Goal: Task Accomplishment & Management: Complete application form

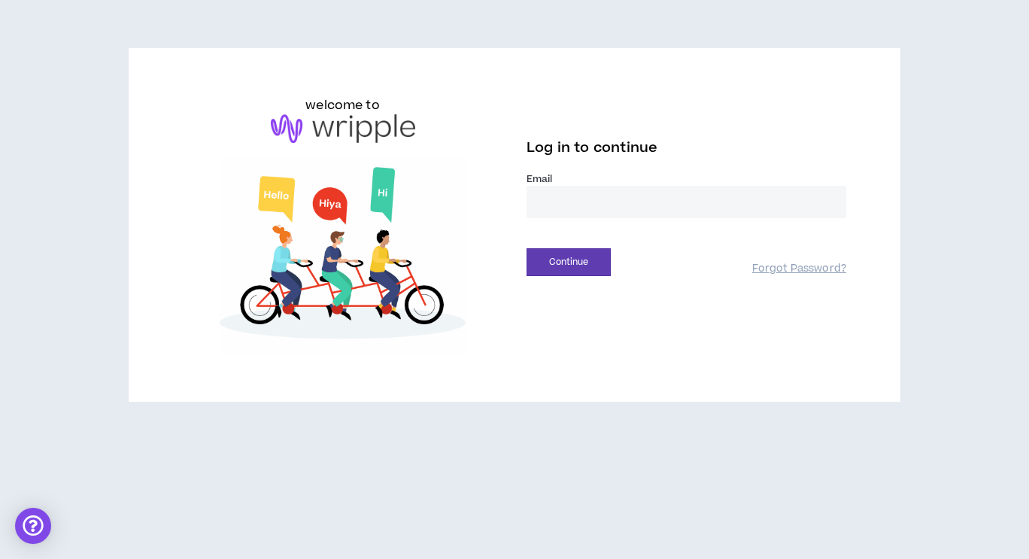
click at [586, 193] on input "email" at bounding box center [687, 202] width 320 height 32
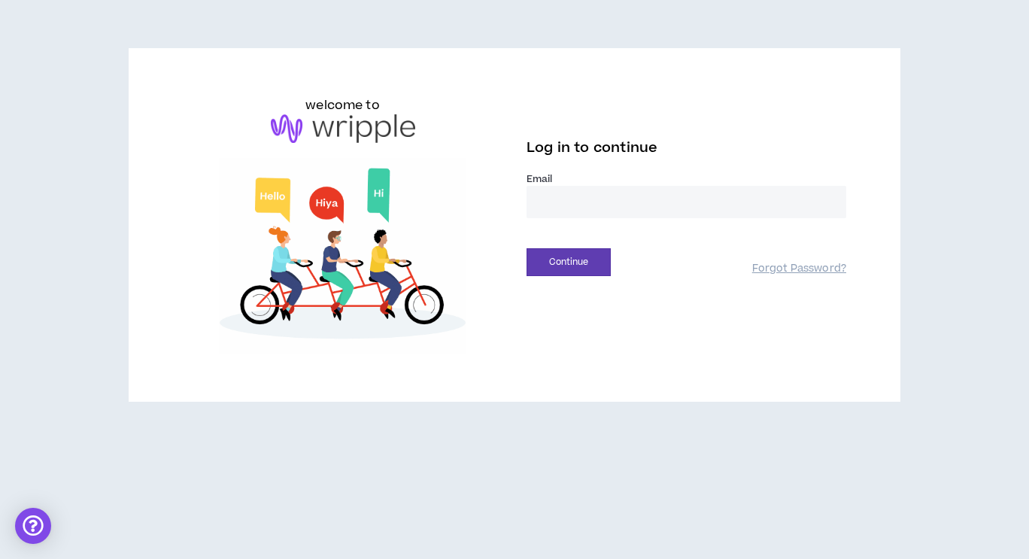
type input "**********"
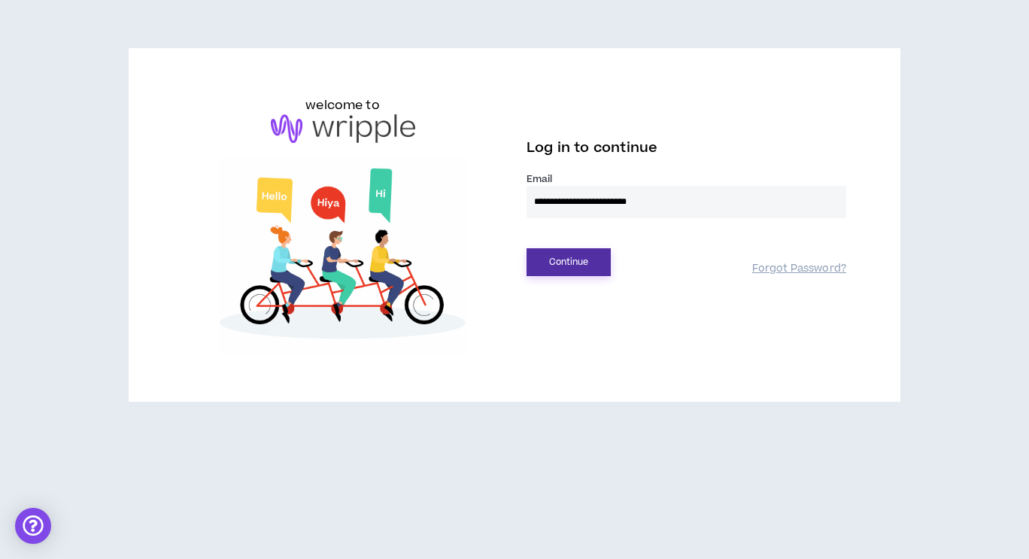
click at [591, 271] on button "Continue" at bounding box center [569, 262] width 84 height 28
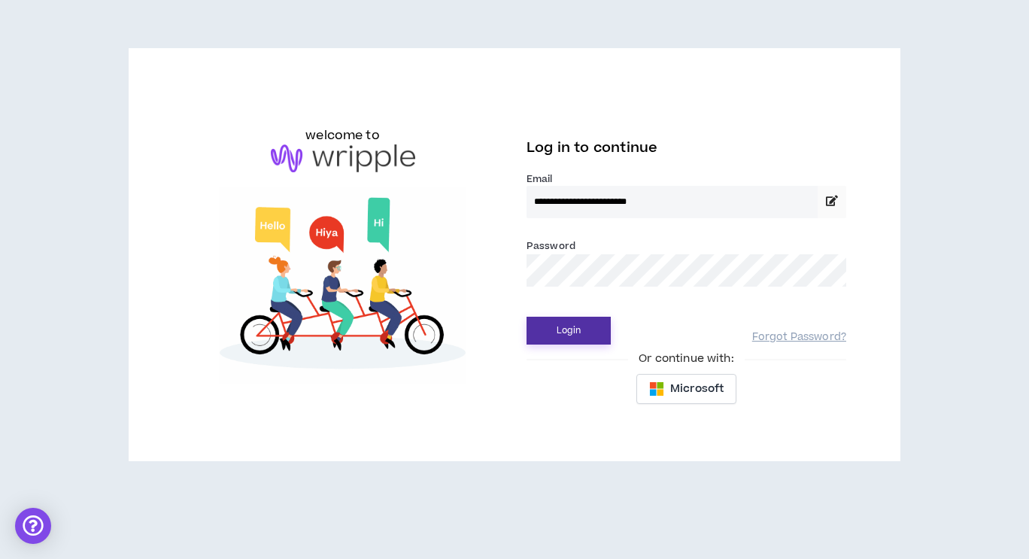
click at [578, 335] on button "Login" at bounding box center [569, 331] width 84 height 28
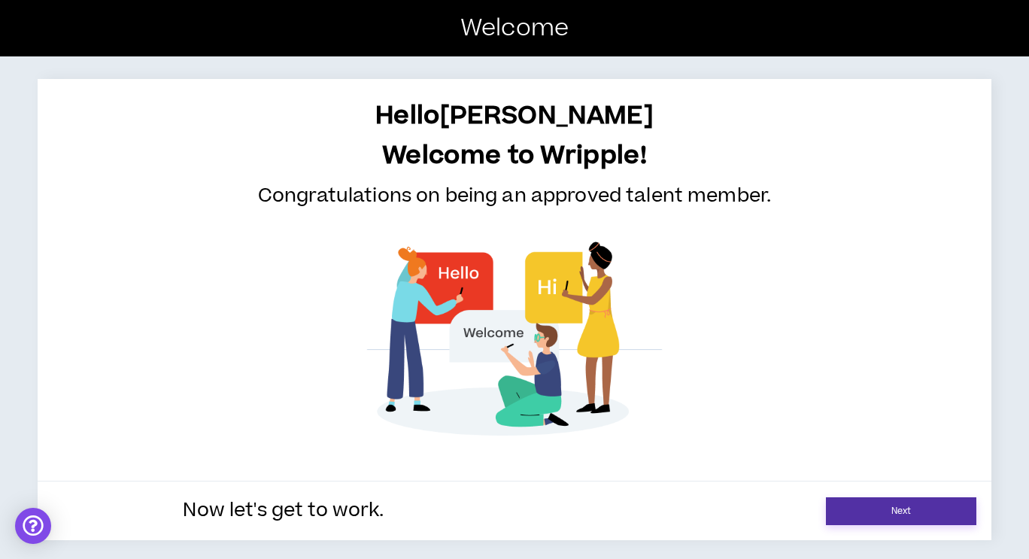
click at [923, 509] on link "Next" at bounding box center [901, 511] width 150 height 28
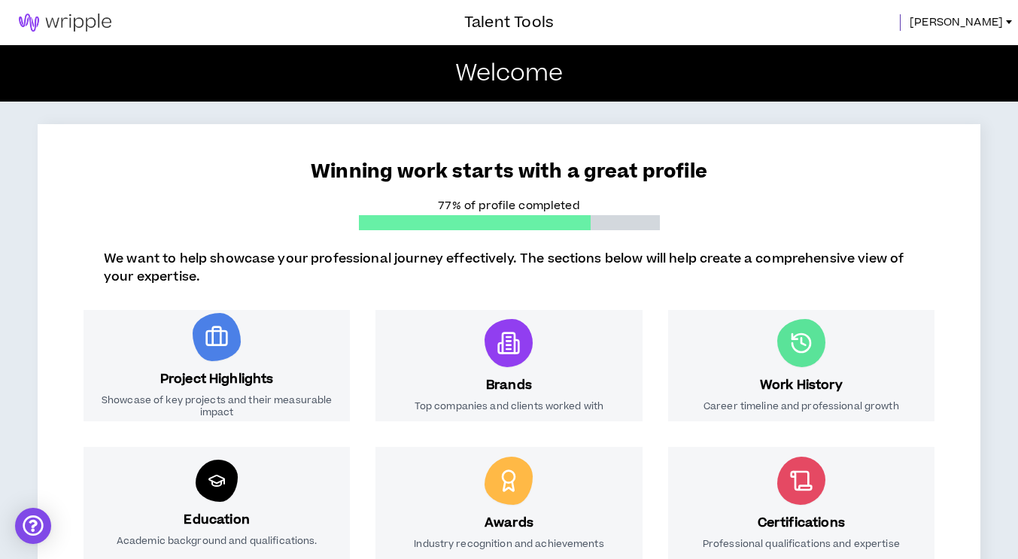
click at [1006, 23] on div at bounding box center [1009, 22] width 6 height 4
click at [918, 208] on div "Winning work starts with a great profile 77% of profile completed" at bounding box center [509, 181] width 870 height 114
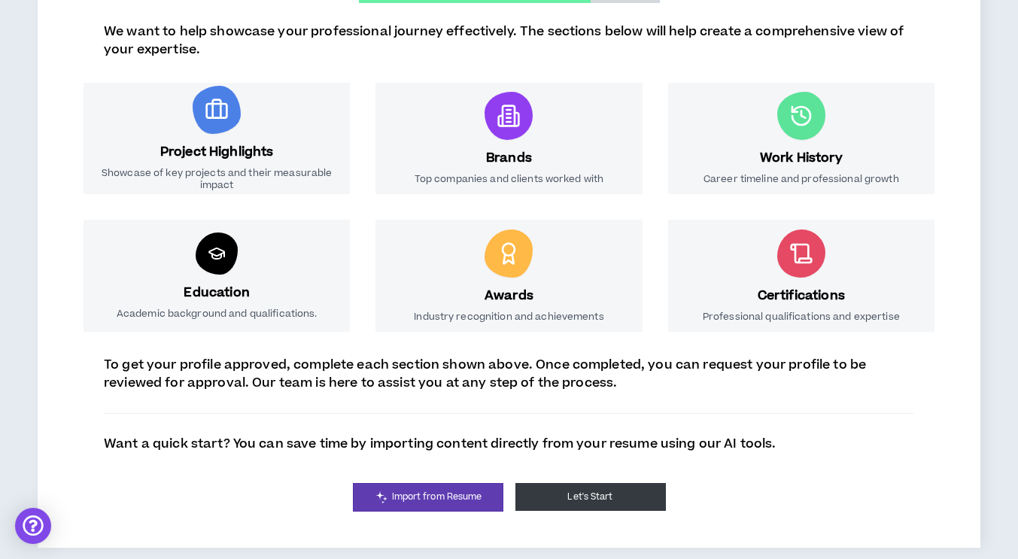
click at [625, 500] on button "Let's Start" at bounding box center [590, 497] width 150 height 28
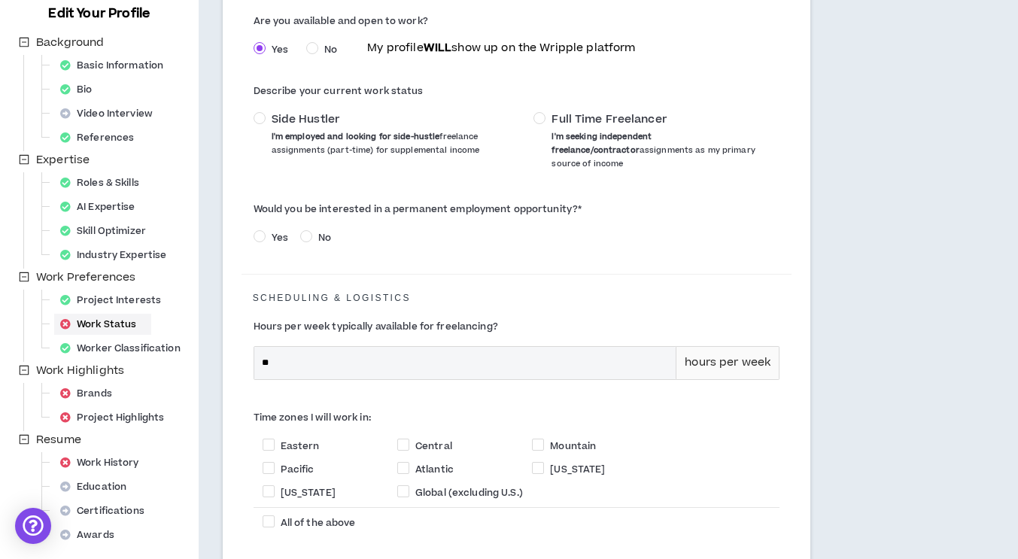
scroll to position [199, 0]
click at [100, 314] on div "Work Status" at bounding box center [102, 323] width 97 height 21
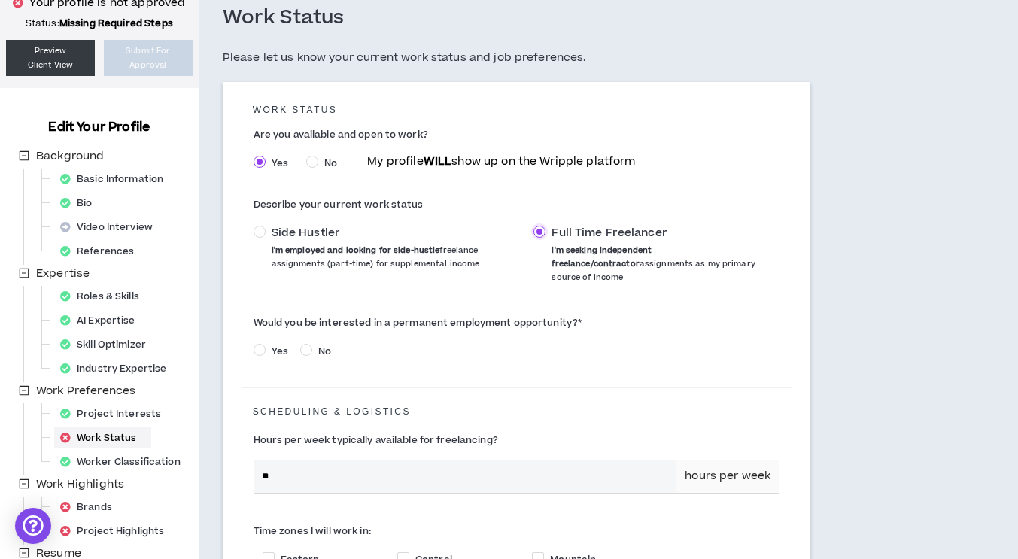
scroll to position [101, 0]
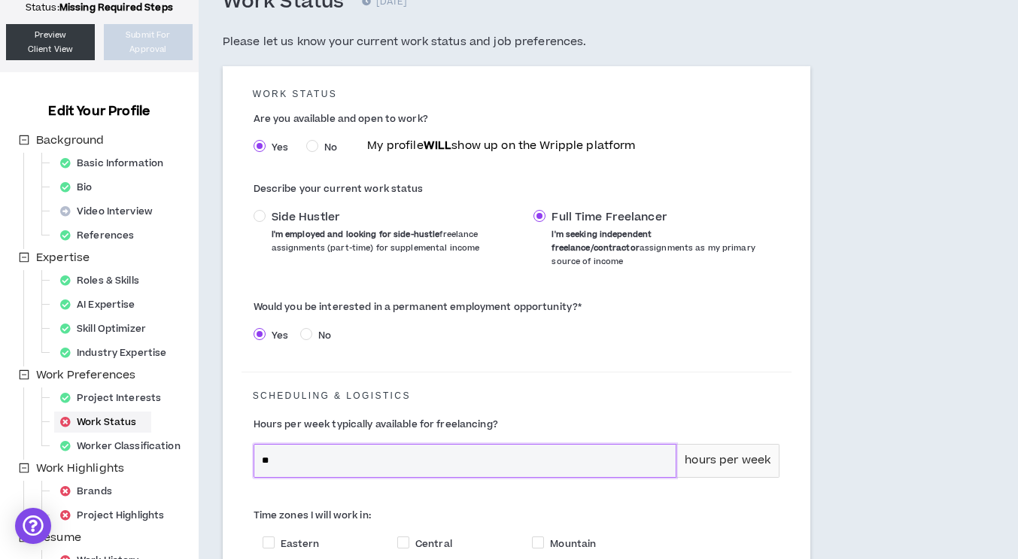
click at [269, 448] on input "**" at bounding box center [465, 461] width 422 height 32
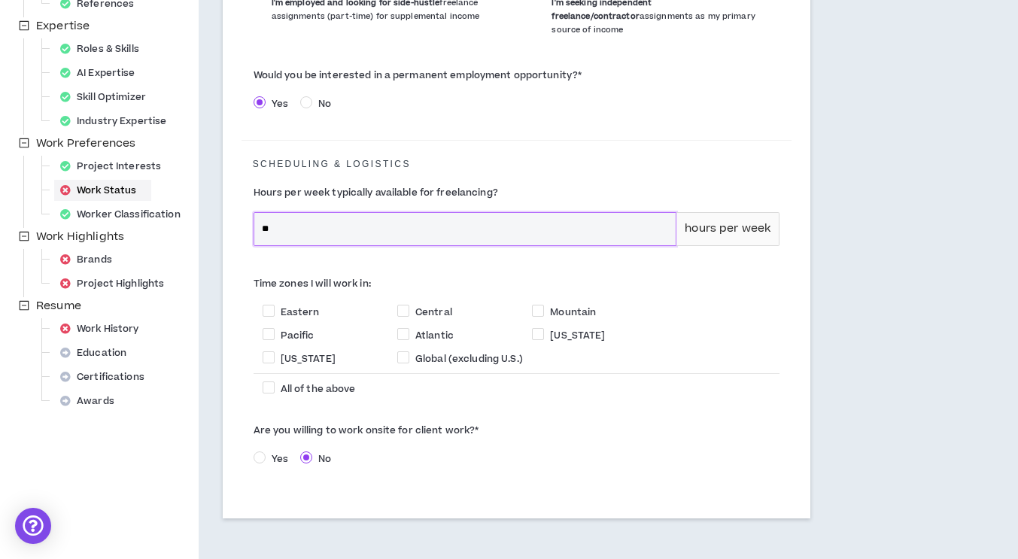
scroll to position [333, 0]
type input "**"
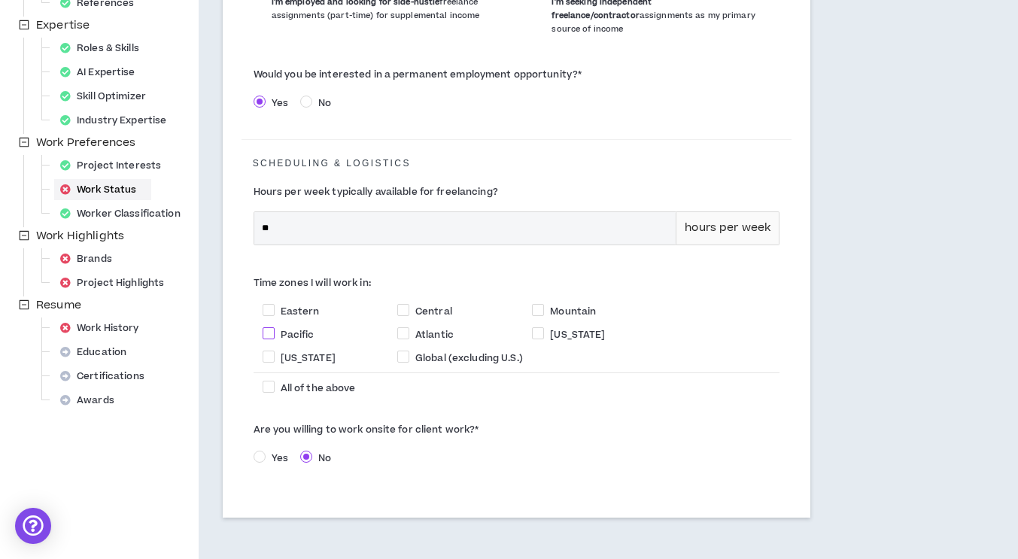
click at [266, 327] on span at bounding box center [269, 333] width 12 height 12
checkbox input "****"
click at [405, 304] on span at bounding box center [403, 310] width 12 height 12
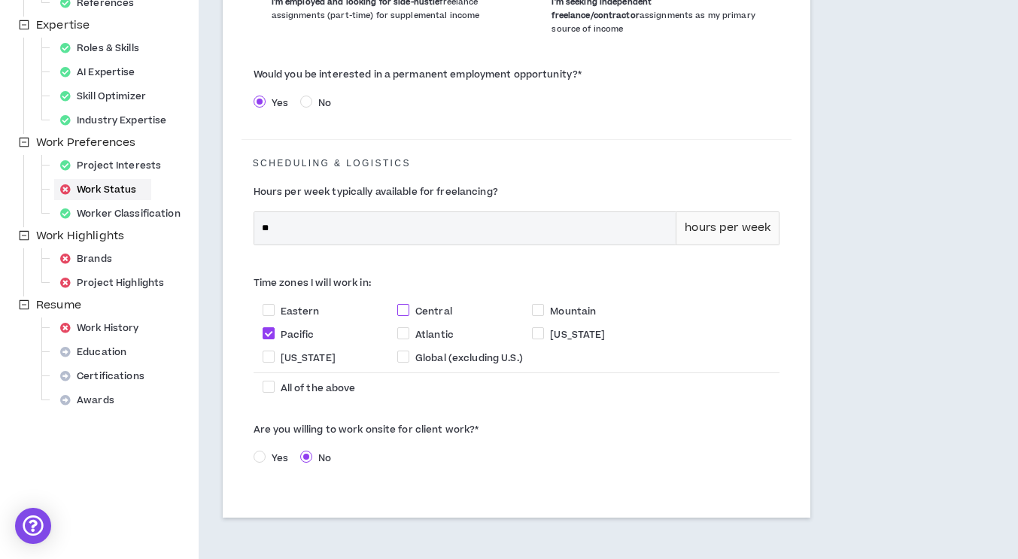
checkbox input "****"
click at [545, 305] on span "Mountain" at bounding box center [573, 312] width 58 height 14
checkbox input "****"
click at [264, 351] on span at bounding box center [269, 357] width 12 height 12
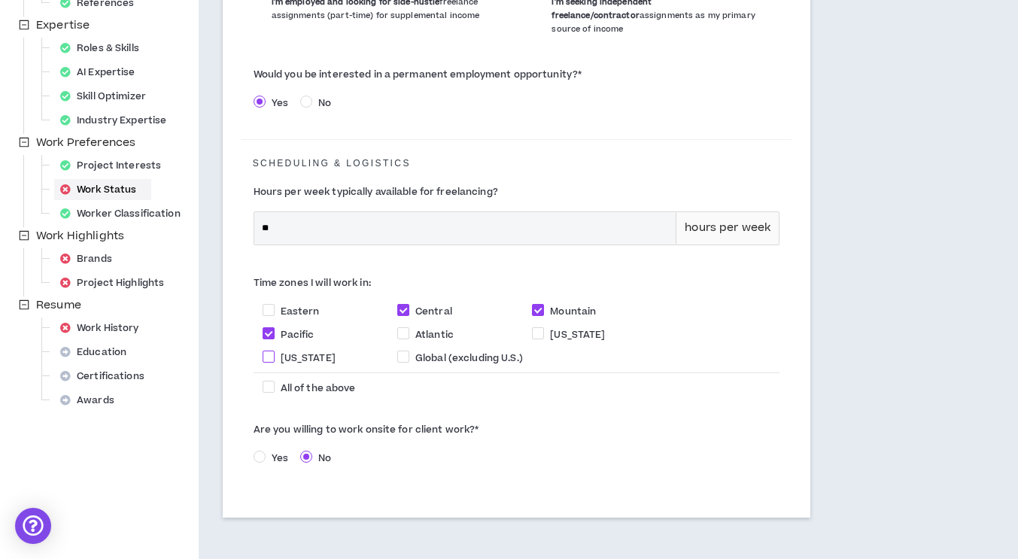
checkbox input "****"
click at [272, 304] on span at bounding box center [269, 310] width 12 height 12
checkbox input "****"
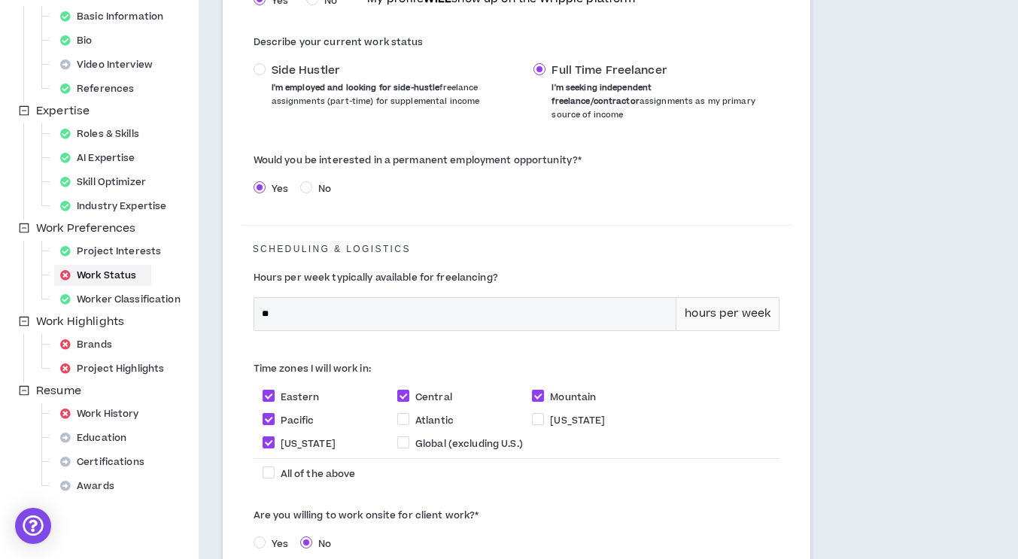
scroll to position [396, 0]
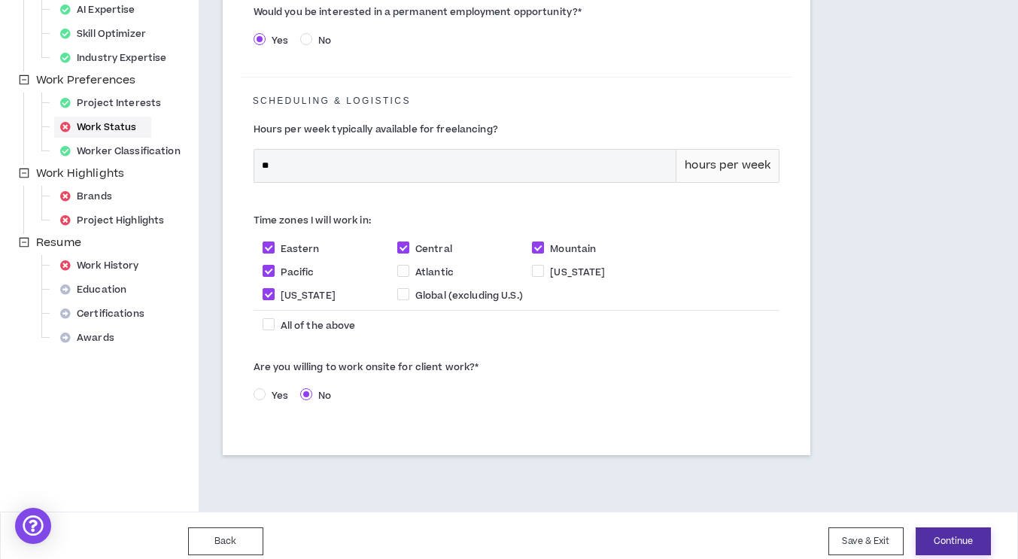
click at [956, 527] on button "Continue" at bounding box center [952, 541] width 75 height 28
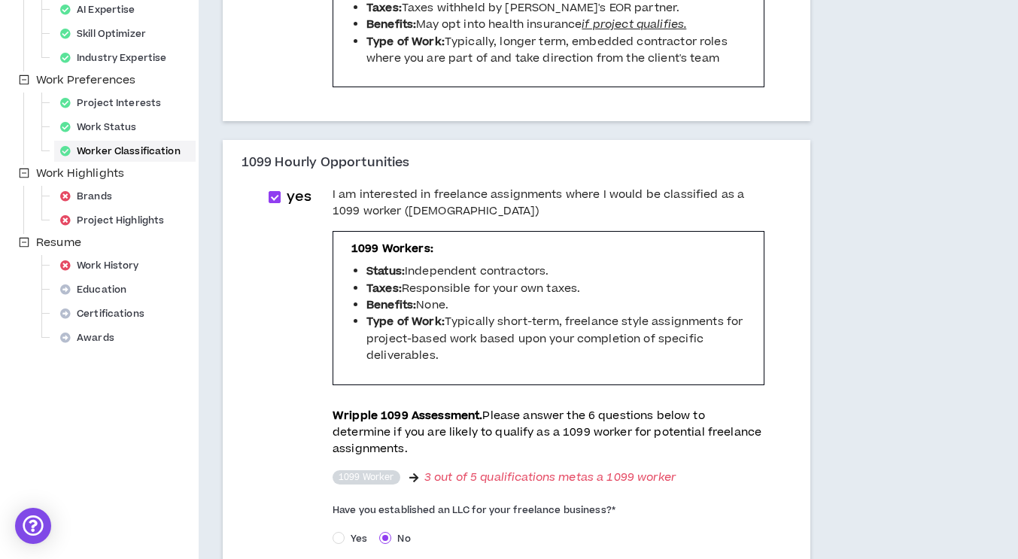
scroll to position [391, 0]
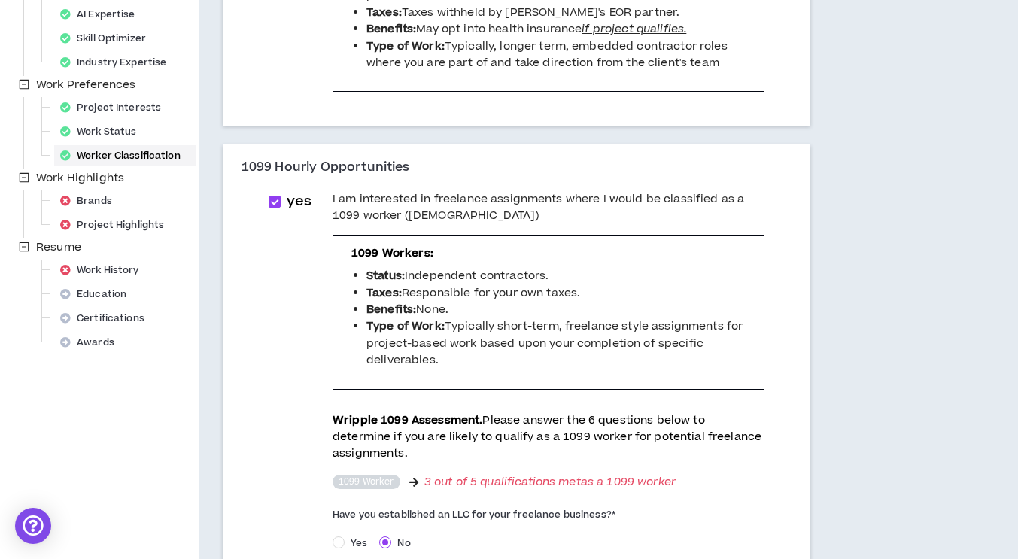
click at [267, 205] on div "yes I am interested in freelance assignments where I would be classified as a 1…" at bounding box center [516, 533] width 520 height 684
click at [275, 208] on span at bounding box center [275, 202] width 12 height 12
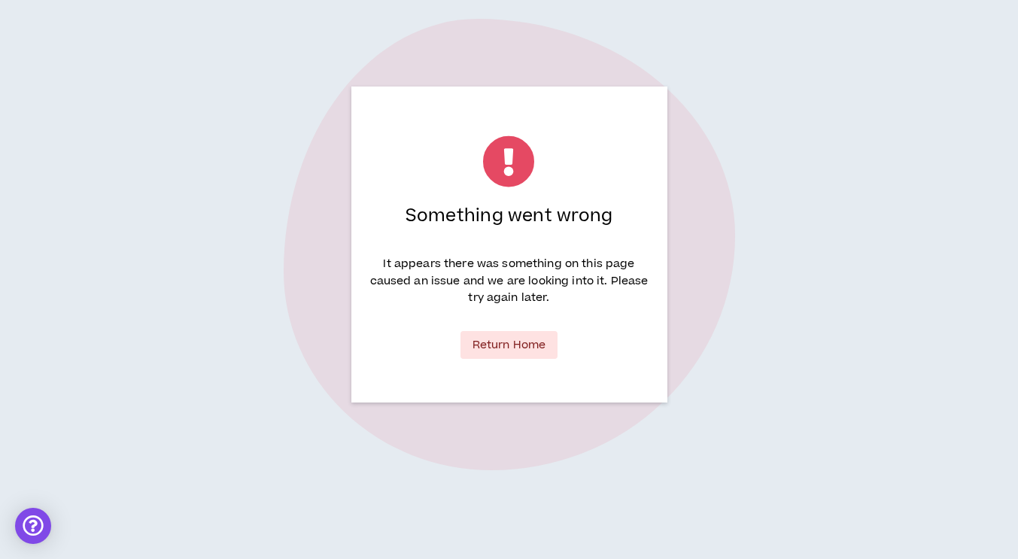
scroll to position [0, 0]
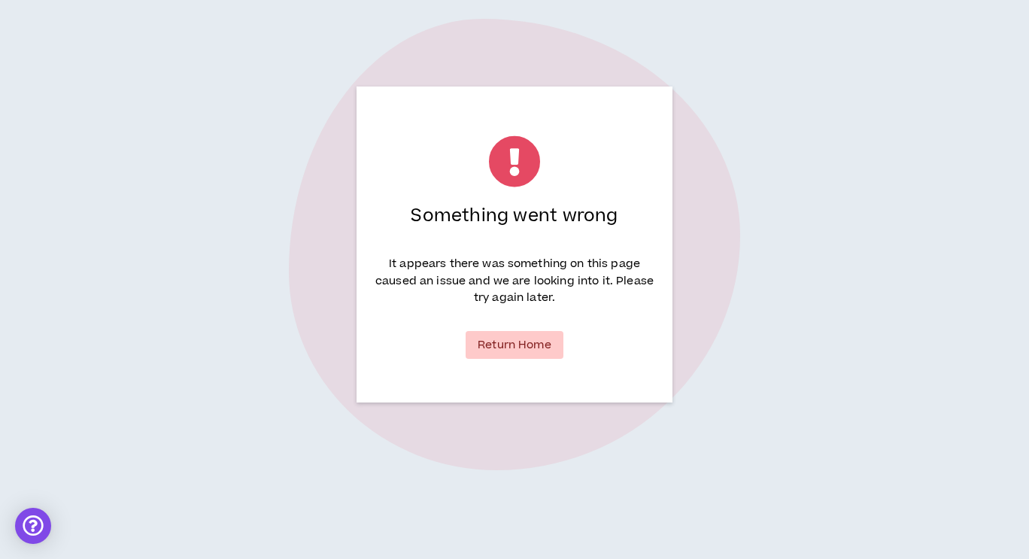
click at [544, 344] on link "Return Home" at bounding box center [515, 345] width 98 height 28
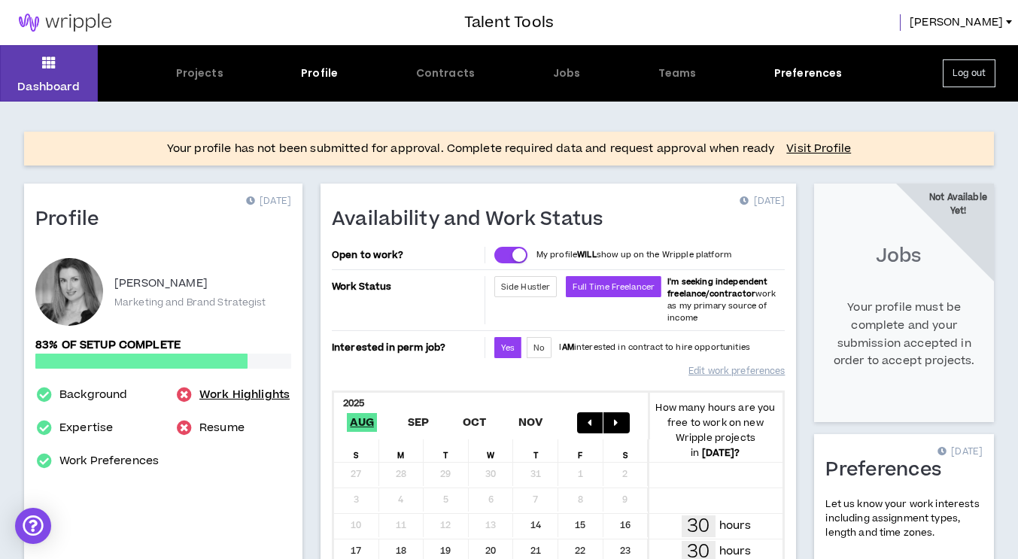
click at [234, 389] on link "Work Highlights" at bounding box center [244, 395] width 90 height 18
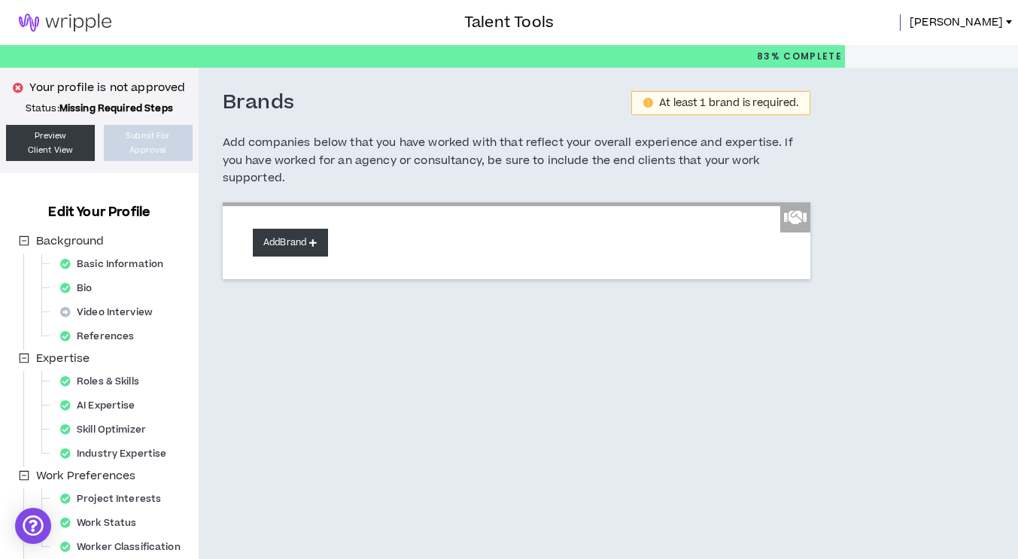
click at [327, 229] on button "Add Brand" at bounding box center [290, 243] width 75 height 28
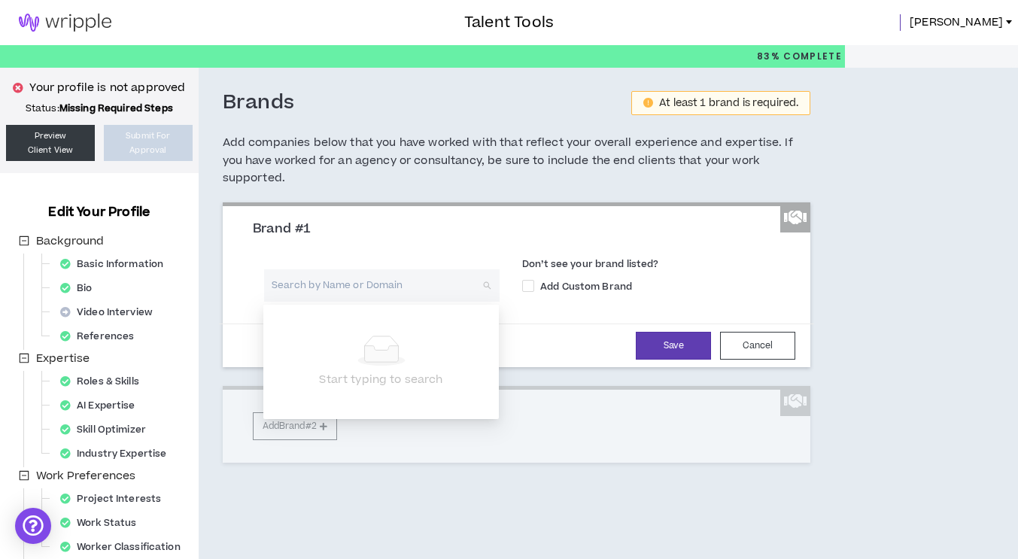
click at [332, 284] on input "search" at bounding box center [376, 285] width 208 height 32
type input "Toshiba"
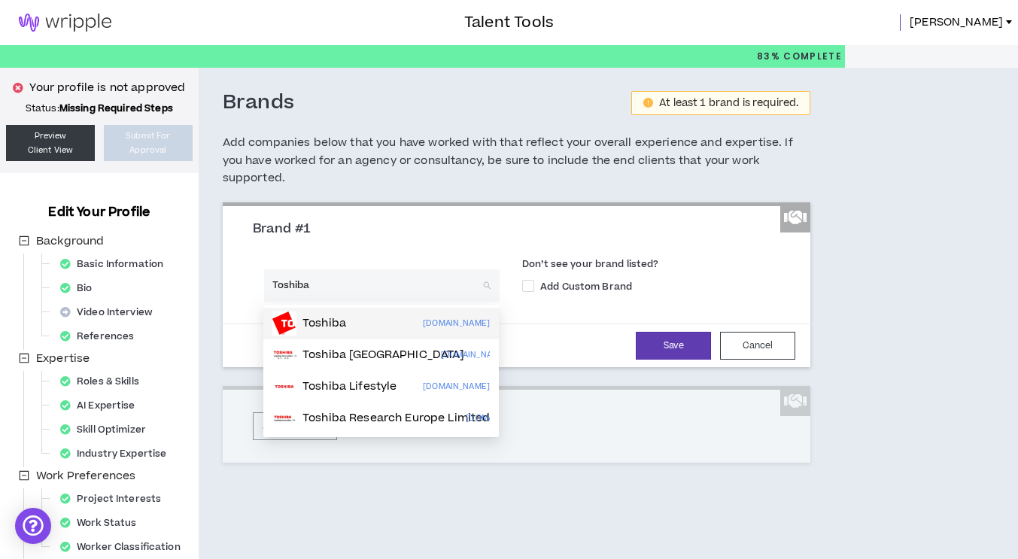
click at [326, 325] on p "Toshiba" at bounding box center [324, 323] width 44 height 15
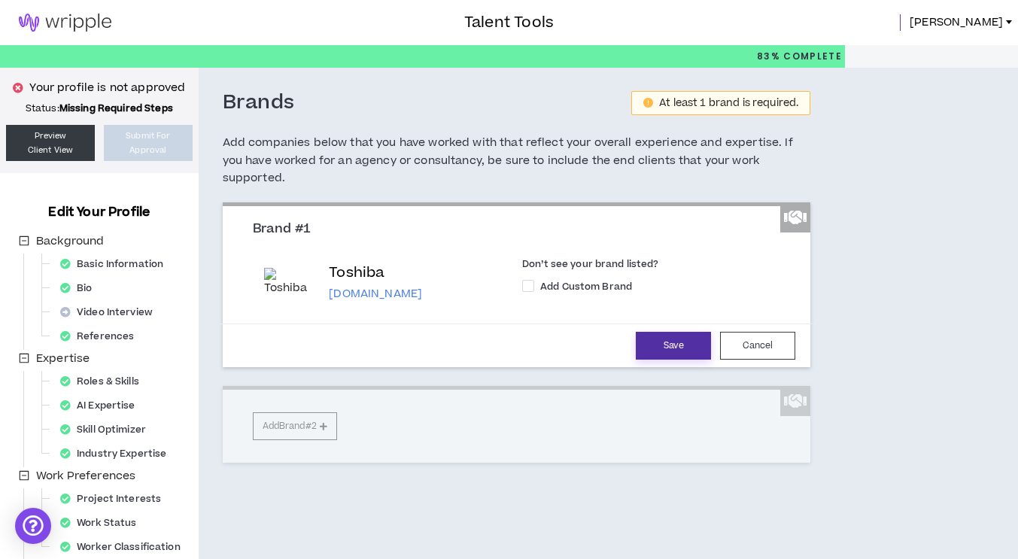
click at [657, 344] on button "Save" at bounding box center [673, 346] width 75 height 28
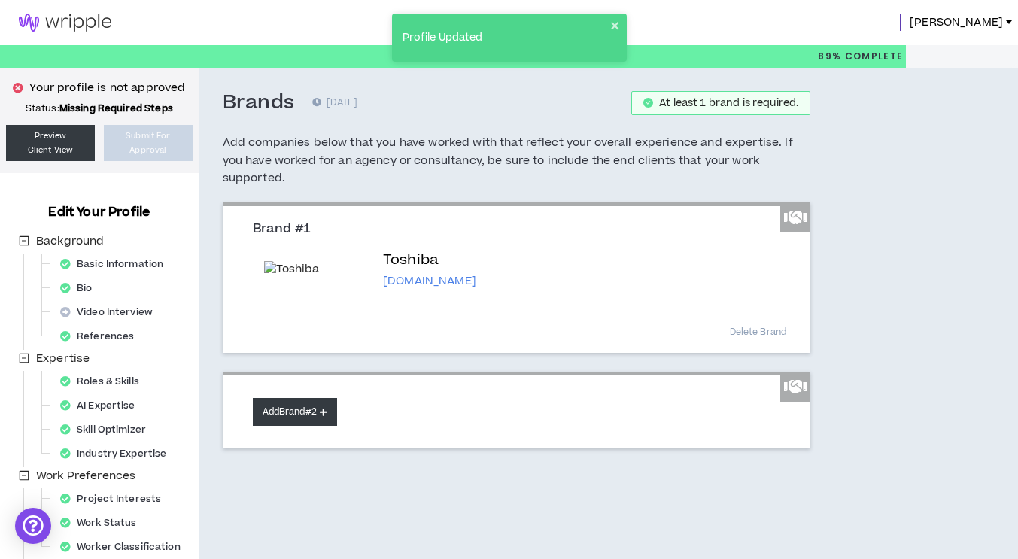
click at [287, 403] on button "Add Brand #2" at bounding box center [295, 412] width 84 height 28
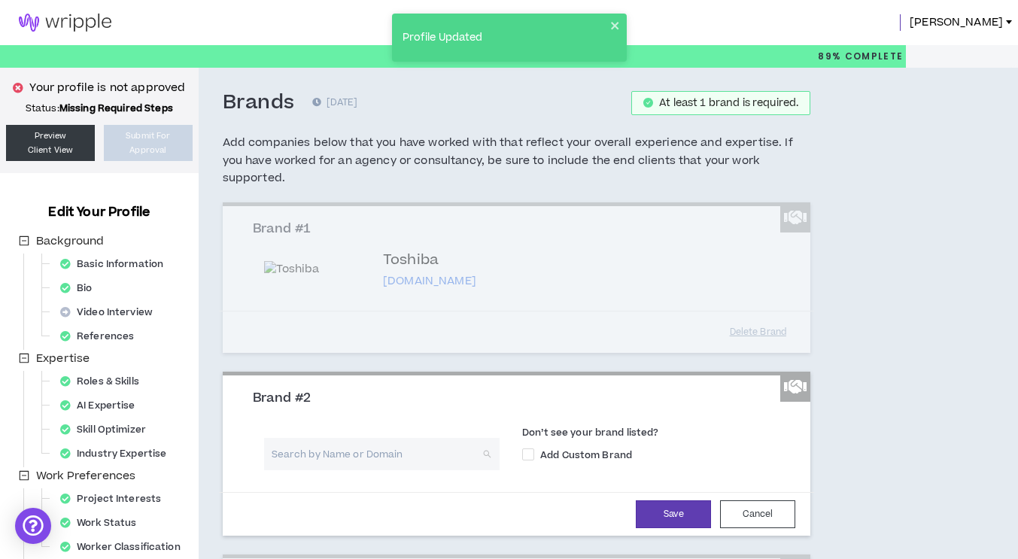
click at [300, 460] on input "search" at bounding box center [376, 454] width 208 height 32
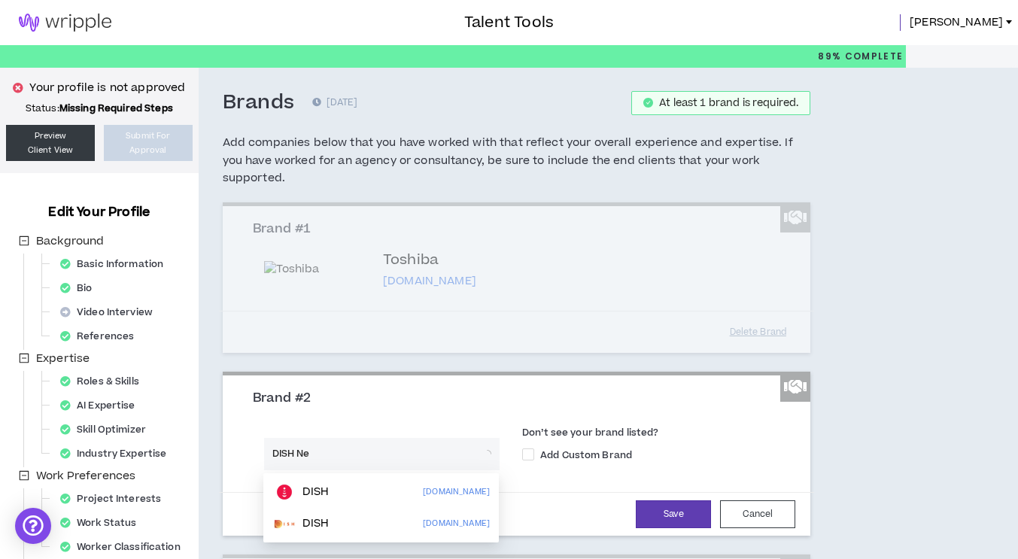
type input "DISH Net"
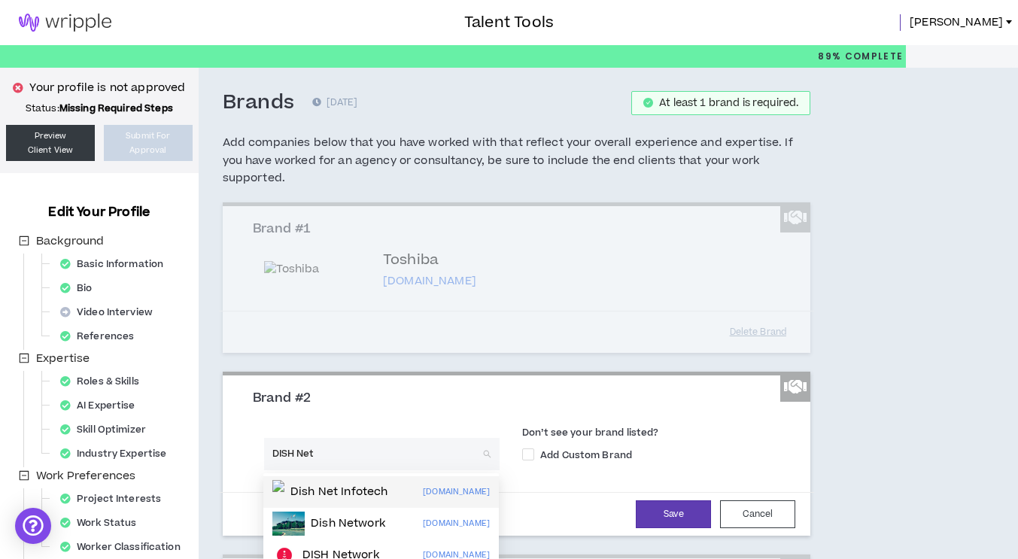
click at [308, 487] on p "Dish Net Infotech" at bounding box center [338, 491] width 97 height 15
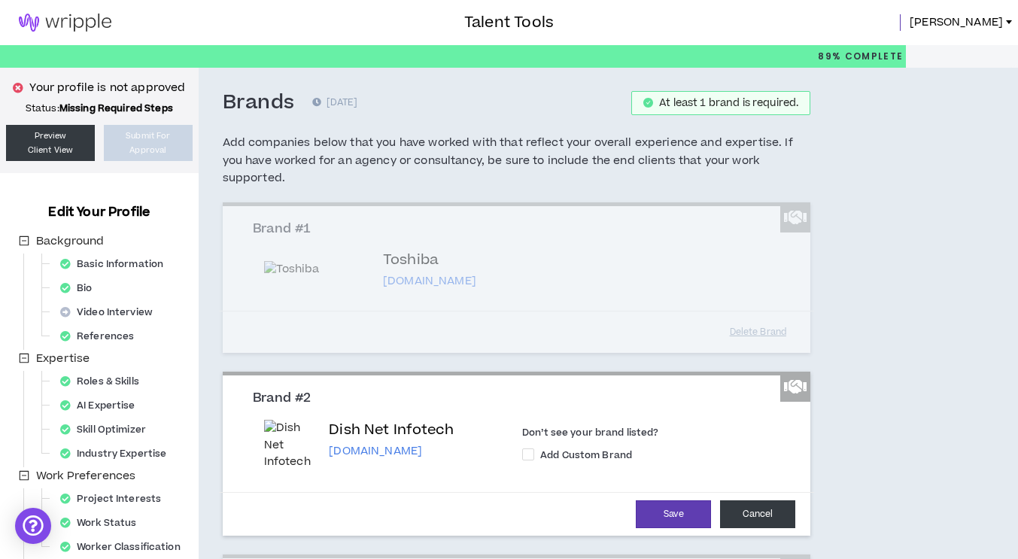
click at [743, 511] on button "Cancel" at bounding box center [757, 514] width 75 height 28
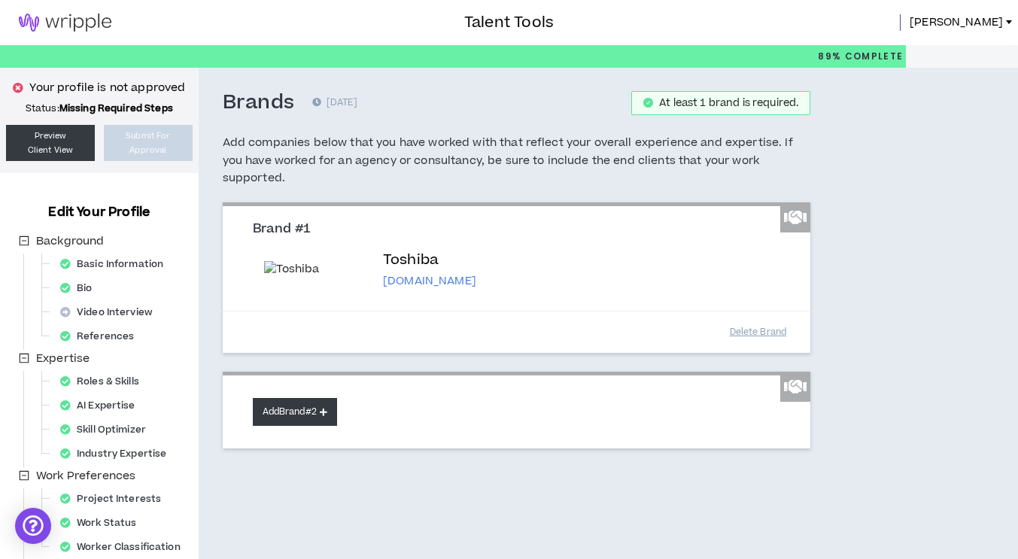
click at [321, 420] on button "Add Brand #2" at bounding box center [295, 412] width 84 height 28
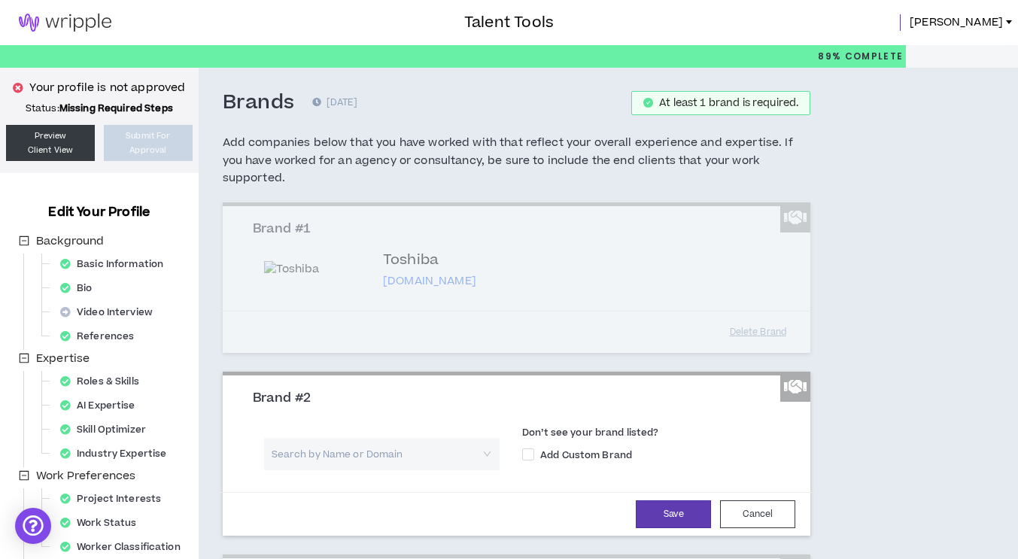
click at [318, 455] on input "search" at bounding box center [376, 454] width 208 height 32
type input "DISH"
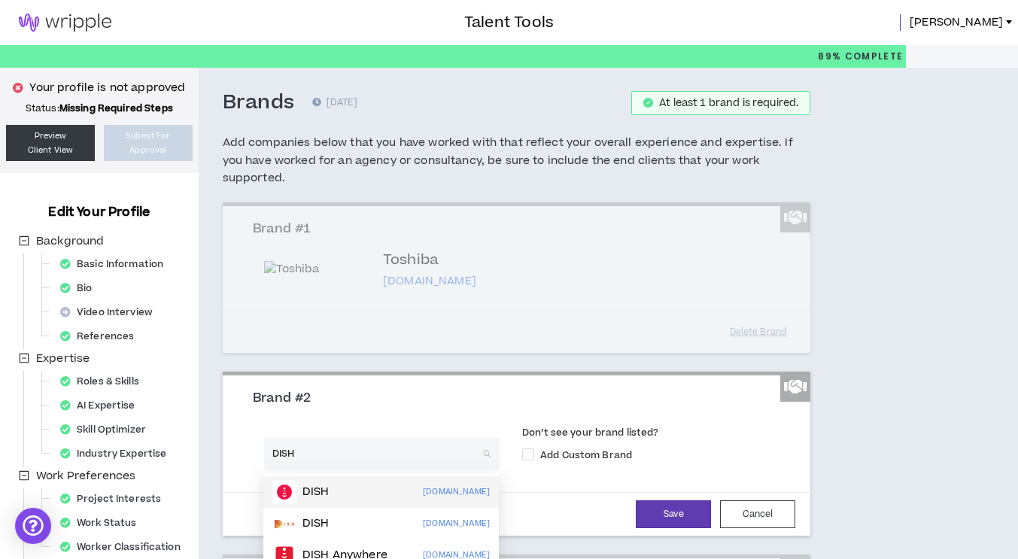
click at [320, 486] on p "DISH" at bounding box center [315, 491] width 27 height 15
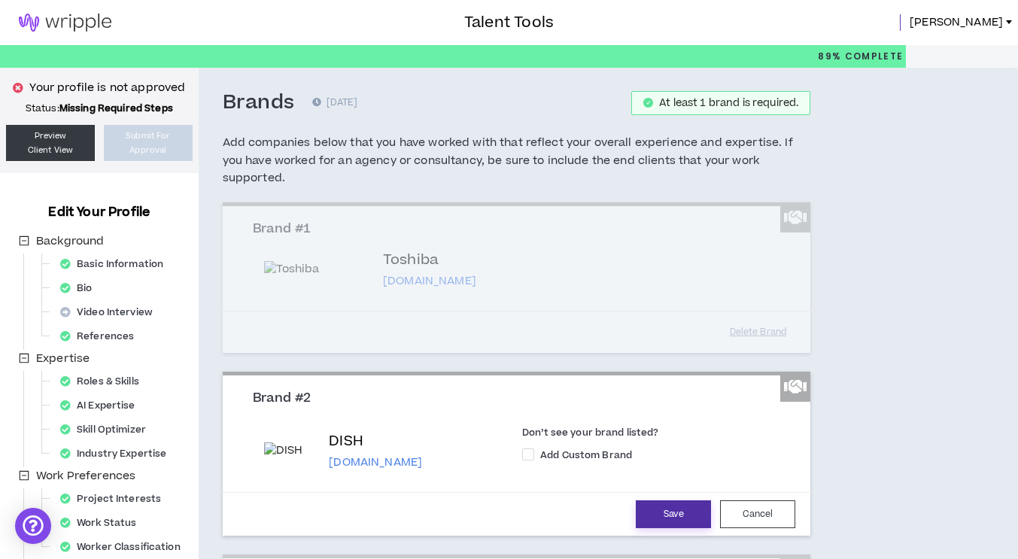
click at [683, 512] on button "Save" at bounding box center [673, 514] width 75 height 28
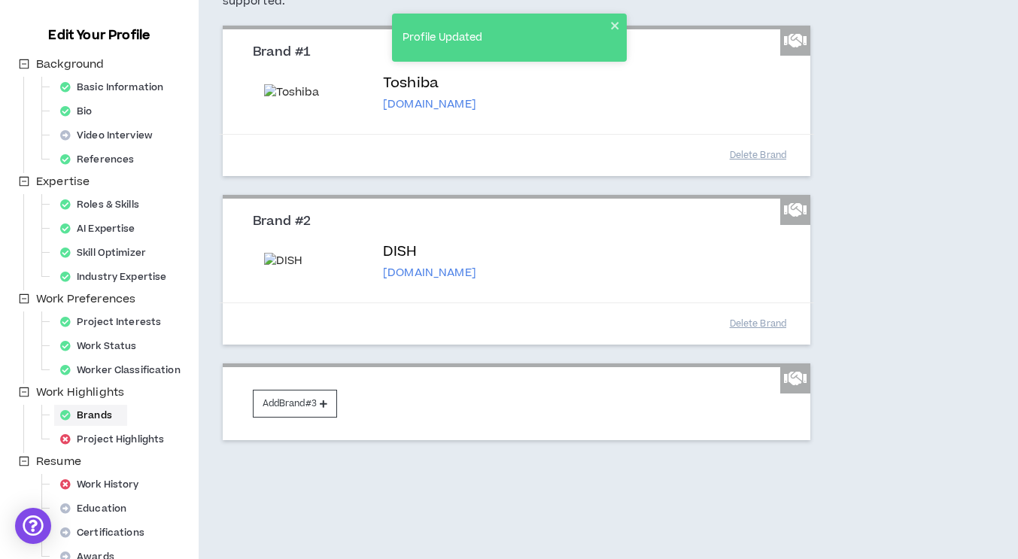
scroll to position [178, 0]
click at [289, 408] on button "Add Brand #3" at bounding box center [295, 402] width 84 height 28
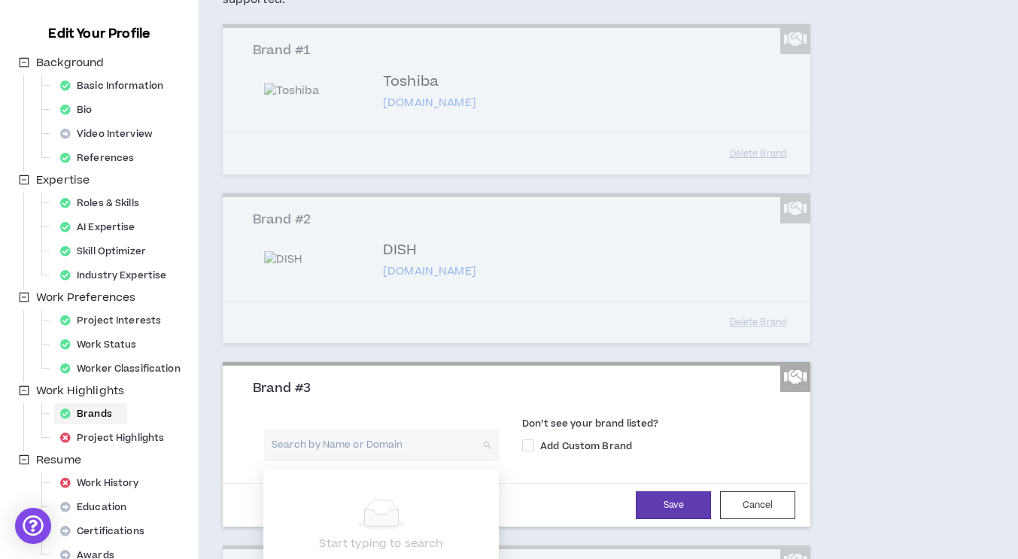
click at [298, 445] on input "search" at bounding box center [376, 445] width 208 height 32
type input "telenav"
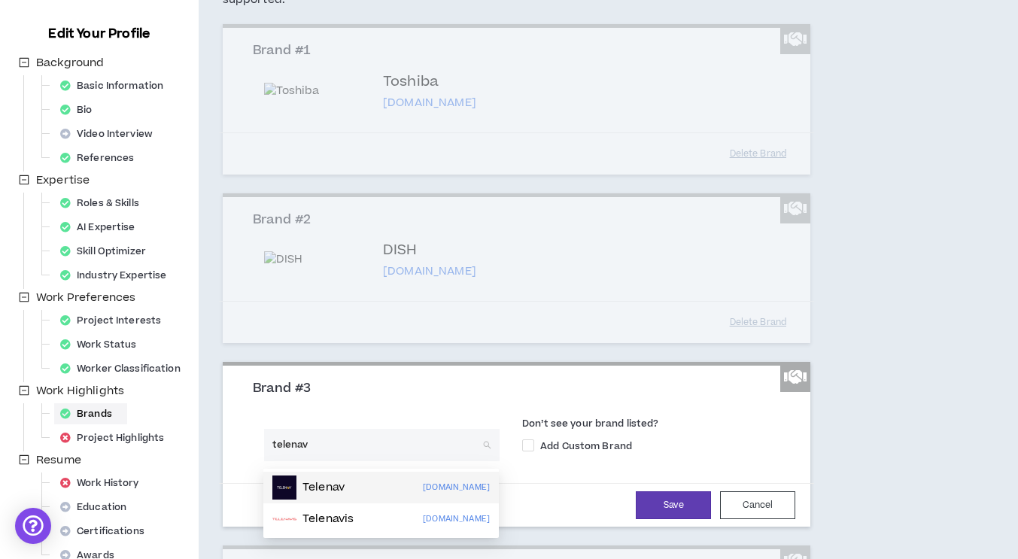
click at [302, 479] on div "Telenav" at bounding box center [308, 487] width 72 height 24
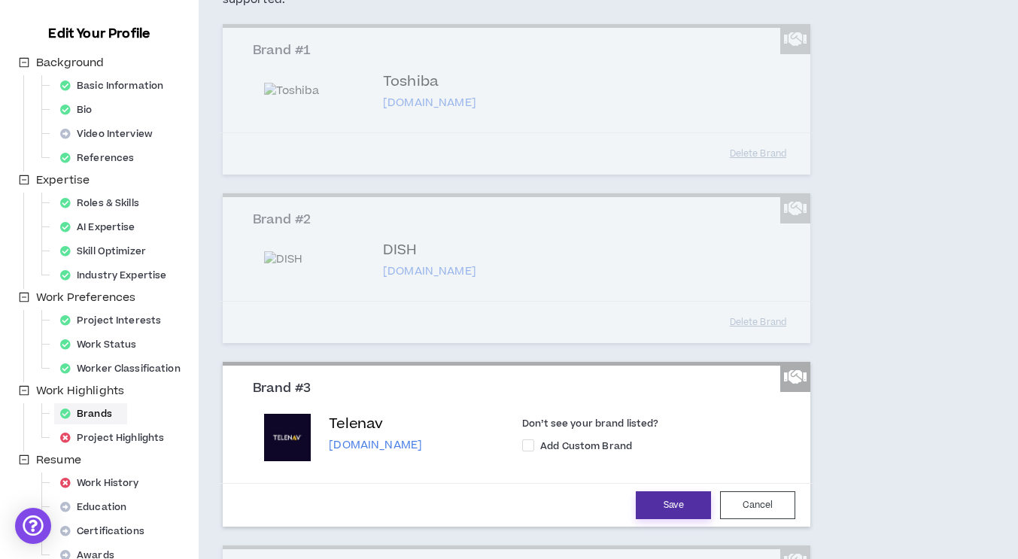
click at [659, 502] on button "Save" at bounding box center [673, 505] width 75 height 28
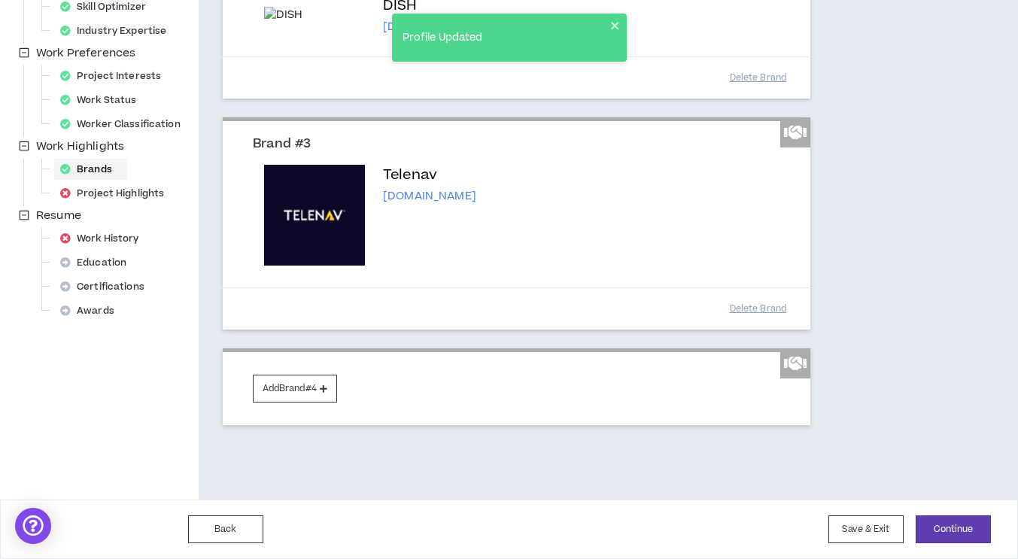
scroll to position [427, 0]
click at [290, 387] on button "Add Brand #4" at bounding box center [295, 389] width 84 height 28
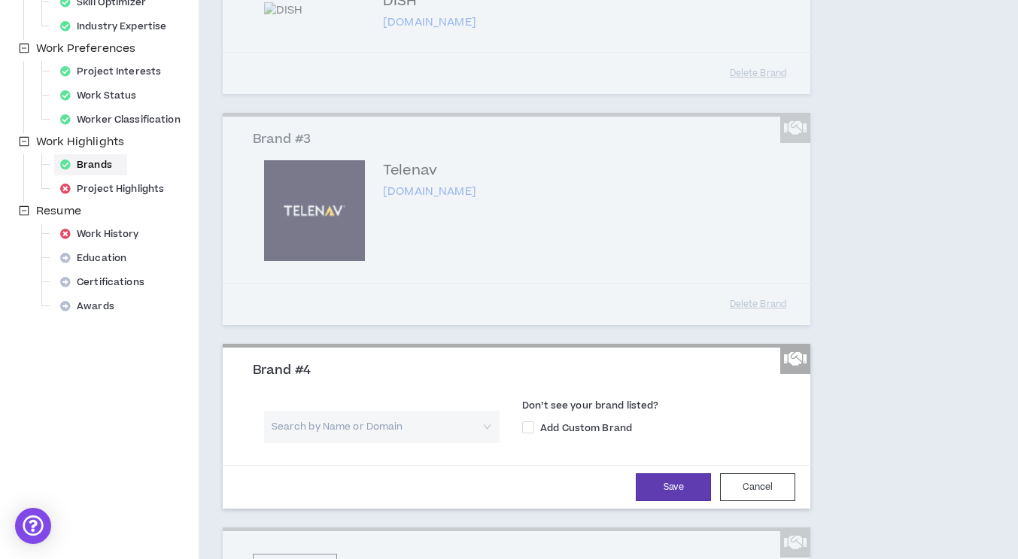
click at [302, 435] on input "search" at bounding box center [376, 427] width 208 height 32
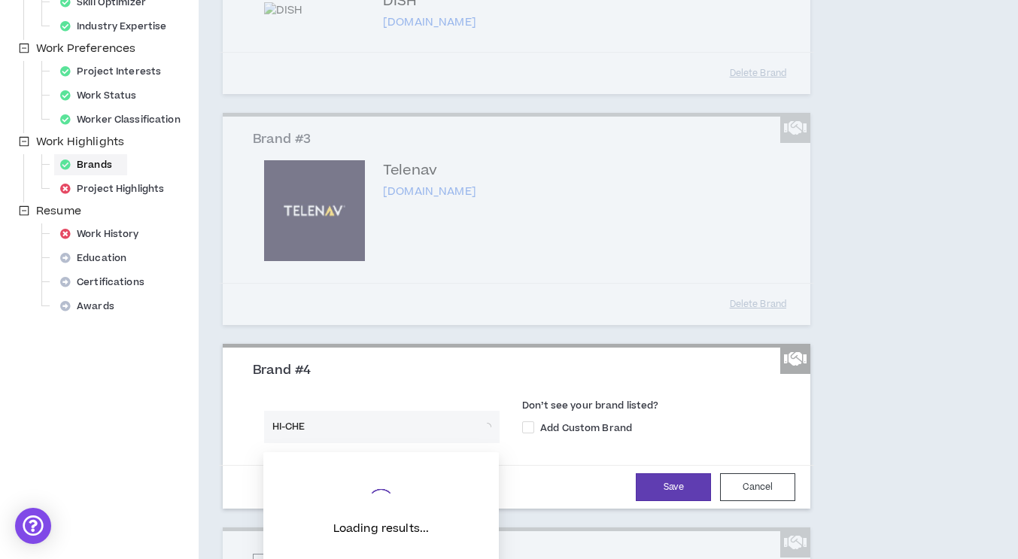
type input "HI-CHEW"
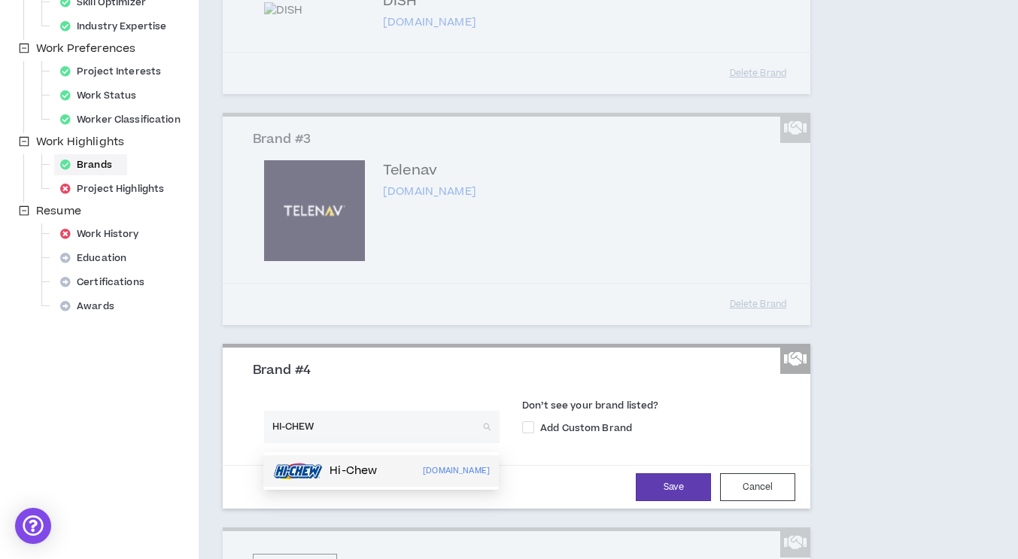
click at [309, 463] on img at bounding box center [297, 471] width 51 height 24
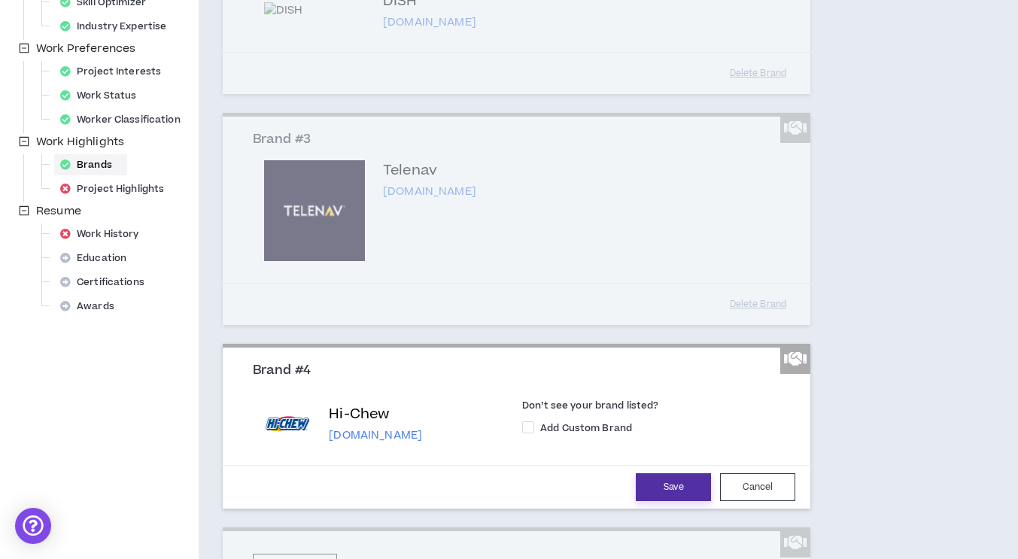
click at [676, 491] on button "Save" at bounding box center [673, 487] width 75 height 28
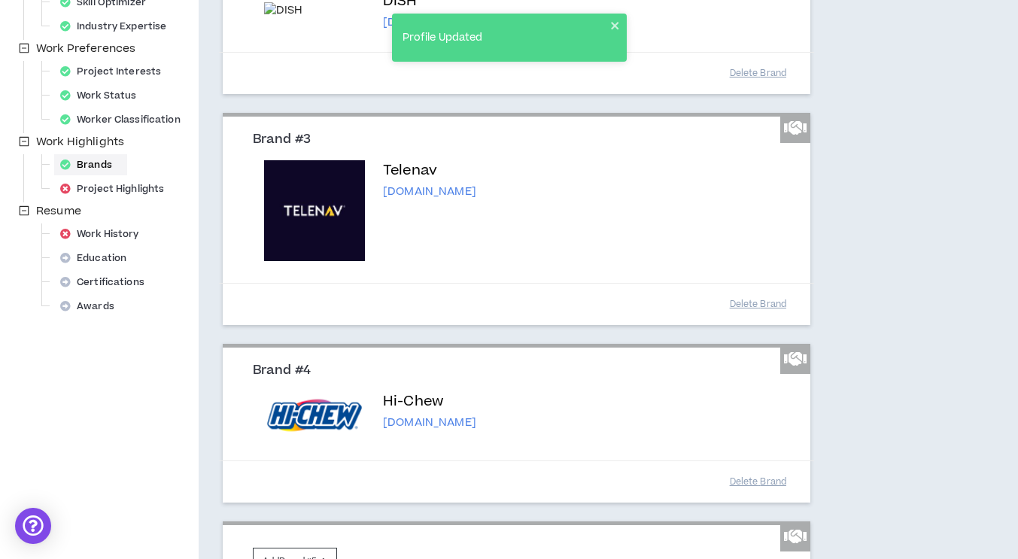
scroll to position [555, 0]
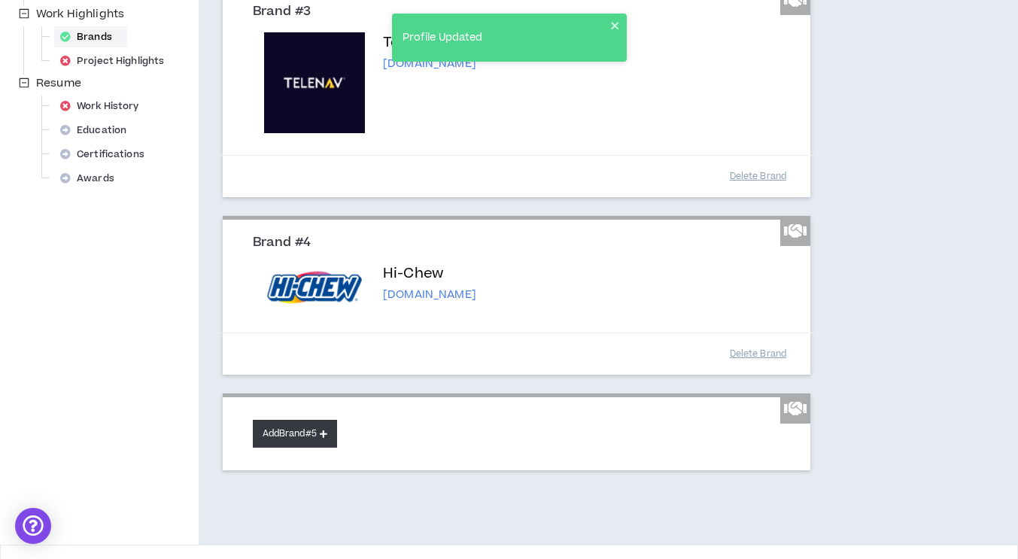
click at [311, 437] on button "Add Brand #5" at bounding box center [295, 434] width 84 height 28
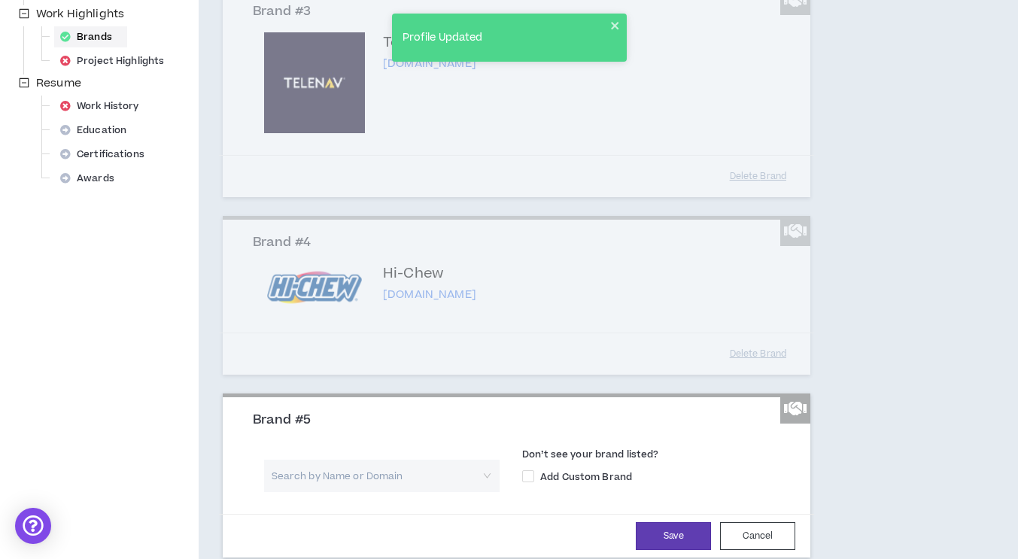
click at [311, 437] on div "Brand #5" at bounding box center [516, 426] width 551 height 29
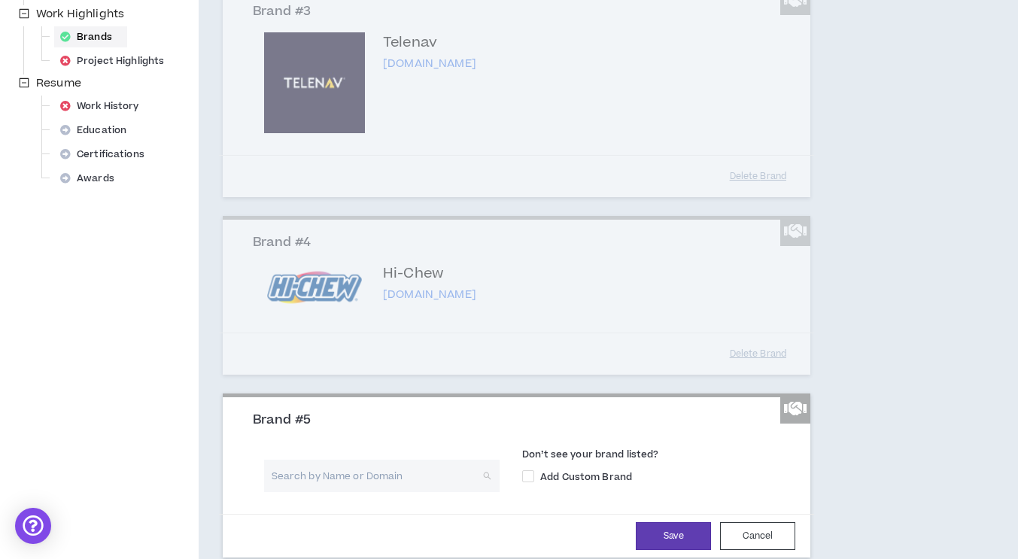
click at [298, 484] on input "search" at bounding box center [376, 476] width 208 height 32
type input "HOAG"
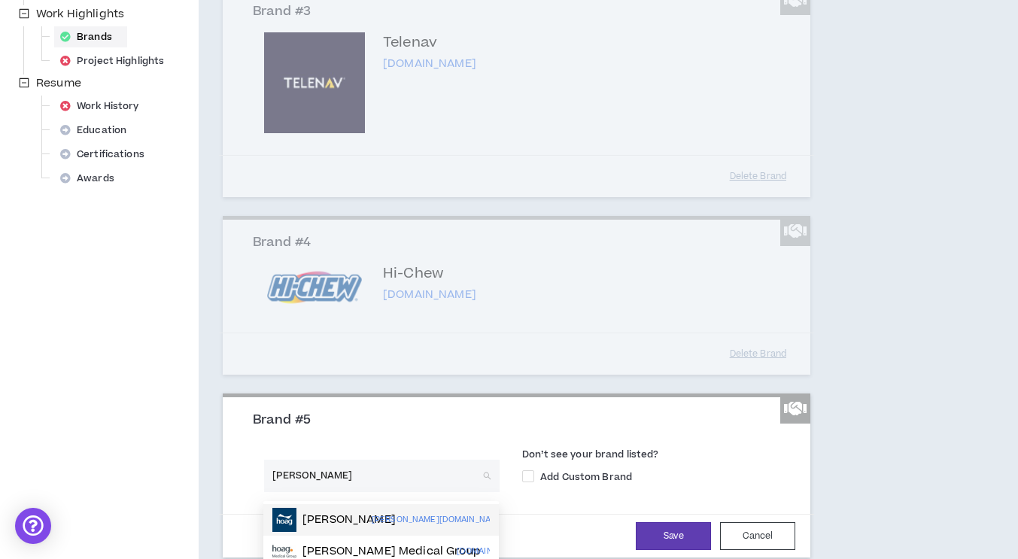
click at [295, 515] on img at bounding box center [284, 520] width 24 height 24
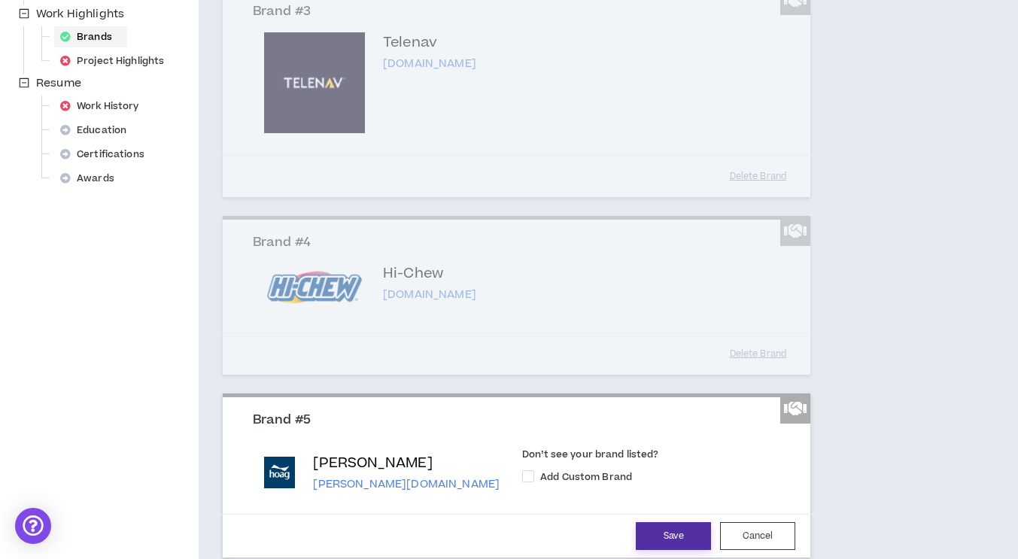
click at [669, 533] on button "Save" at bounding box center [673, 536] width 75 height 28
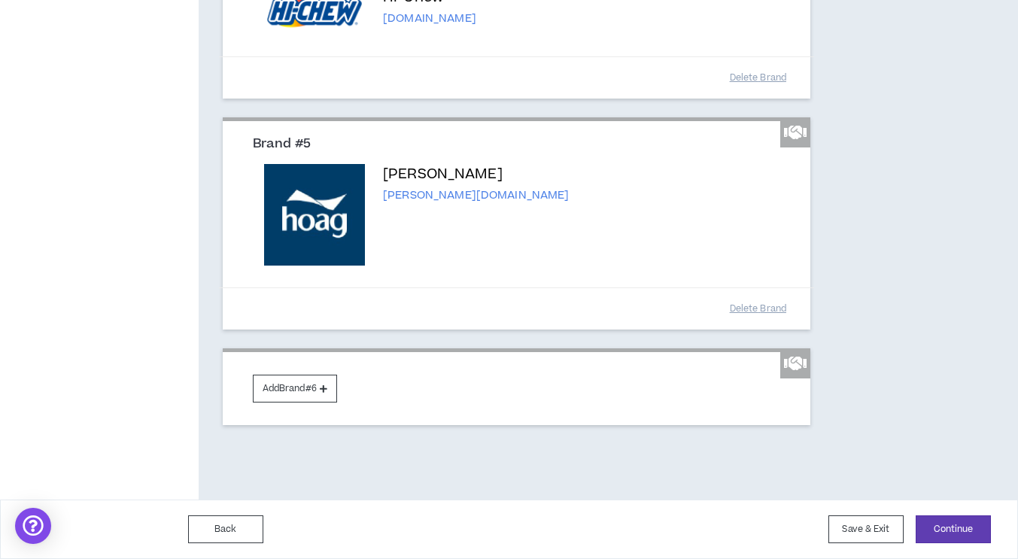
scroll to position [829, 0]
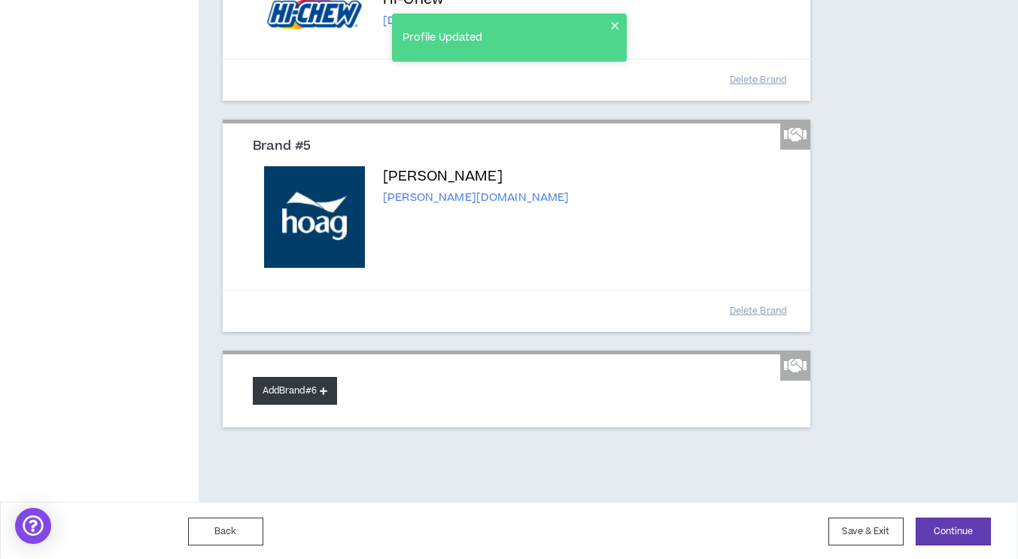
click at [301, 390] on button "Add Brand #6" at bounding box center [295, 391] width 84 height 28
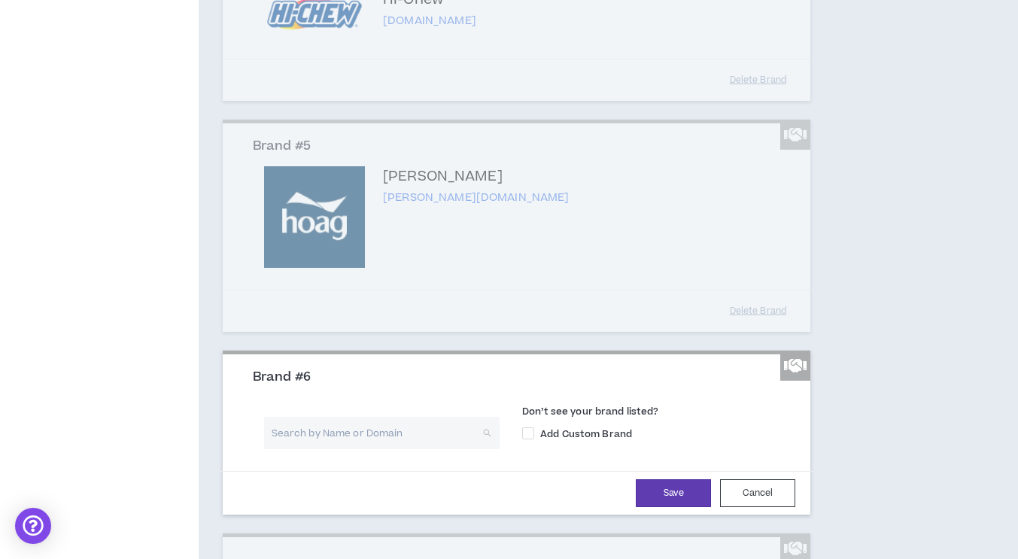
click at [308, 444] on input "search" at bounding box center [376, 433] width 208 height 32
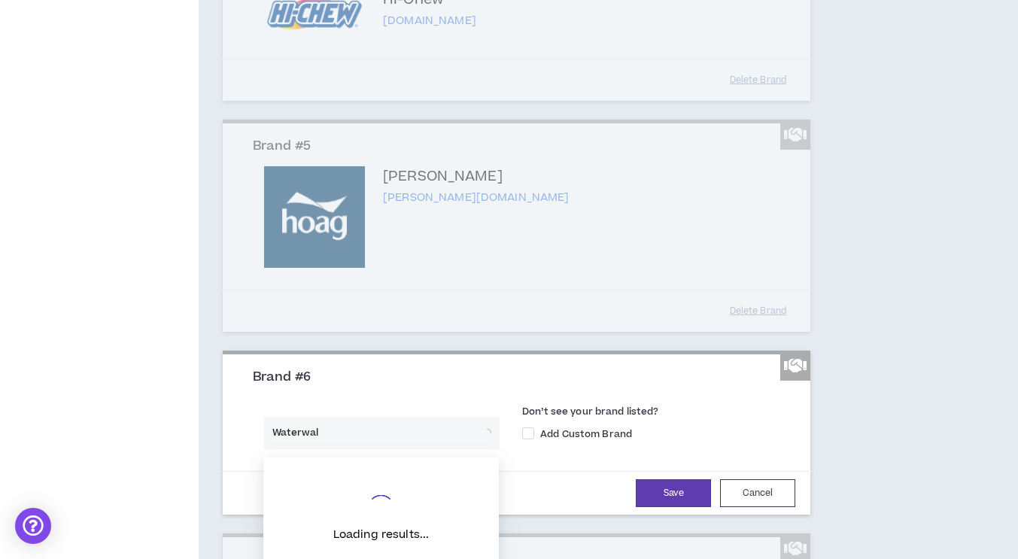
type input "Waterwalk"
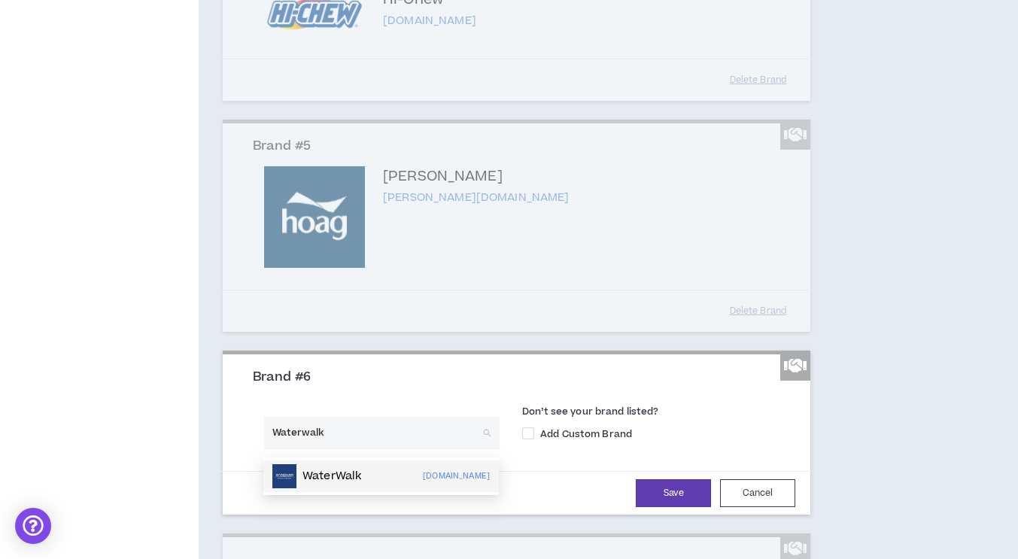
click at [306, 471] on p "WaterWalk" at bounding box center [331, 476] width 59 height 15
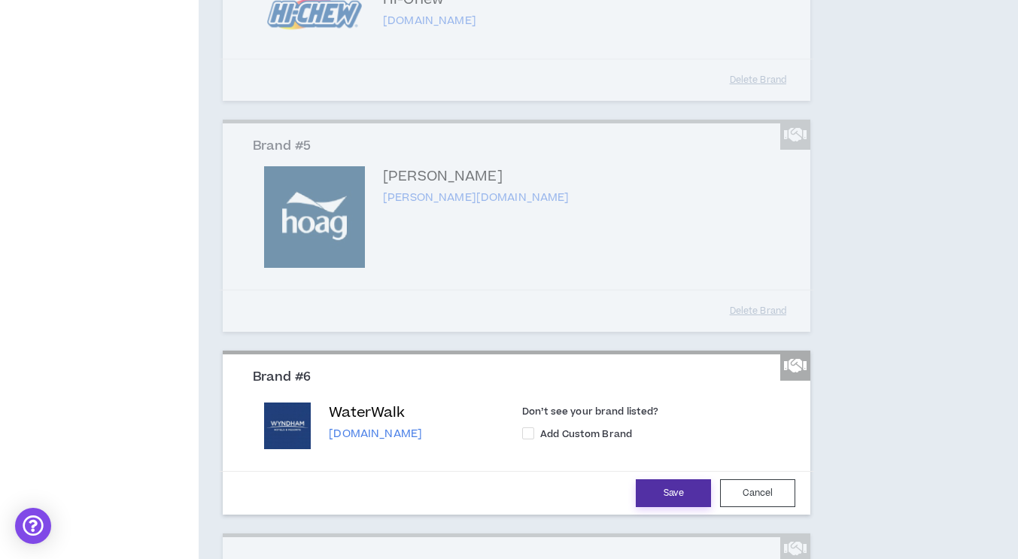
click at [668, 498] on button "Save" at bounding box center [673, 493] width 75 height 28
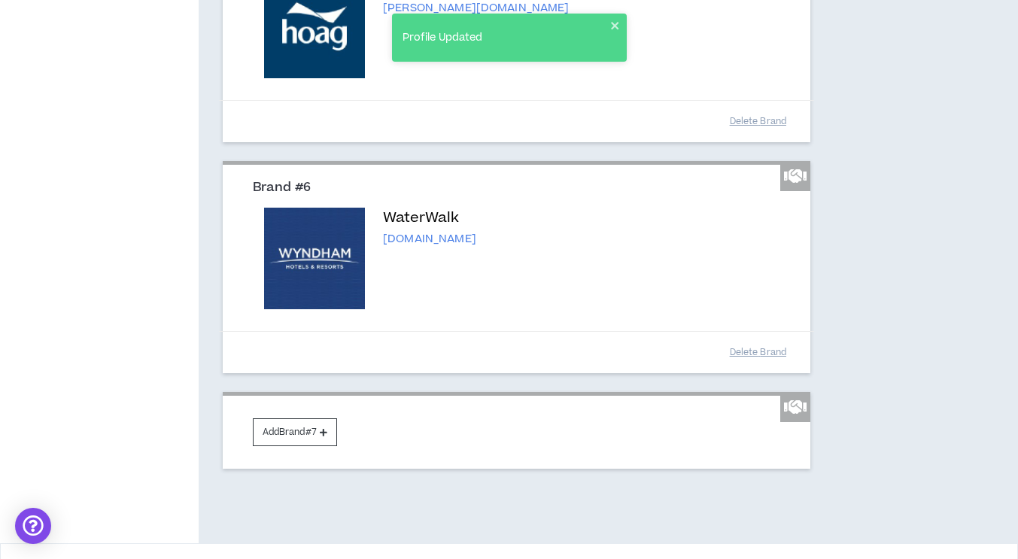
scroll to position [1019, 0]
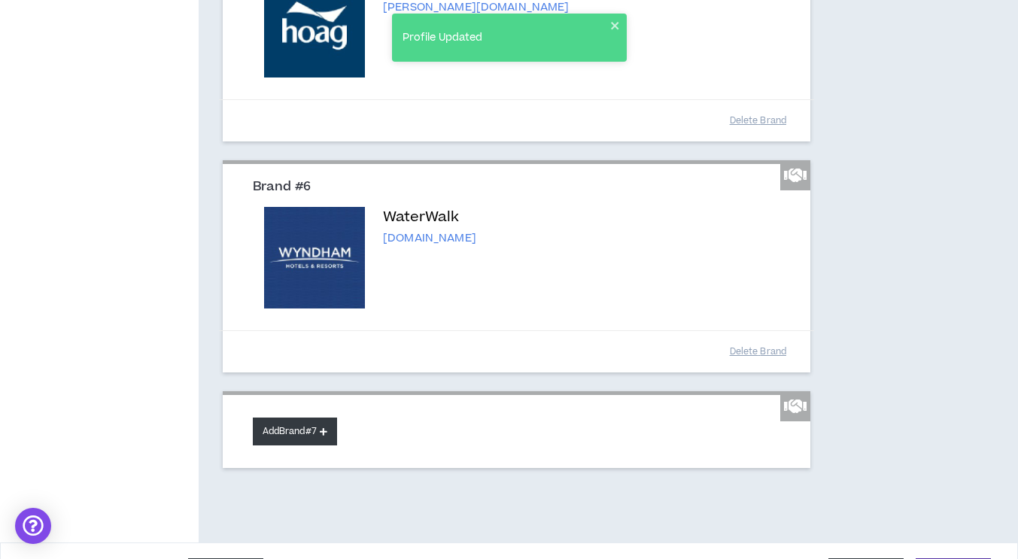
click at [307, 434] on button "Add Brand #7" at bounding box center [295, 431] width 84 height 28
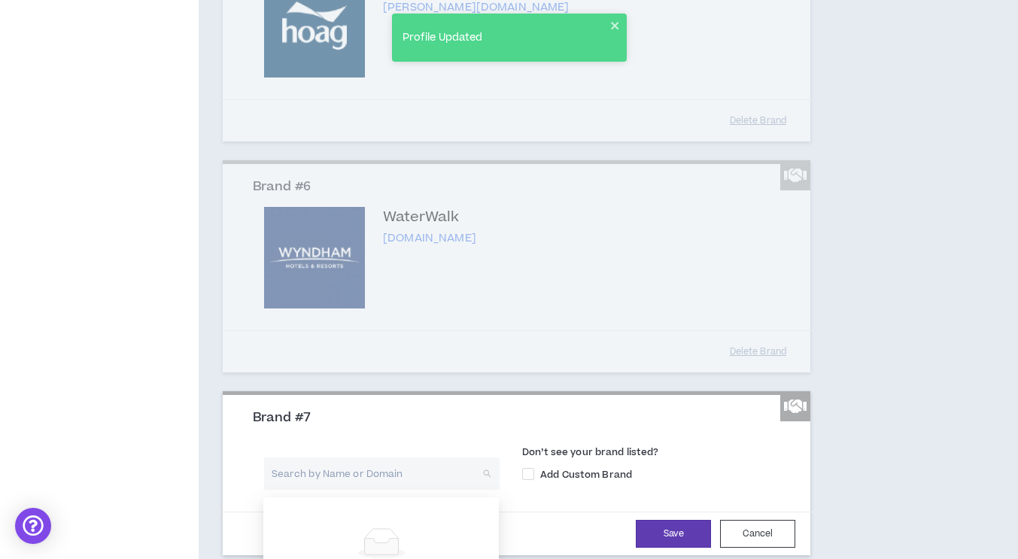
click at [304, 467] on input "search" at bounding box center [376, 473] width 208 height 32
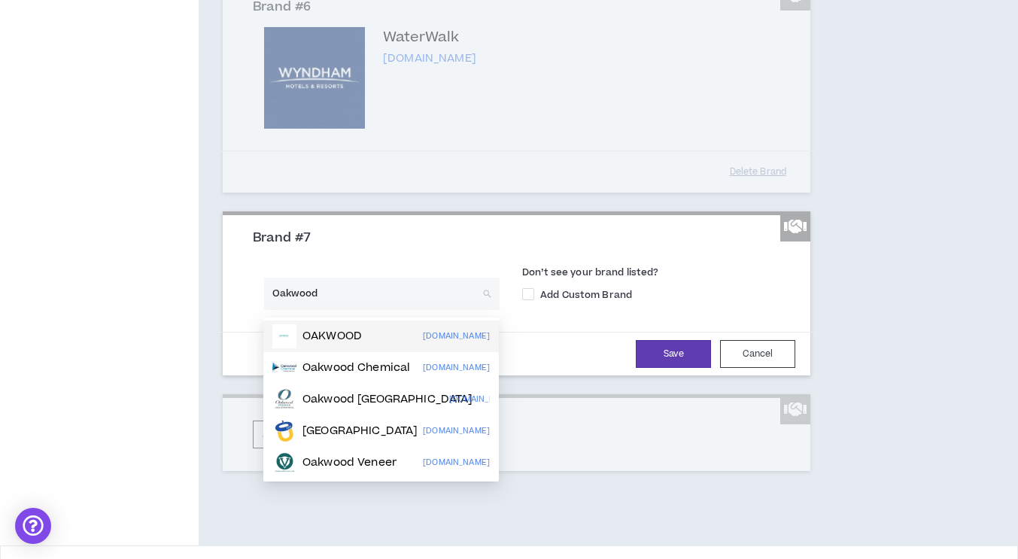
scroll to position [1200, 0]
type input "O"
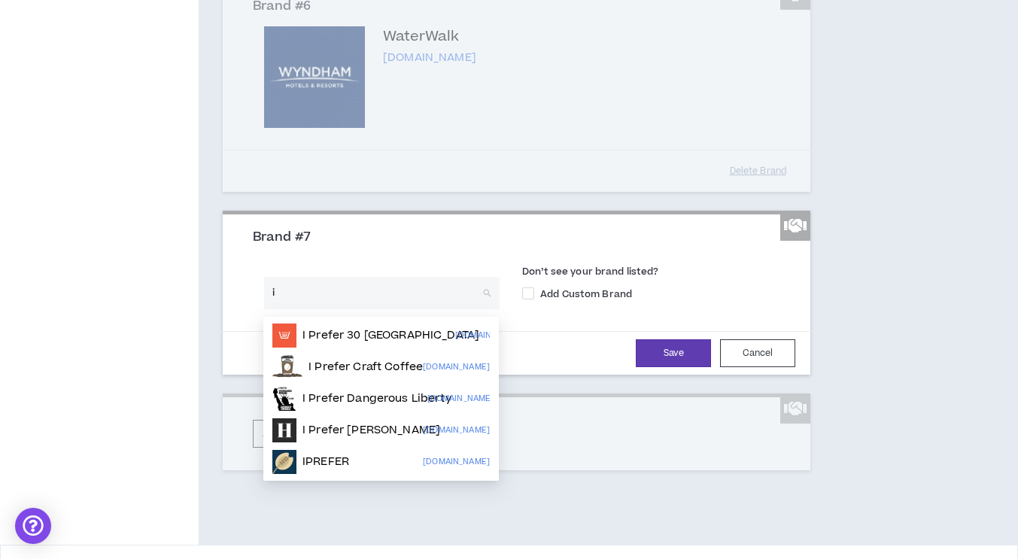
type input "i"
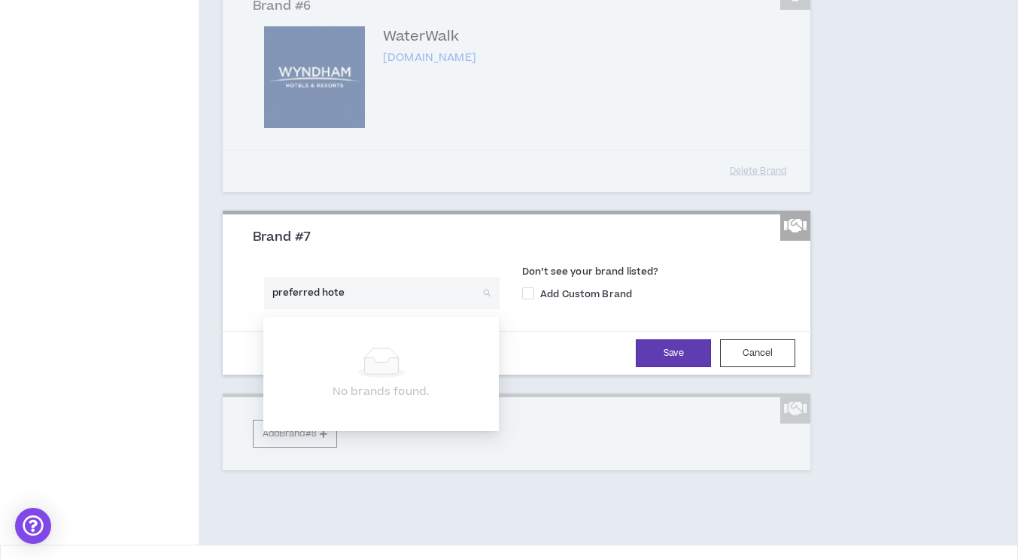
type input "preferred hotel"
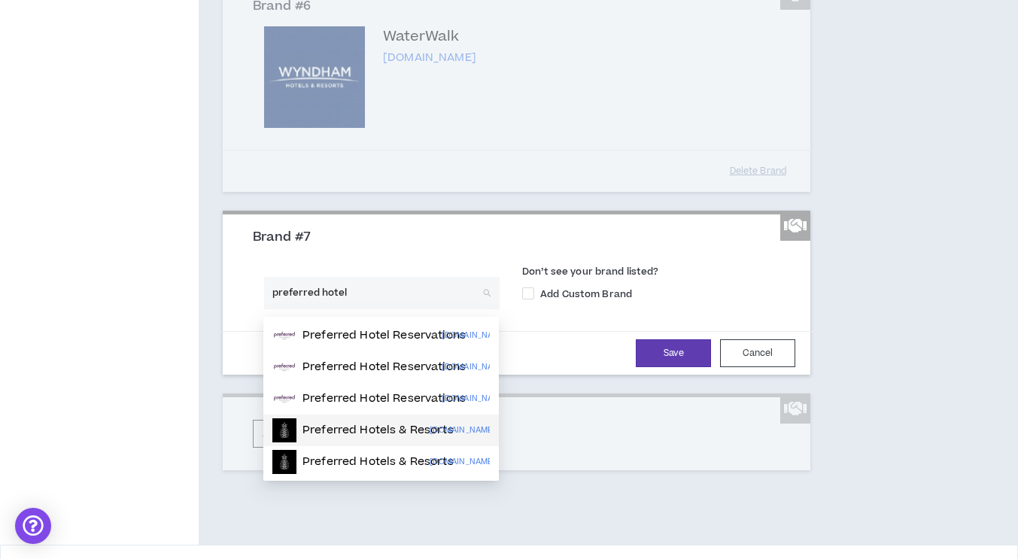
click at [336, 426] on p "Preferred Hotels & Resorts" at bounding box center [377, 430] width 151 height 15
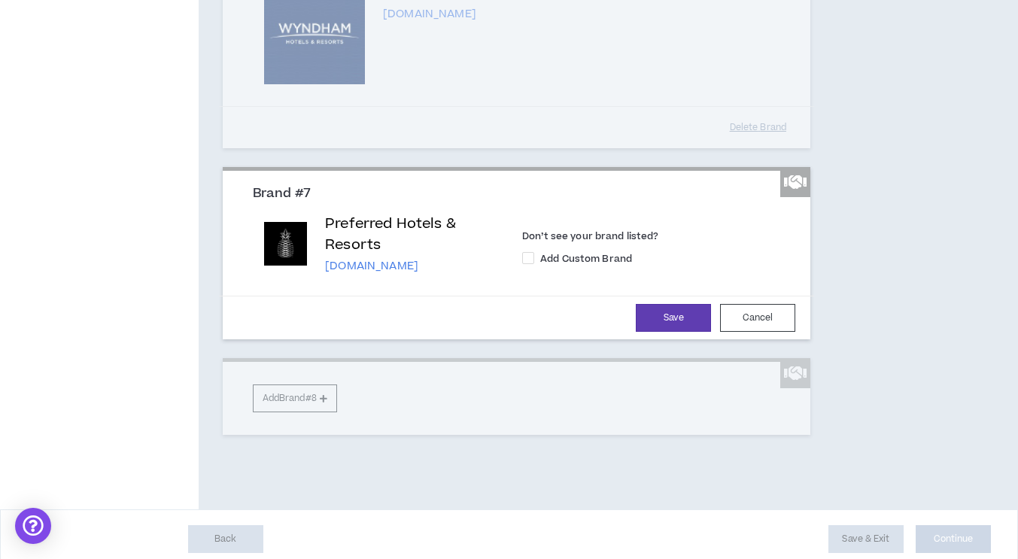
scroll to position [1258, 0]
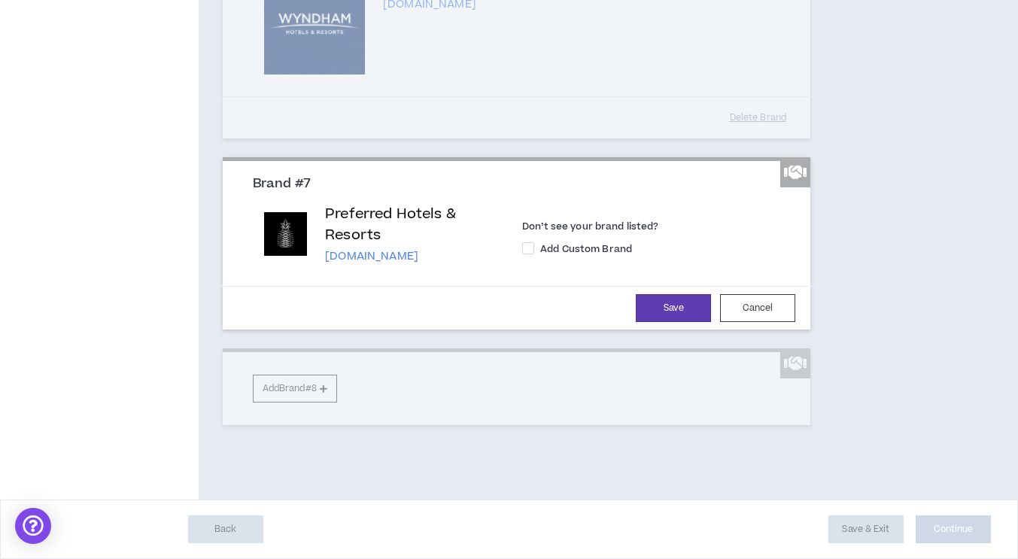
click at [681, 306] on button "Save" at bounding box center [673, 308] width 75 height 28
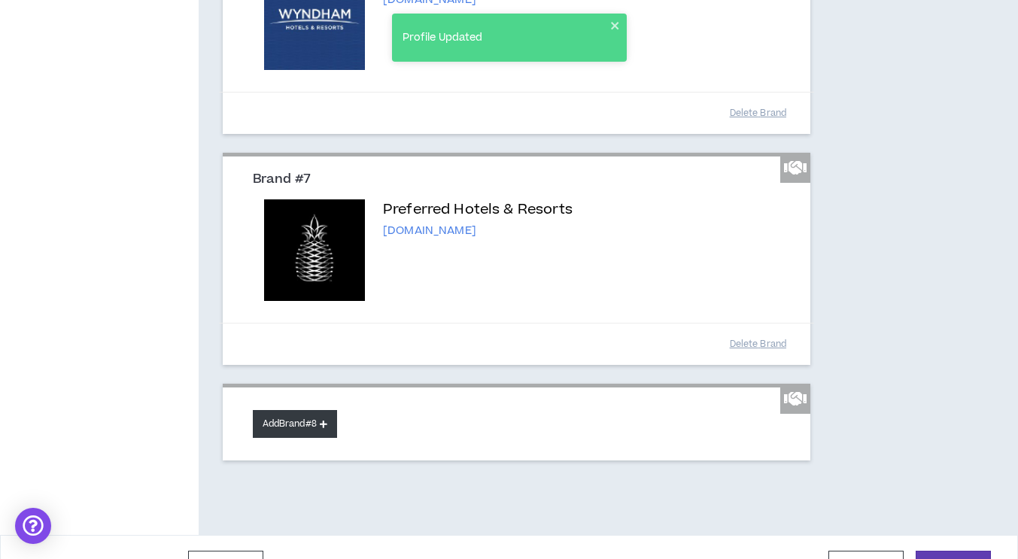
click at [286, 423] on button "Add Brand #8" at bounding box center [295, 424] width 84 height 28
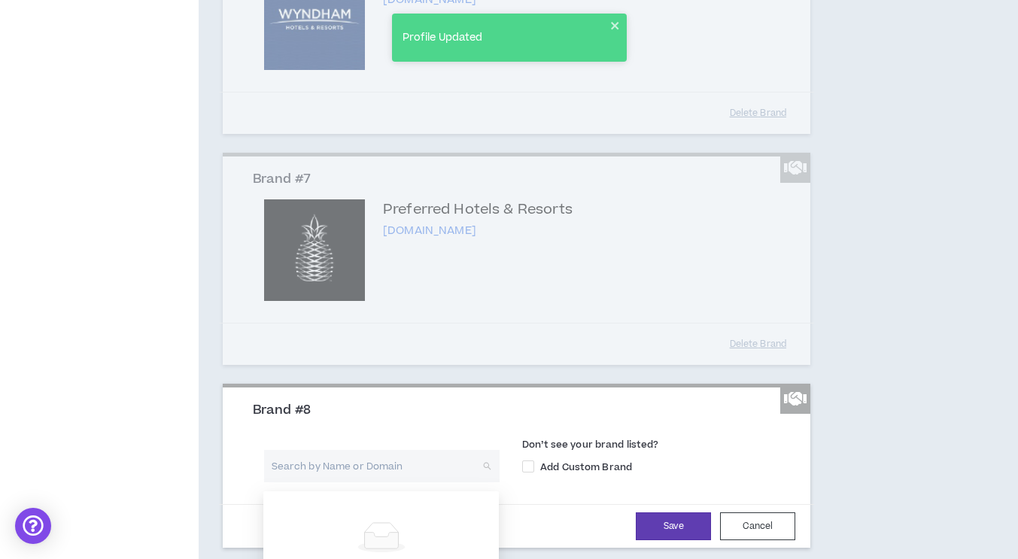
click at [302, 476] on input "search" at bounding box center [376, 466] width 208 height 32
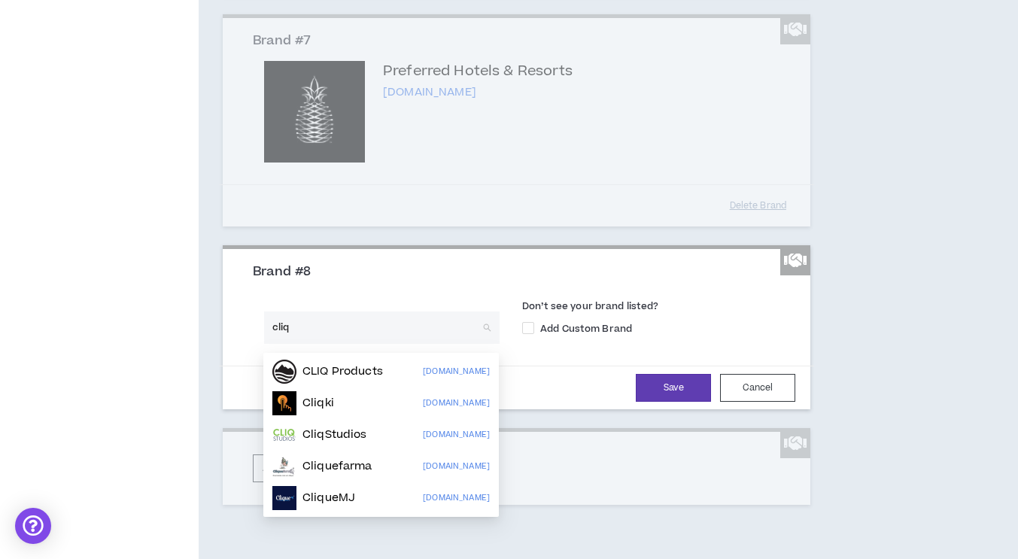
scroll to position [1398, 0]
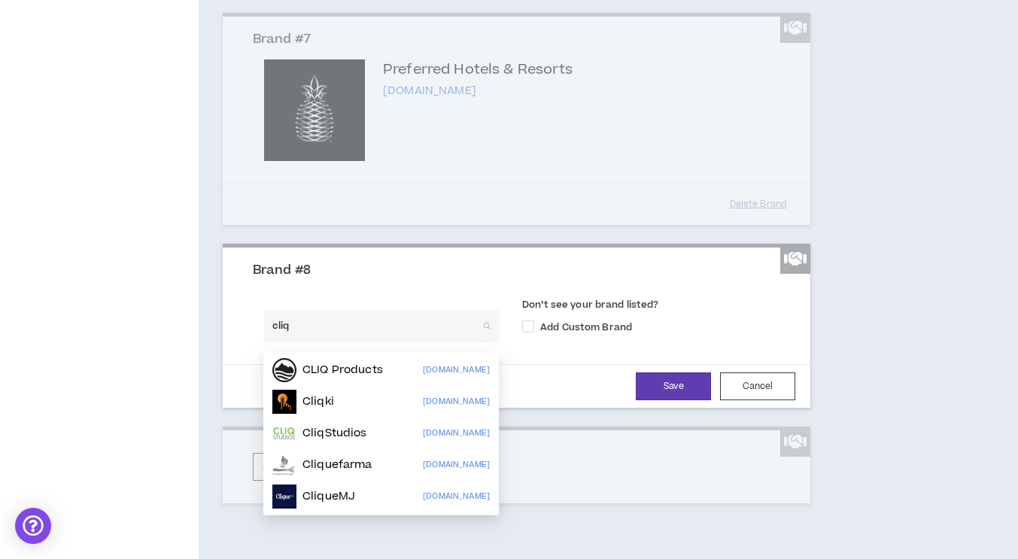
type input "cliq"
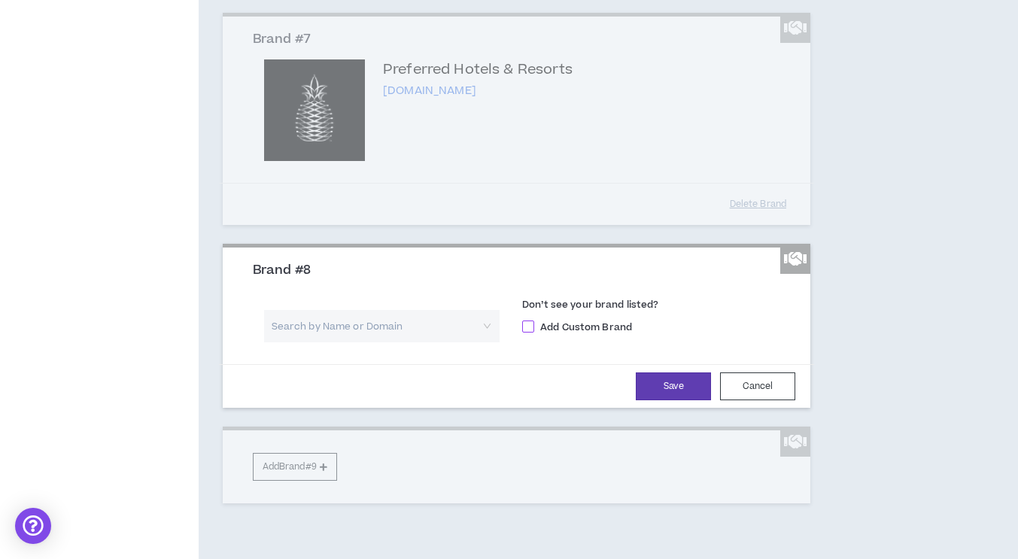
click at [530, 326] on span at bounding box center [528, 326] width 12 height 12
checkbox input "****"
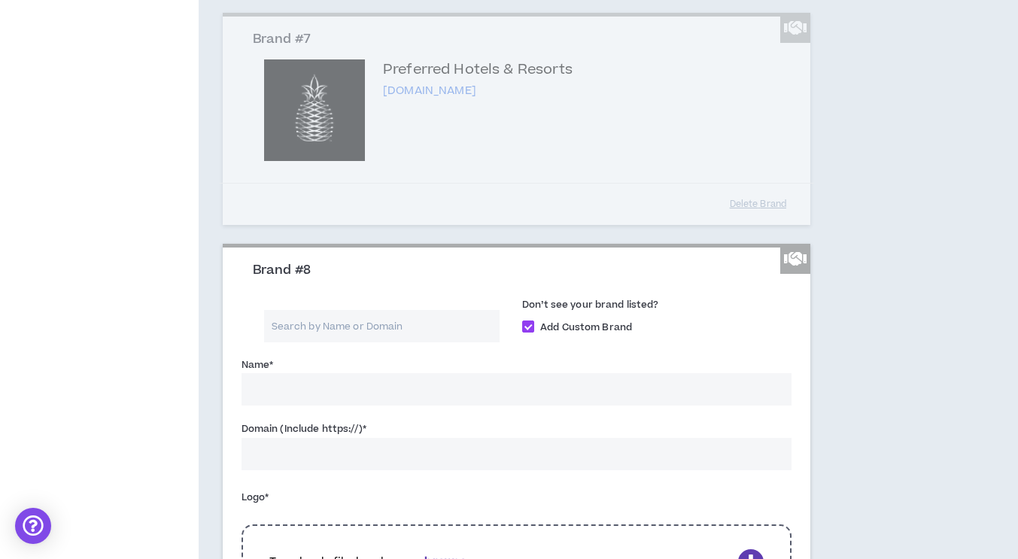
click at [381, 390] on input "Name *" at bounding box center [516, 389] width 551 height 32
type input "Cliq"
click at [356, 455] on input "Domain (Include https://) *" at bounding box center [516, 454] width 551 height 32
type input "c"
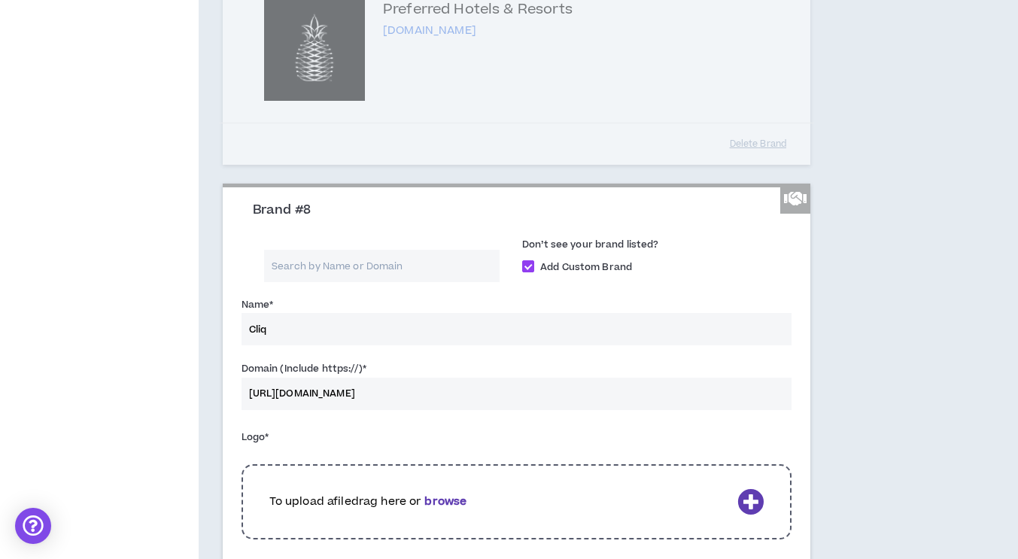
scroll to position [1471, 0]
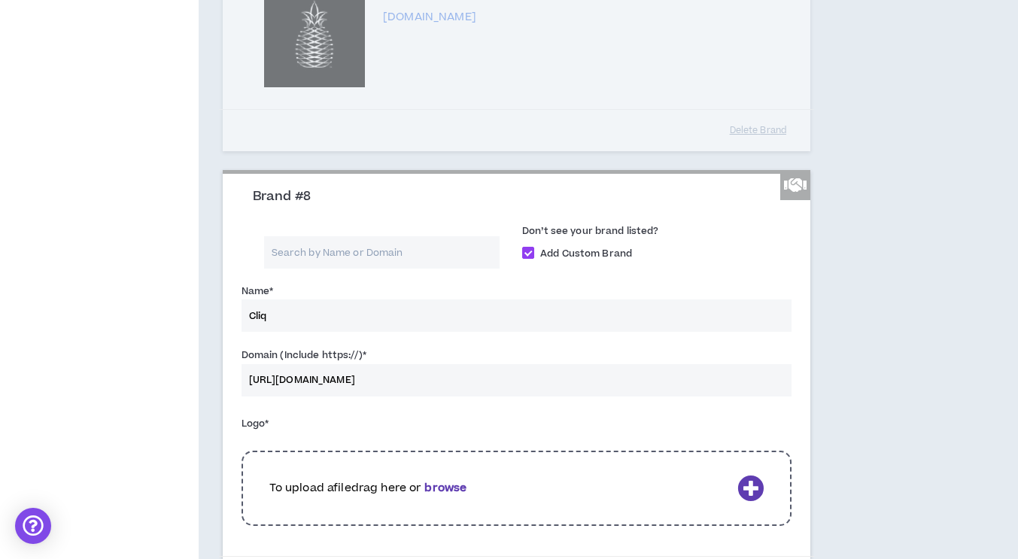
type input "https://cliq.com"
click at [360, 493] on p "To upload a file drag here or browse" at bounding box center [500, 488] width 462 height 17
click at [447, 484] on p "To upload a file drag here or browse" at bounding box center [500, 488] width 462 height 17
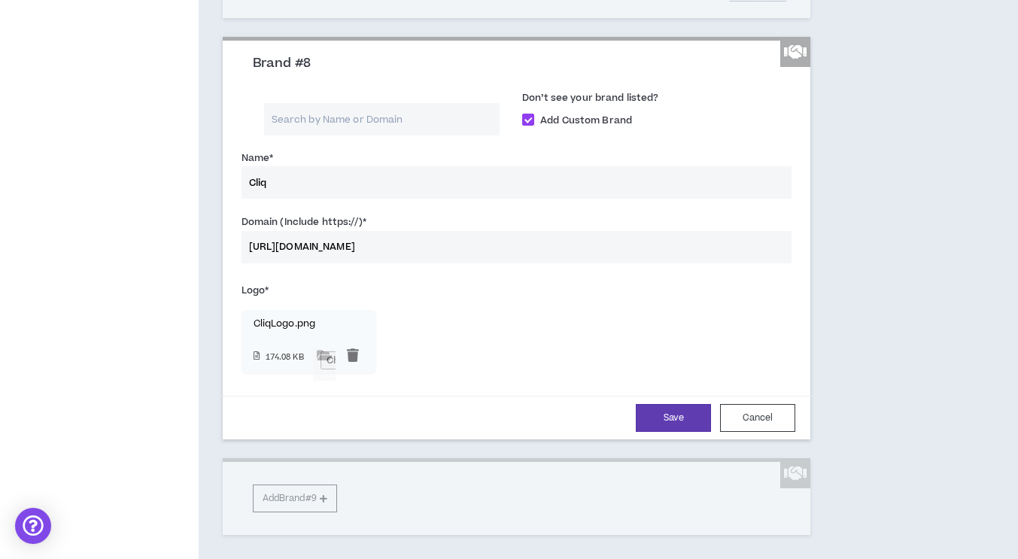
scroll to position [1605, 0]
click at [481, 182] on input "Cliq" at bounding box center [516, 181] width 551 height 32
type input "Cliq Fintech Payment Processing"
click at [699, 429] on button "Save" at bounding box center [673, 417] width 75 height 28
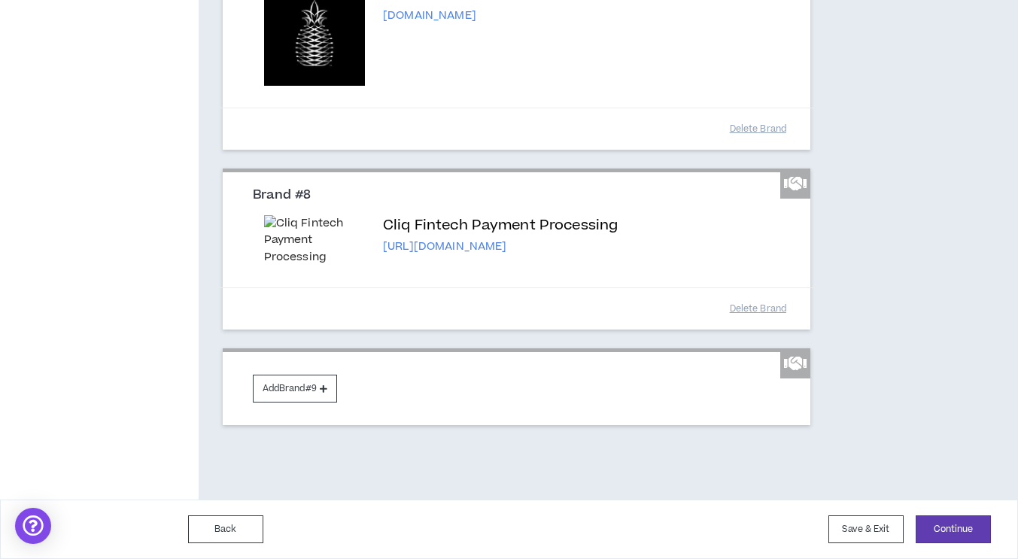
scroll to position [1485, 0]
click at [308, 387] on button "Add Brand #9" at bounding box center [295, 389] width 84 height 28
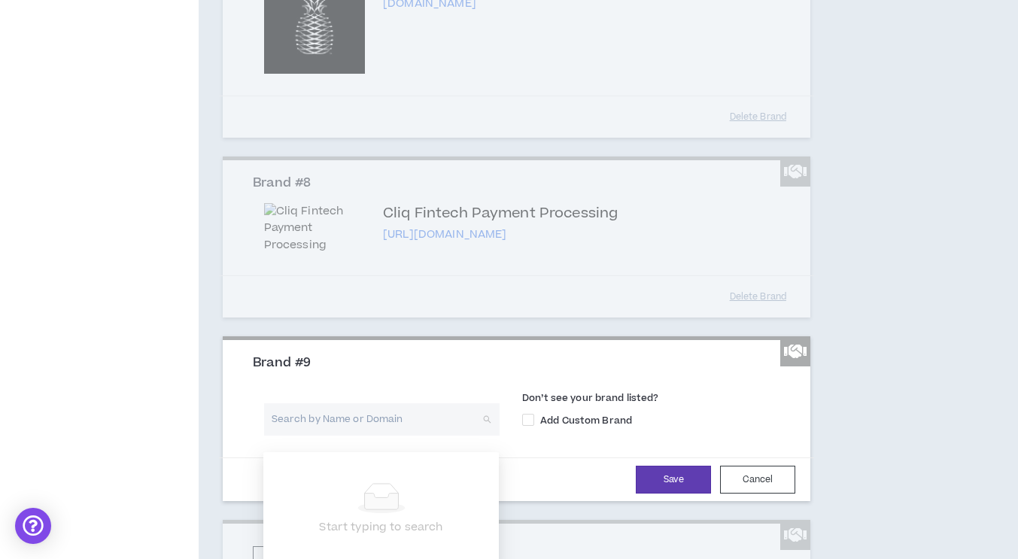
click at [315, 435] on input "search" at bounding box center [376, 419] width 208 height 32
type input "dwellworks"
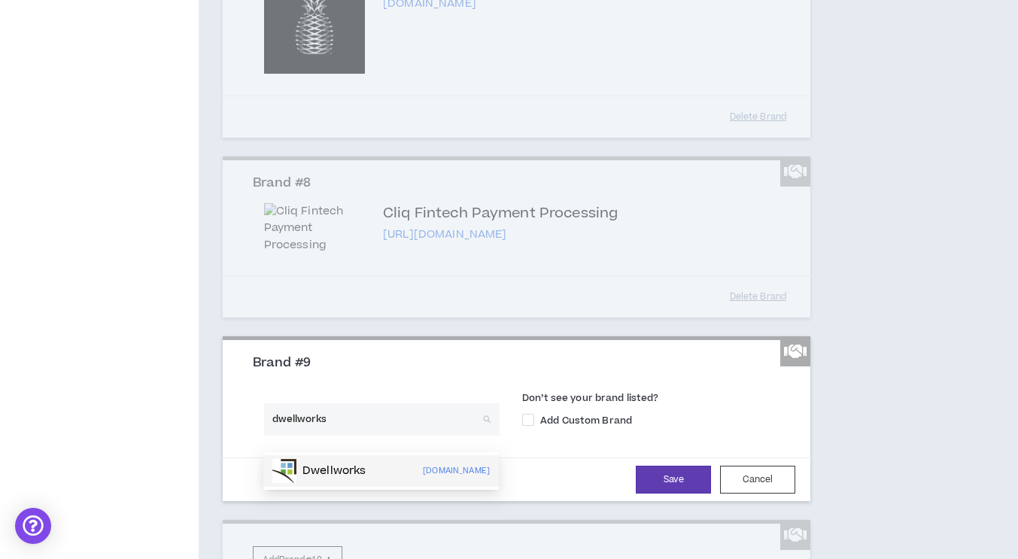
click at [318, 466] on p "Dwellworks" at bounding box center [333, 470] width 63 height 15
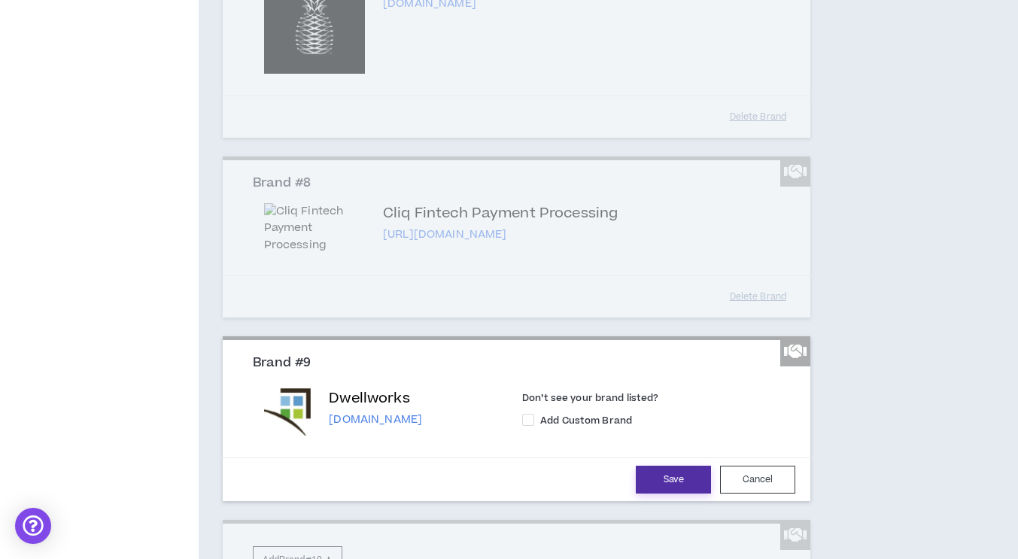
click at [677, 488] on button "Save" at bounding box center [673, 480] width 75 height 28
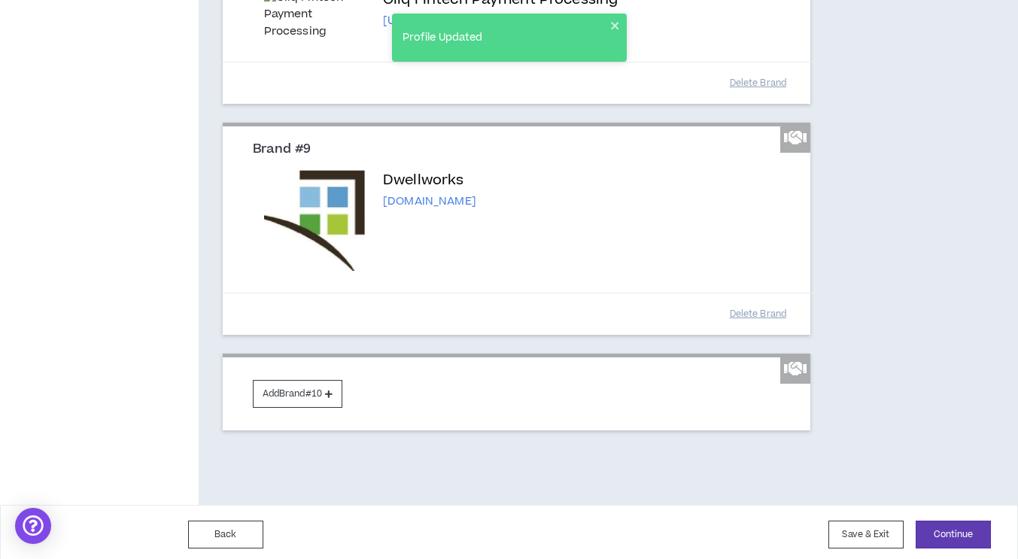
scroll to position [1699, 0]
click at [317, 391] on button "Add Brand #10" at bounding box center [298, 393] width 90 height 28
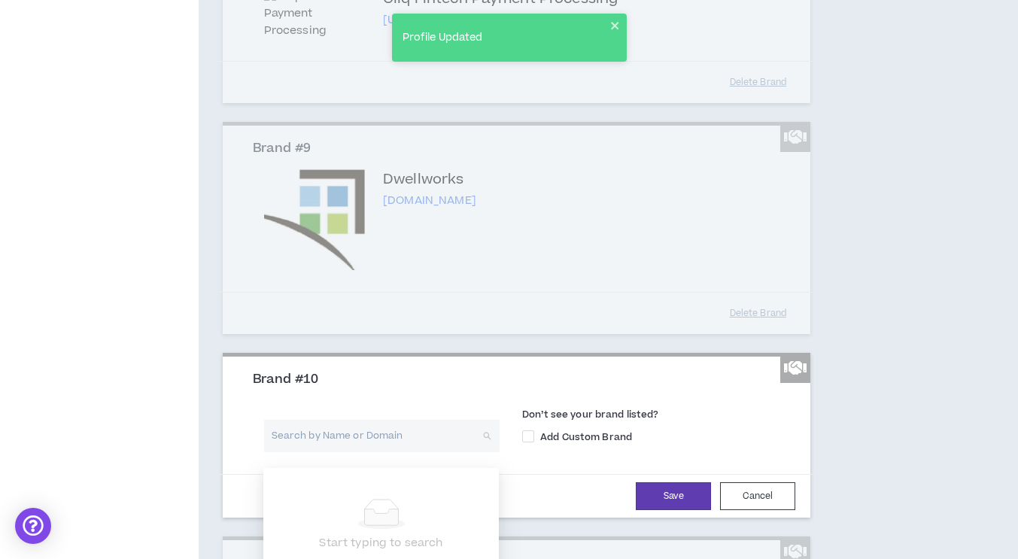
click at [317, 439] on input "search" at bounding box center [376, 436] width 208 height 32
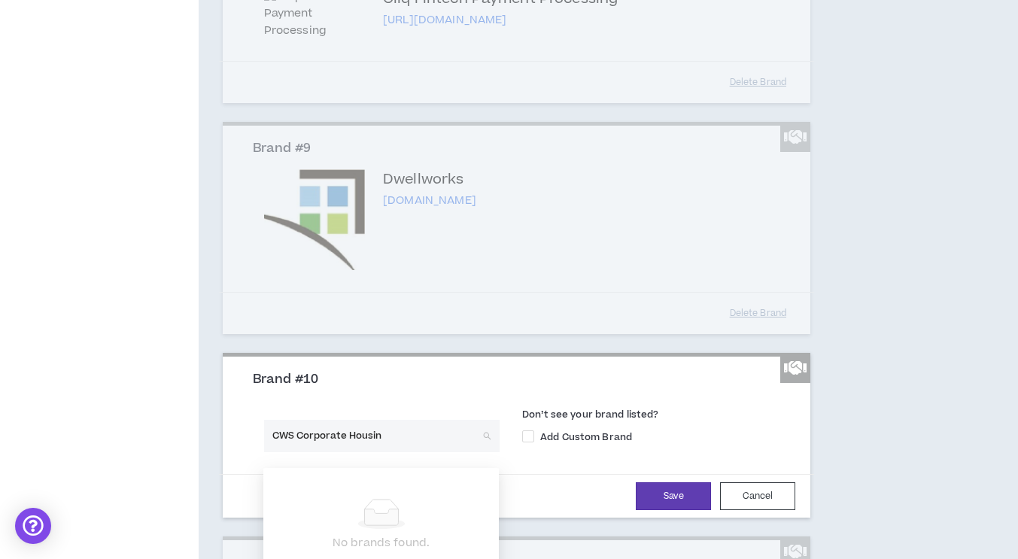
type input "CWS Corporate Housing"
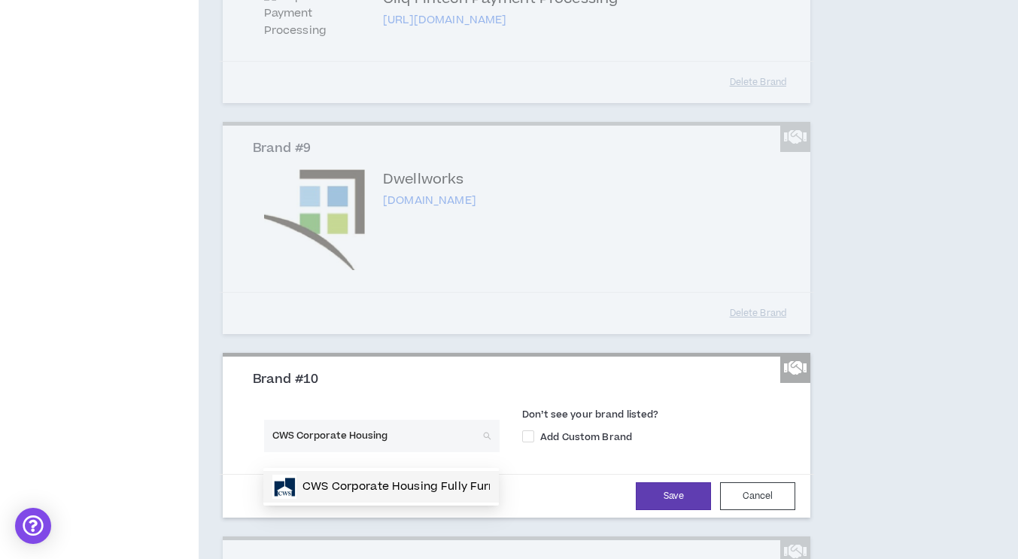
click at [353, 483] on p "CWS Corporate Housing Fully Furnished Apartments" at bounding box center [449, 486] width 294 height 15
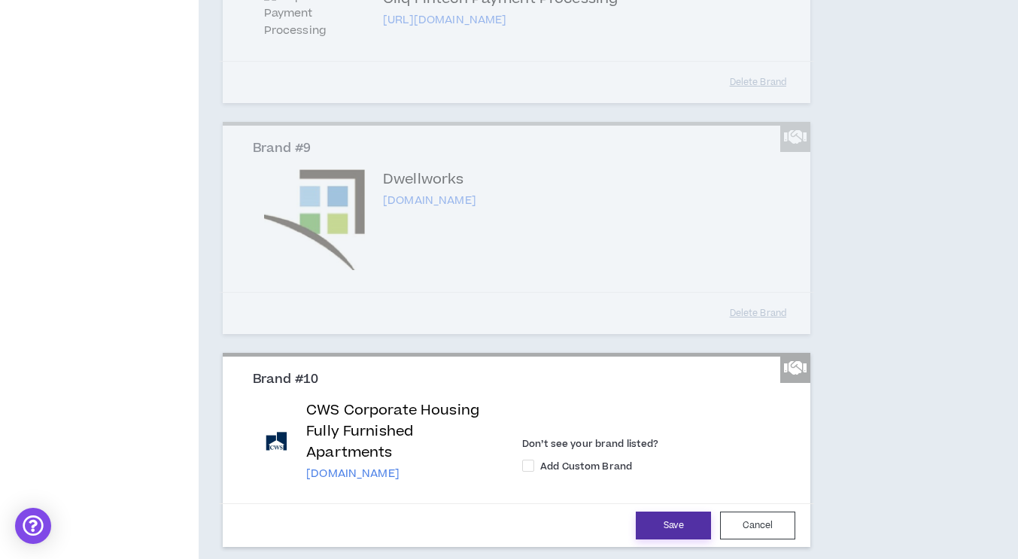
click at [666, 537] on button "Save" at bounding box center [673, 525] width 75 height 28
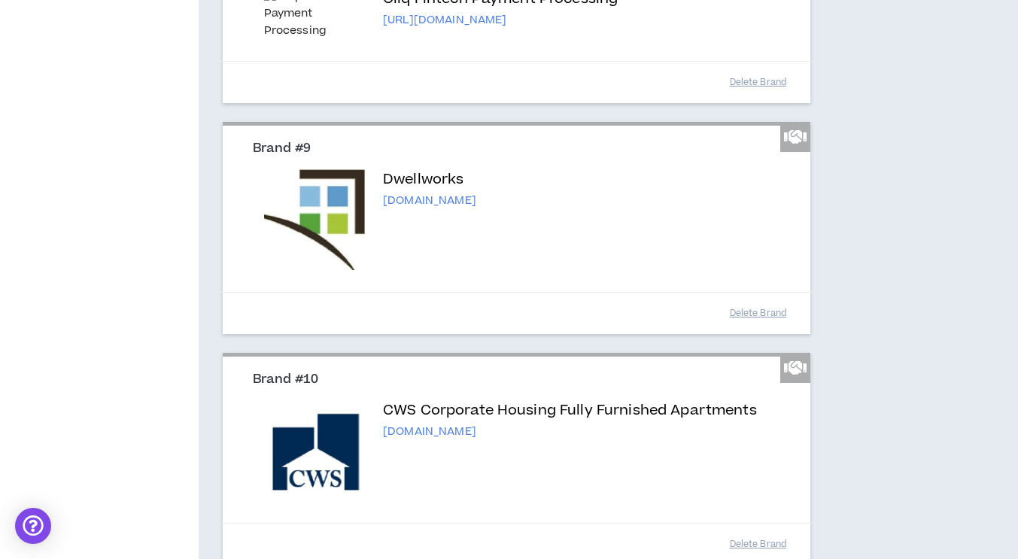
scroll to position [1899, 0]
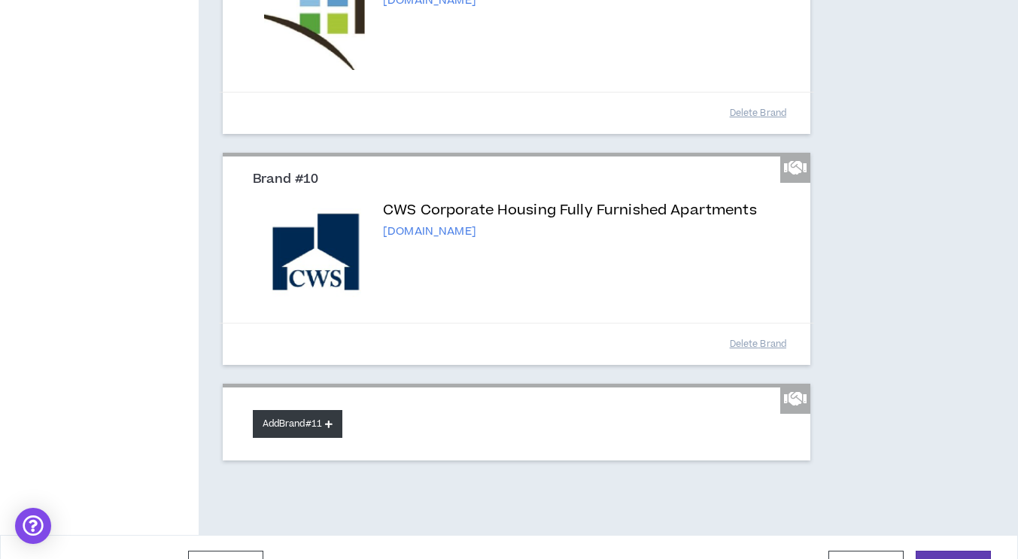
click at [297, 433] on button "Add Brand #11" at bounding box center [298, 424] width 90 height 28
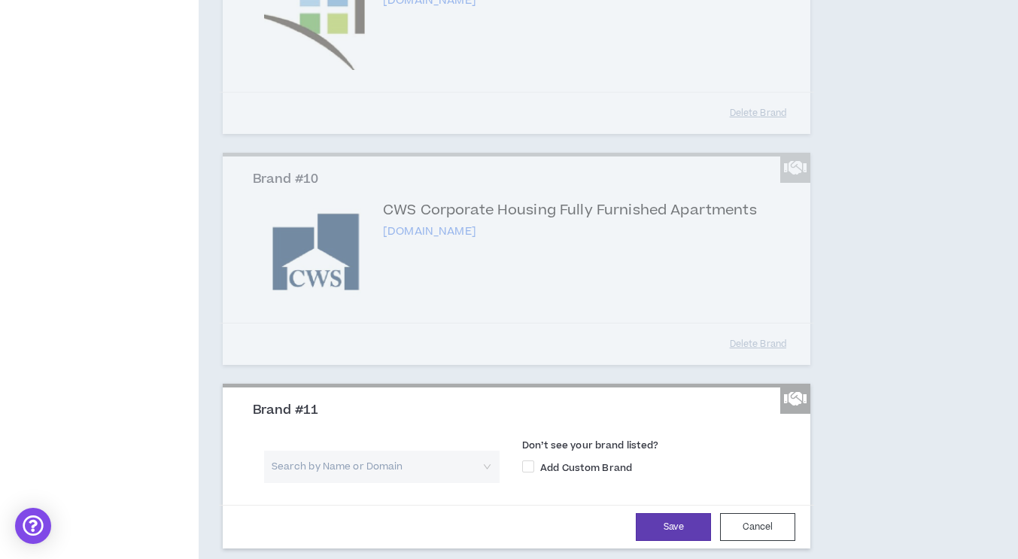
click at [305, 483] on input "search" at bounding box center [376, 467] width 208 height 32
type input "flexfit"
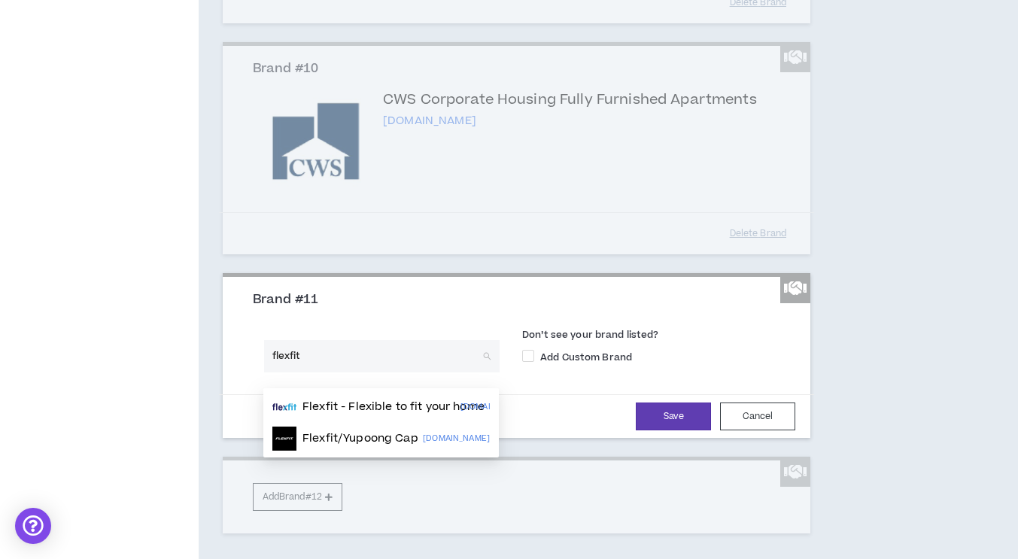
scroll to position [2011, 0]
click at [320, 422] on div "Flexfit/Yupoong Cap flexfit.com" at bounding box center [380, 438] width 235 height 32
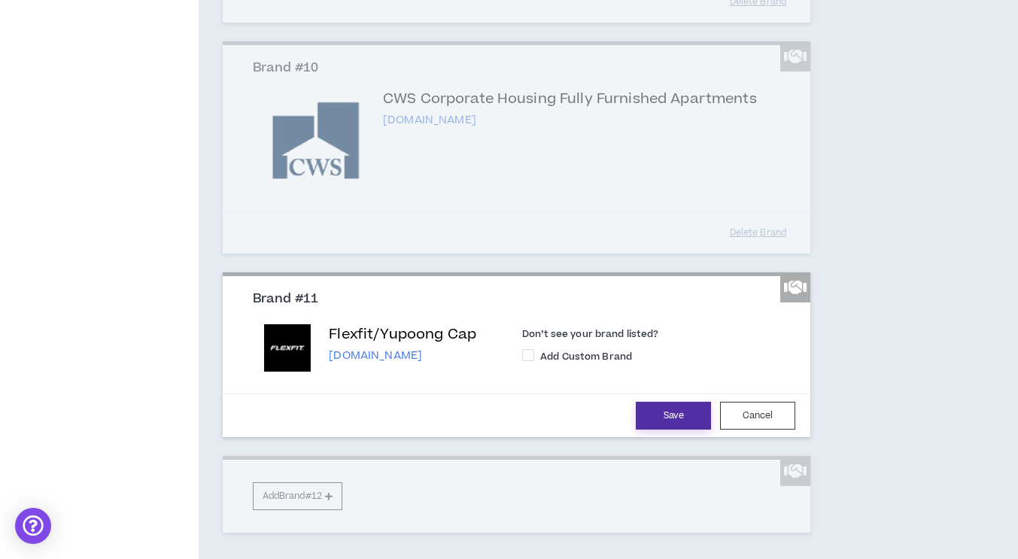
click at [664, 429] on button "Save" at bounding box center [673, 416] width 75 height 28
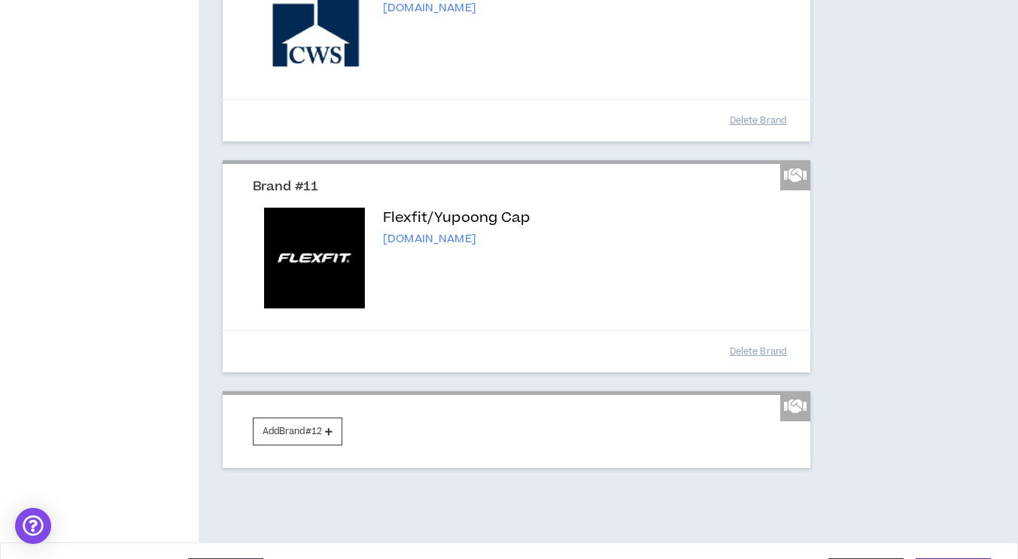
scroll to position [2126, 0]
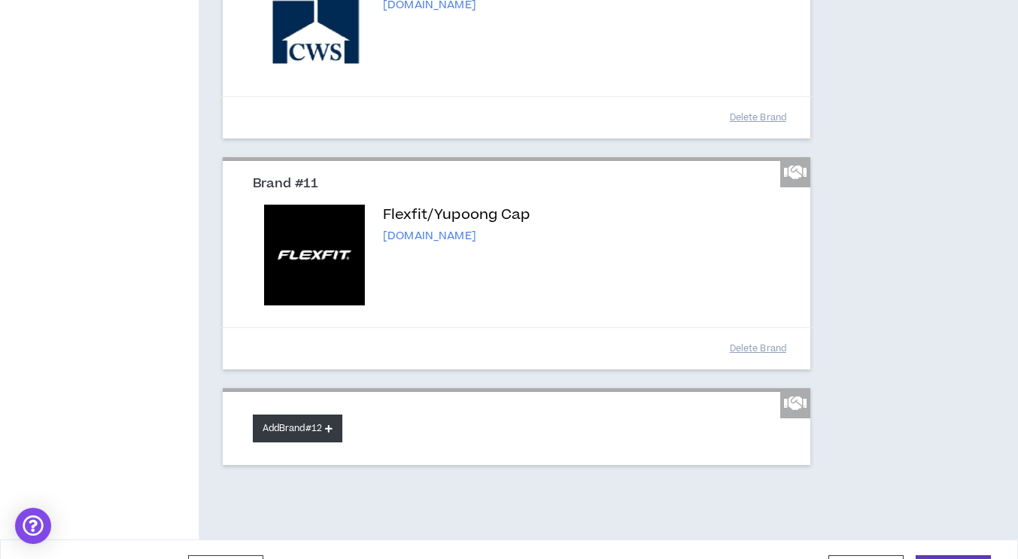
click at [313, 442] on button "Add Brand #12" at bounding box center [298, 428] width 90 height 28
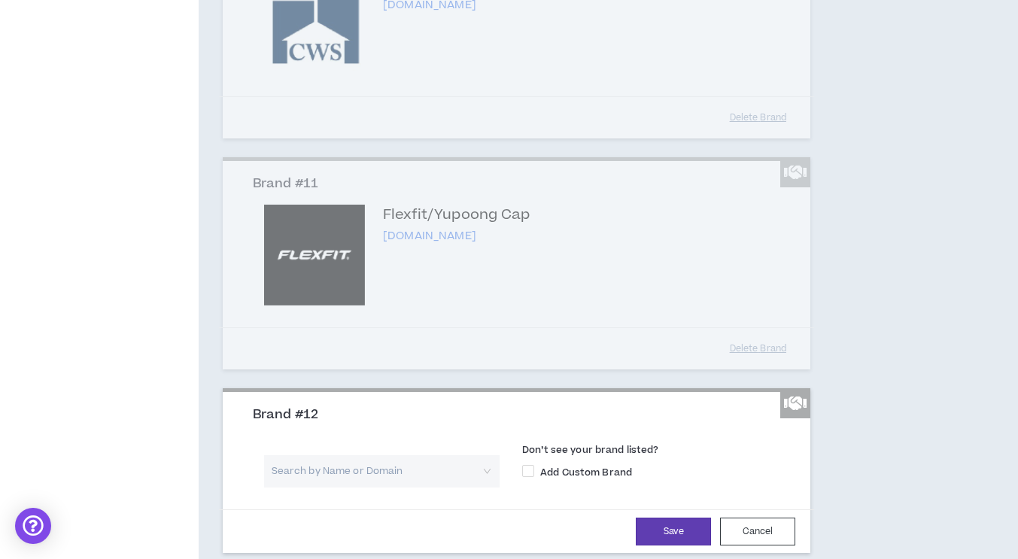
click at [316, 480] on input "search" at bounding box center [376, 471] width 208 height 32
type input "nationwide"
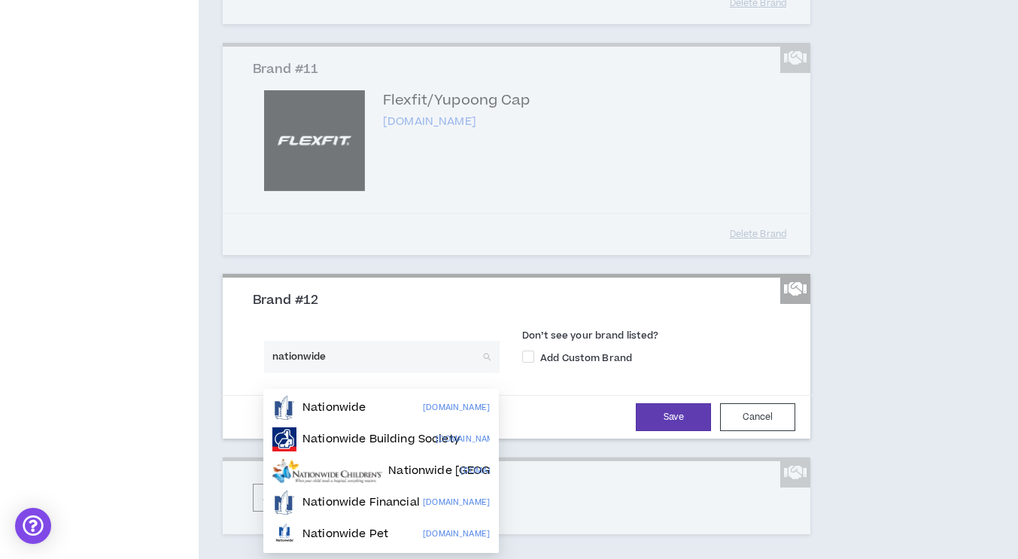
scroll to position [2241, 0]
click at [347, 534] on p "Nationwide Pet" at bounding box center [345, 533] width 86 height 15
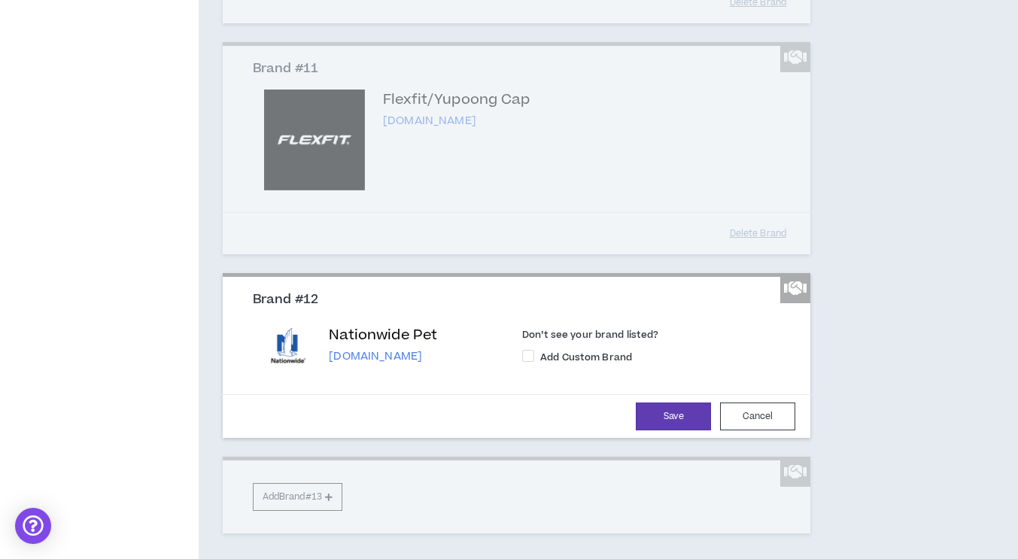
click at [670, 429] on button "Save" at bounding box center [673, 416] width 75 height 28
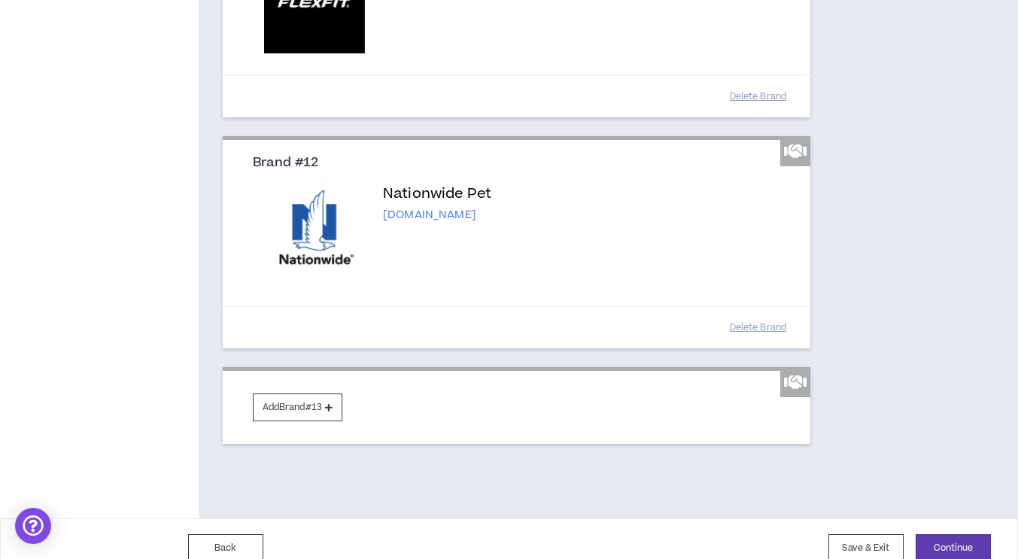
scroll to position [2378, 0]
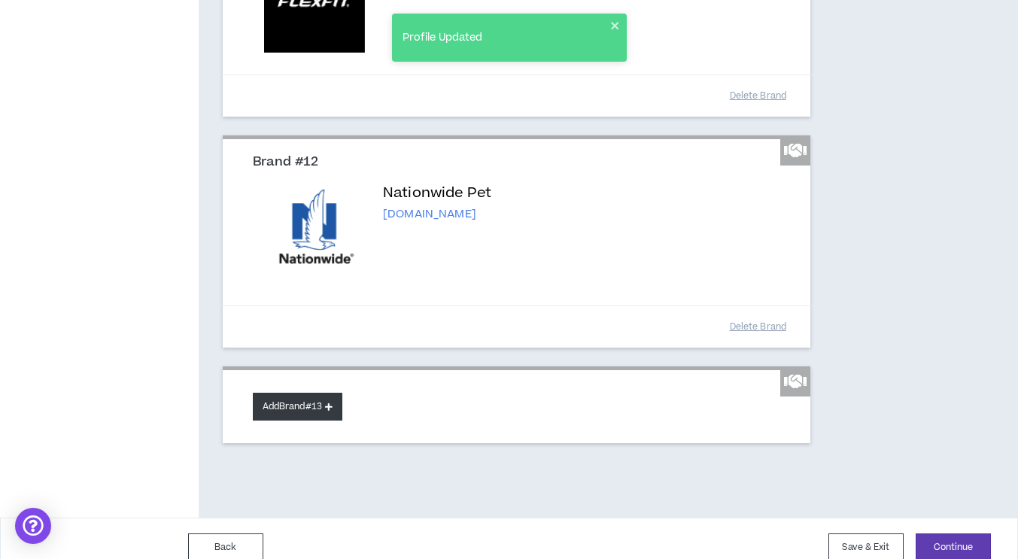
click at [328, 420] on button "Add Brand #13" at bounding box center [298, 407] width 90 height 28
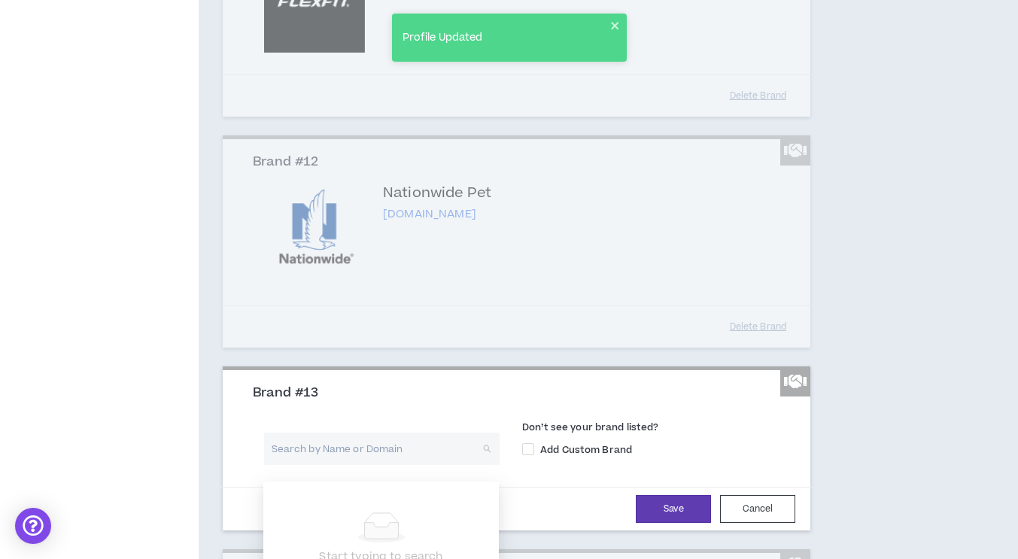
click at [326, 465] on input "search" at bounding box center [376, 448] width 208 height 32
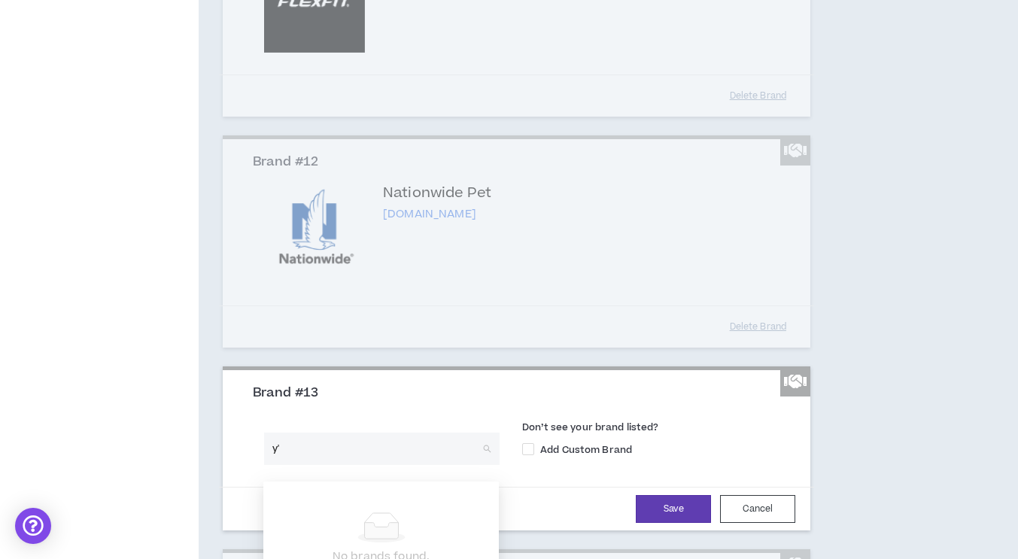
type input "y"
type input "c"
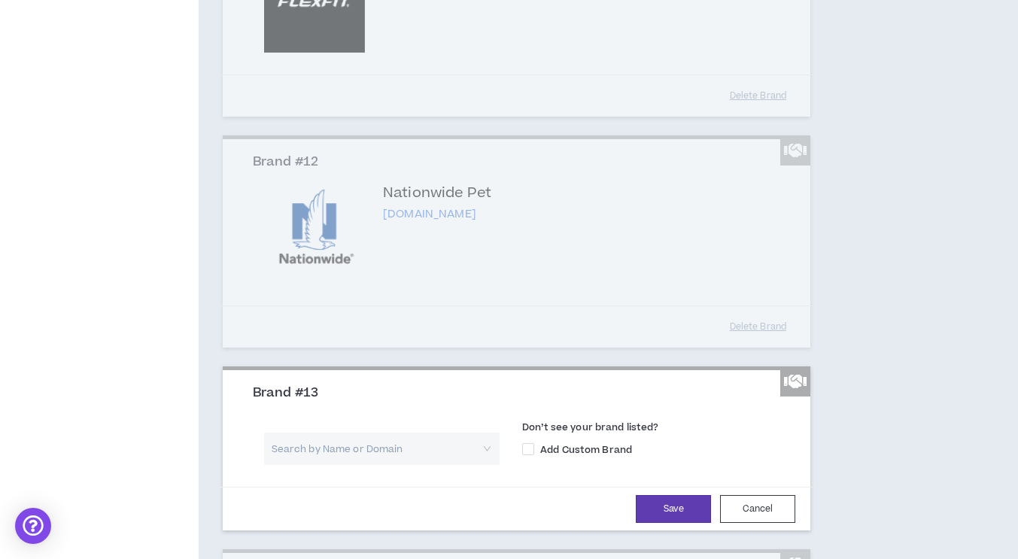
click at [292, 460] on input "search" at bounding box center [376, 448] width 208 height 32
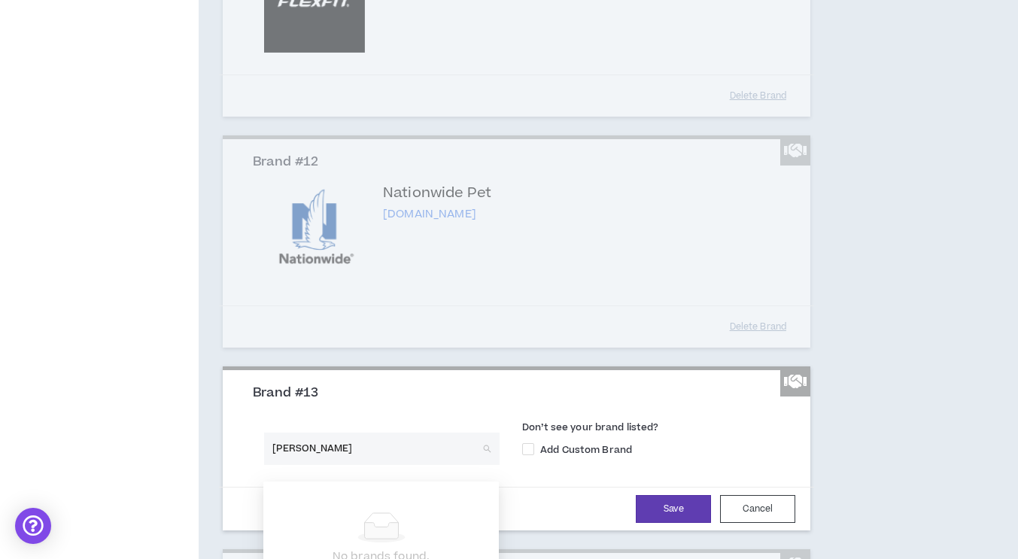
type input "d.r. horton"
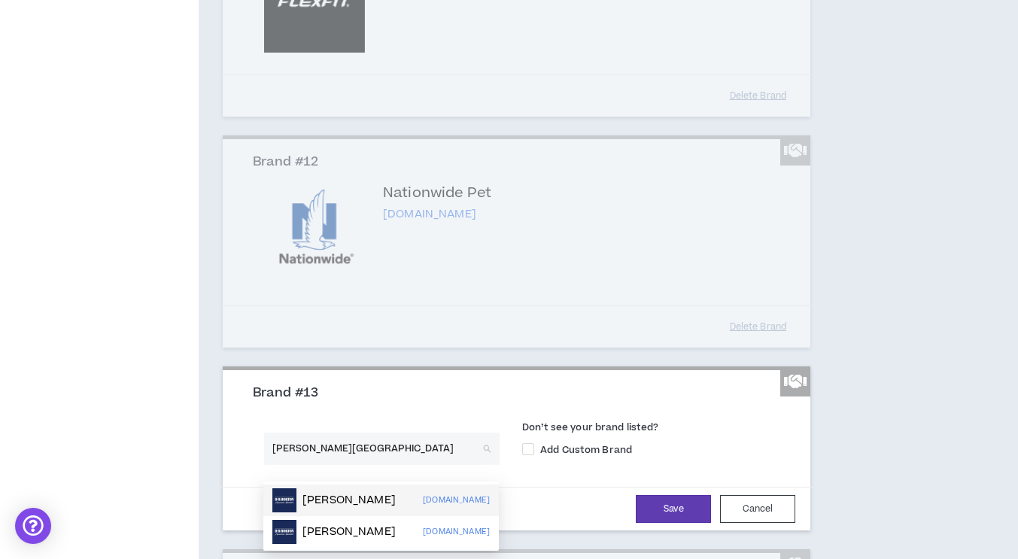
click at [350, 491] on div "D.R. Horton" at bounding box center [333, 500] width 123 height 24
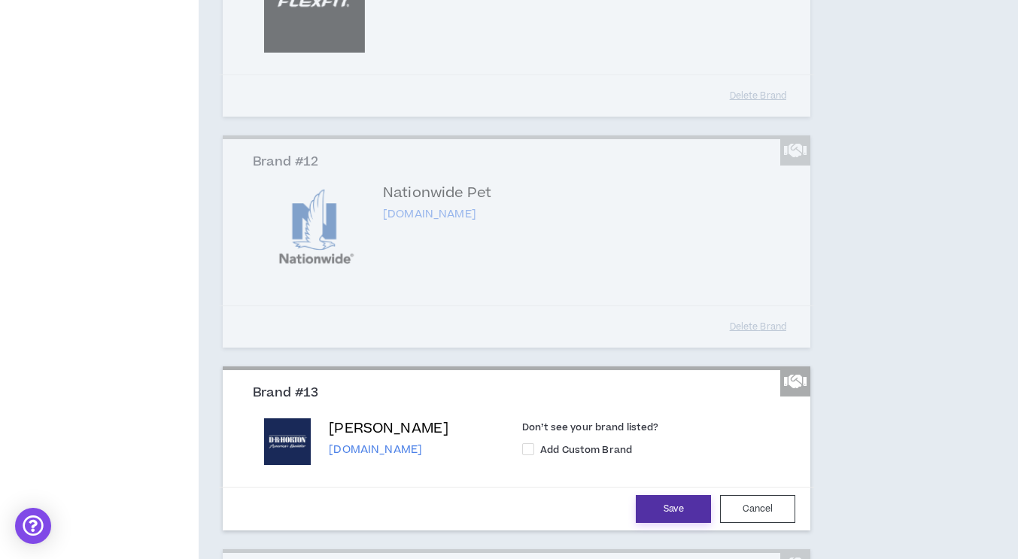
click at [680, 523] on button "Save" at bounding box center [673, 509] width 75 height 28
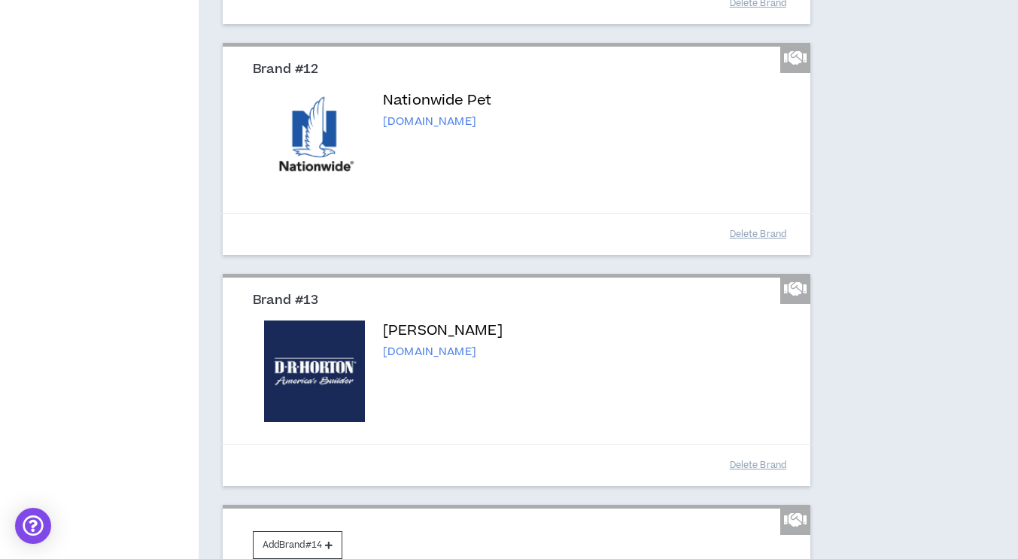
scroll to position [2639, 0]
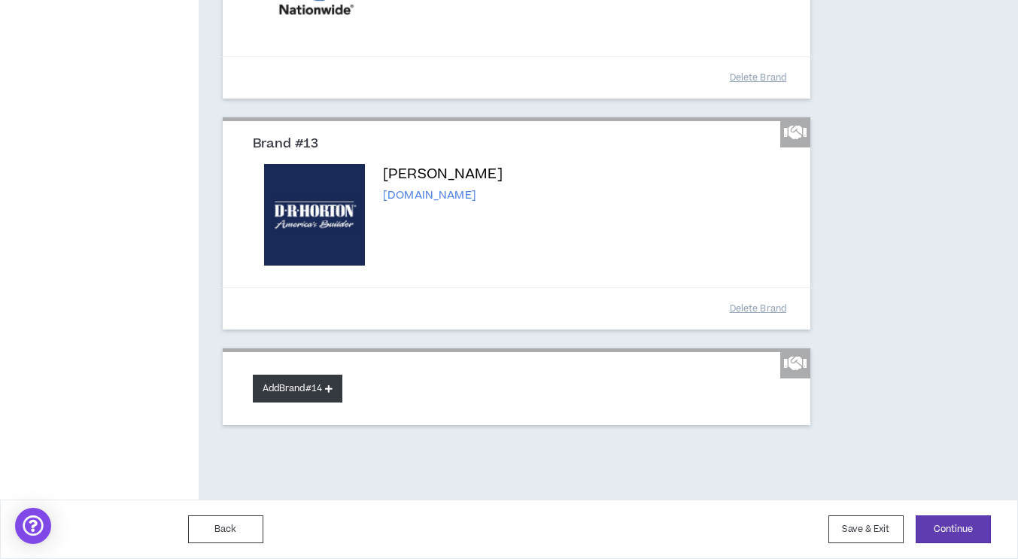
click at [293, 384] on button "Add Brand #14" at bounding box center [298, 389] width 90 height 28
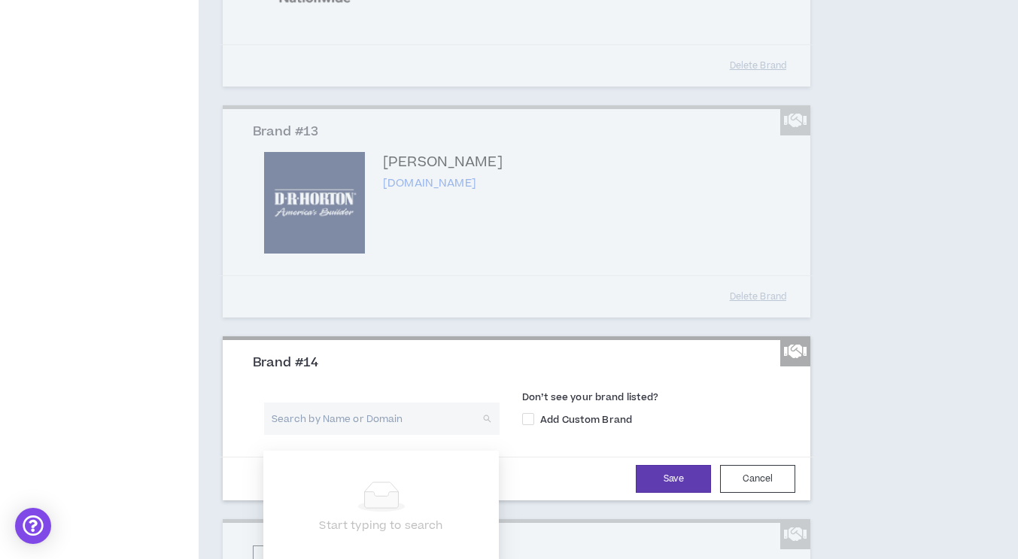
click at [310, 435] on input "search" at bounding box center [376, 418] width 208 height 32
type input "u"
type input "jsx"
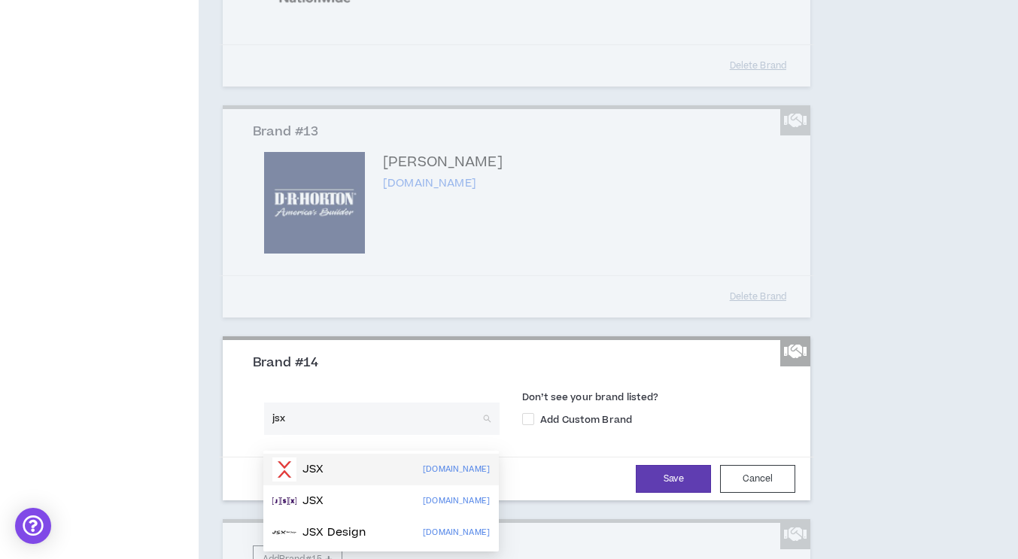
click at [308, 464] on p "JSX" at bounding box center [312, 469] width 21 height 15
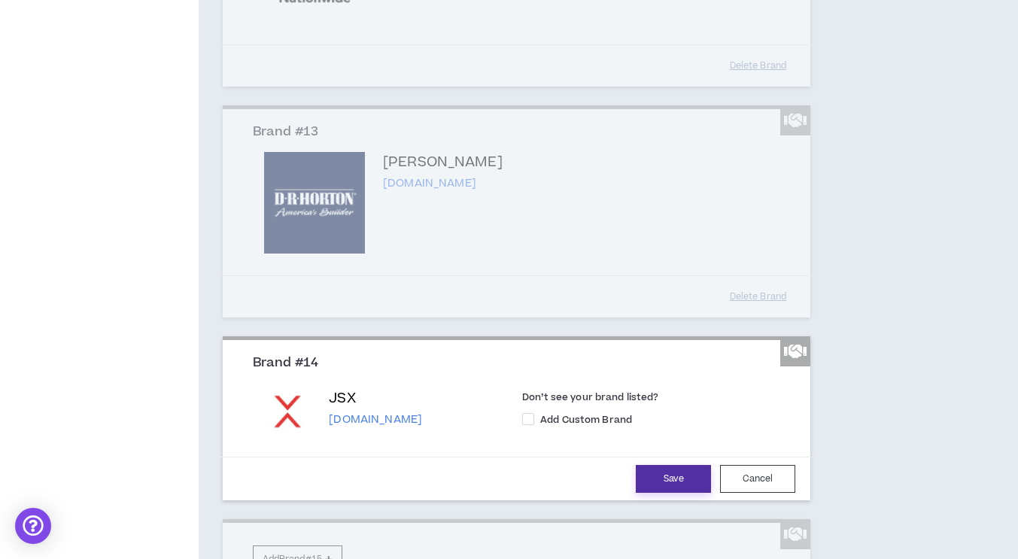
click at [675, 487] on button "Save" at bounding box center [673, 479] width 75 height 28
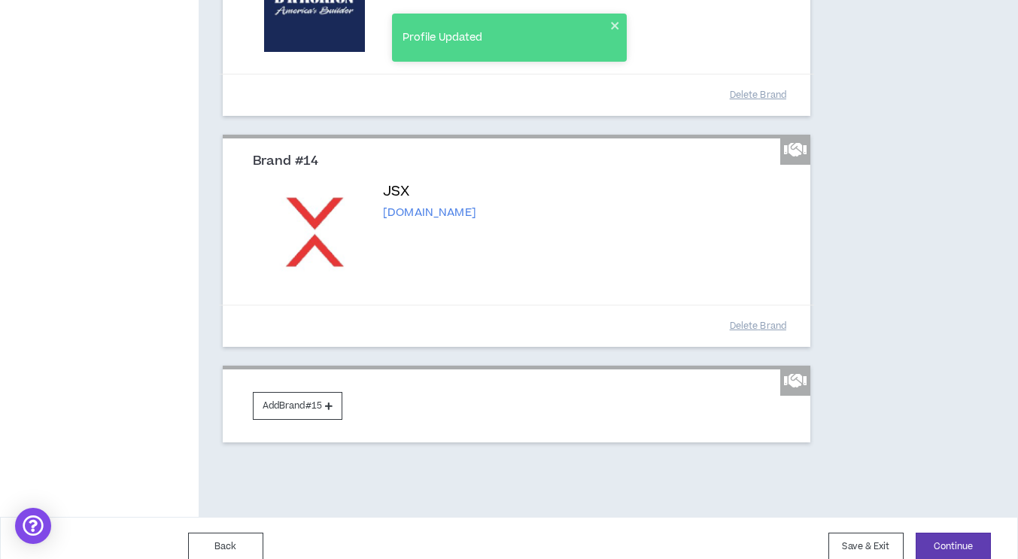
scroll to position [2842, 0]
click at [305, 417] on button "Add Brand #15" at bounding box center [298, 405] width 90 height 28
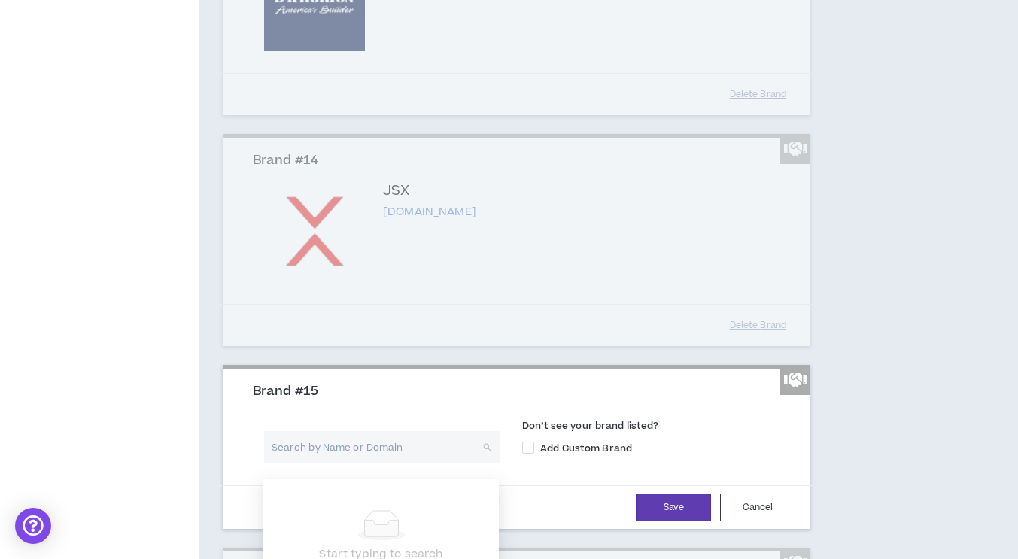
click at [314, 461] on input "search" at bounding box center [376, 447] width 208 height 32
type input "flame broiler"
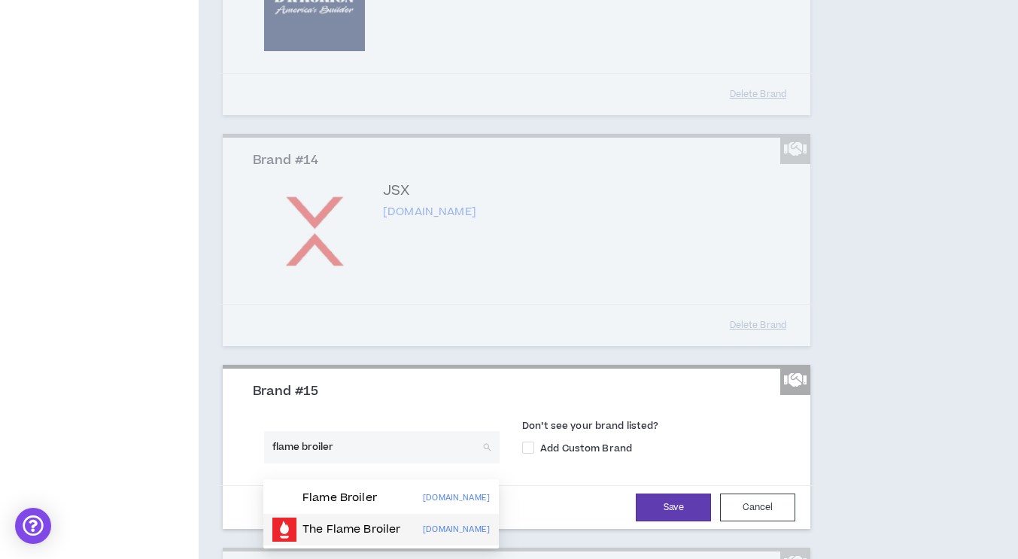
click at [310, 526] on p "The Flame Broiler" at bounding box center [351, 529] width 98 height 15
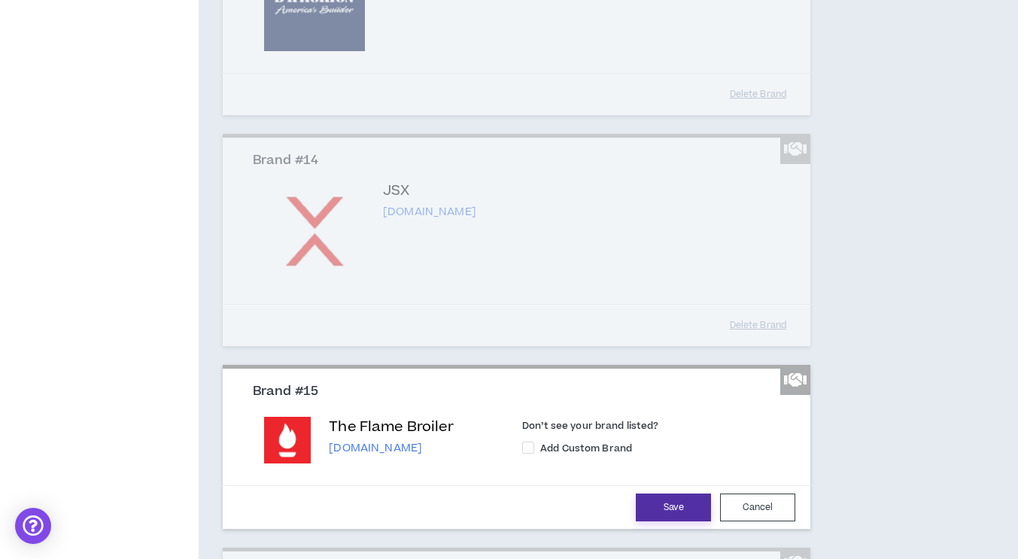
click at [675, 513] on button "Save" at bounding box center [673, 507] width 75 height 28
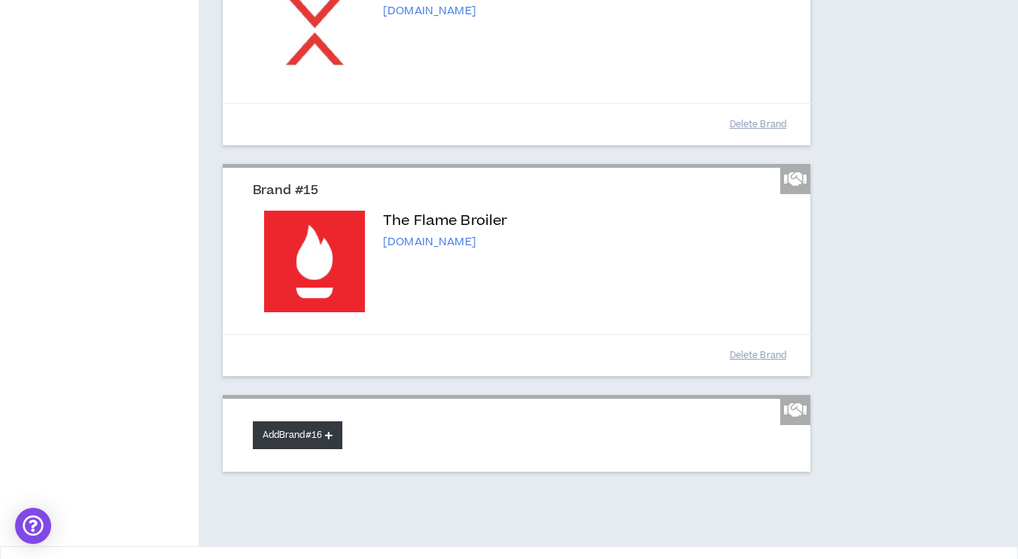
scroll to position [3043, 0]
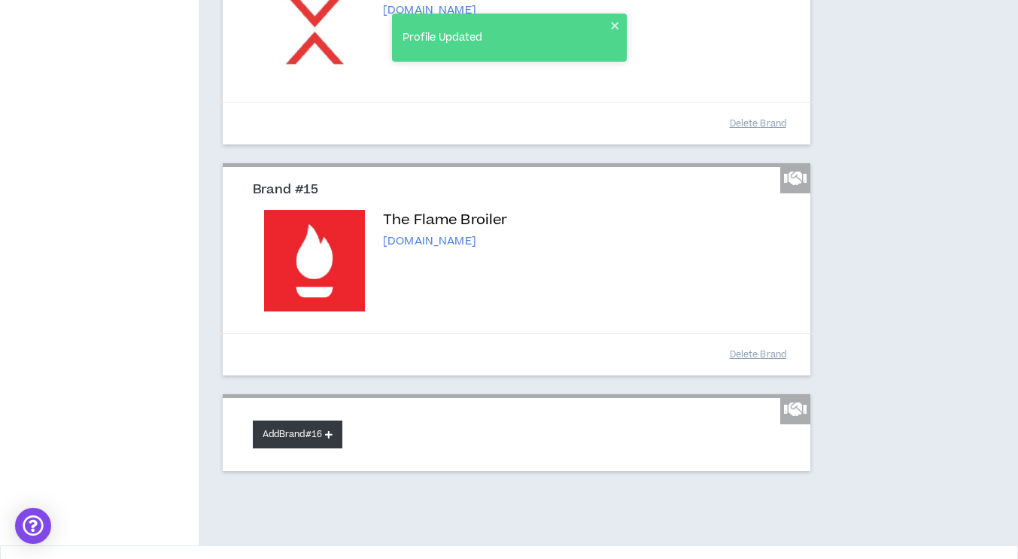
click at [334, 437] on button "Add Brand #16" at bounding box center [298, 434] width 90 height 28
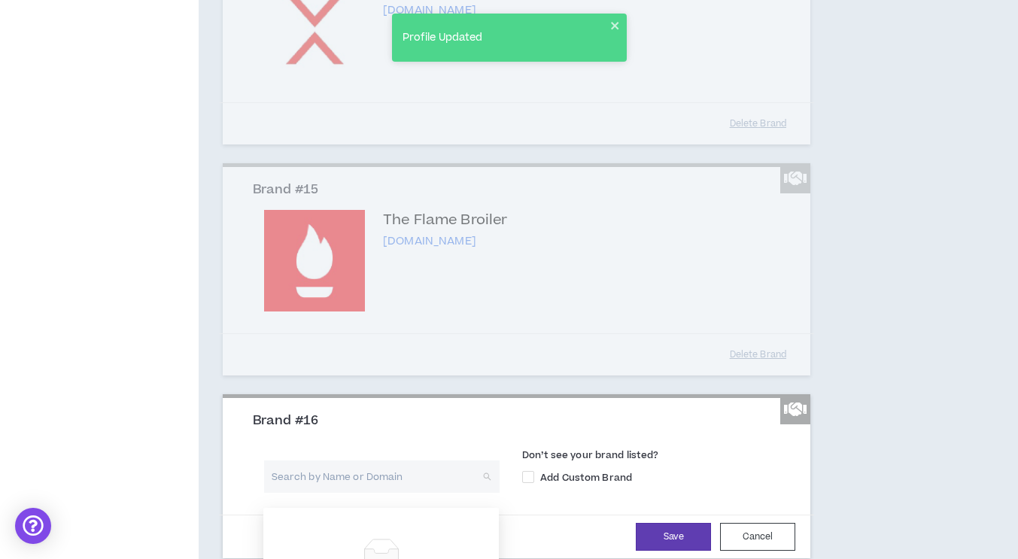
click at [326, 478] on input "search" at bounding box center [376, 476] width 208 height 32
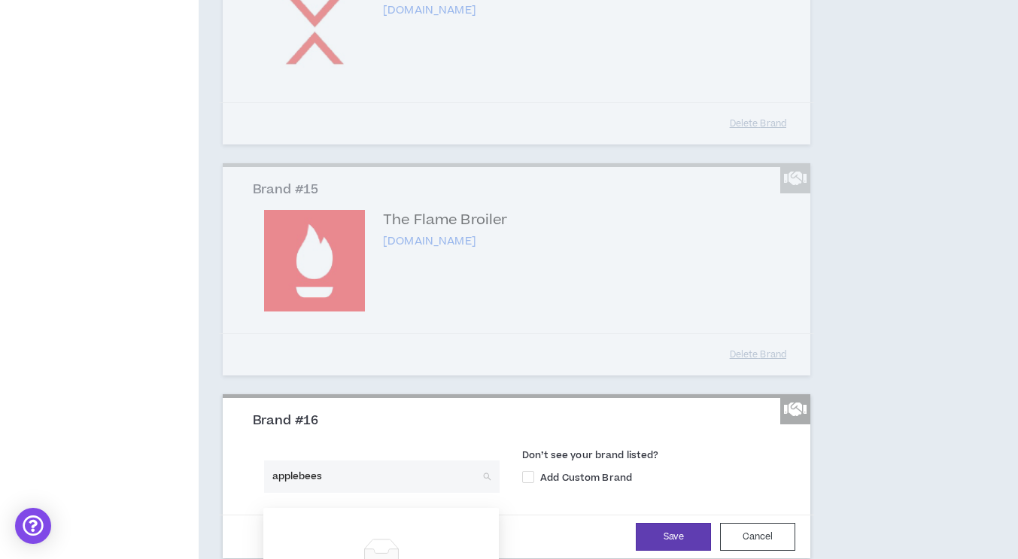
type input "applebee"
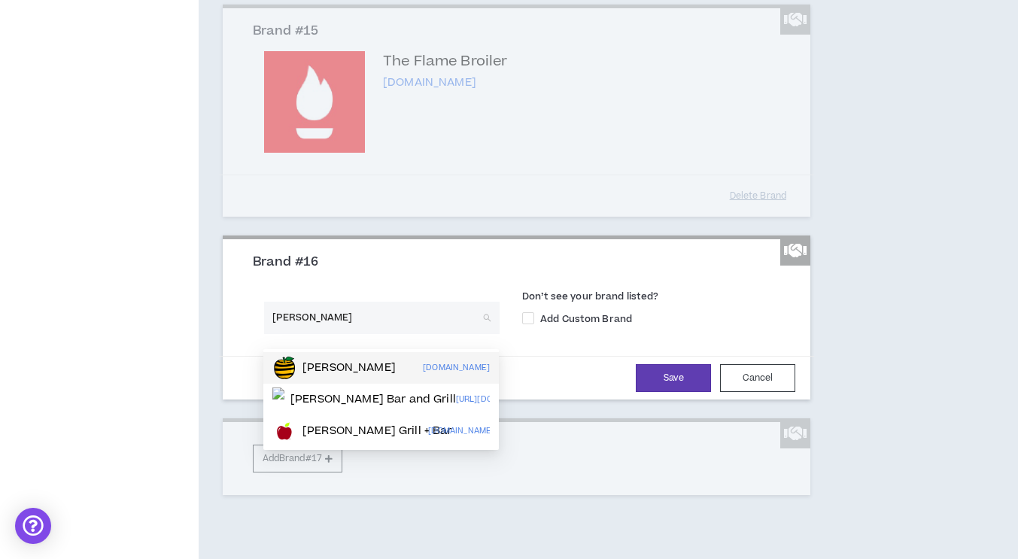
scroll to position [3203, 0]
click at [348, 424] on p "Applebee's Grill + Bar" at bounding box center [377, 430] width 150 height 15
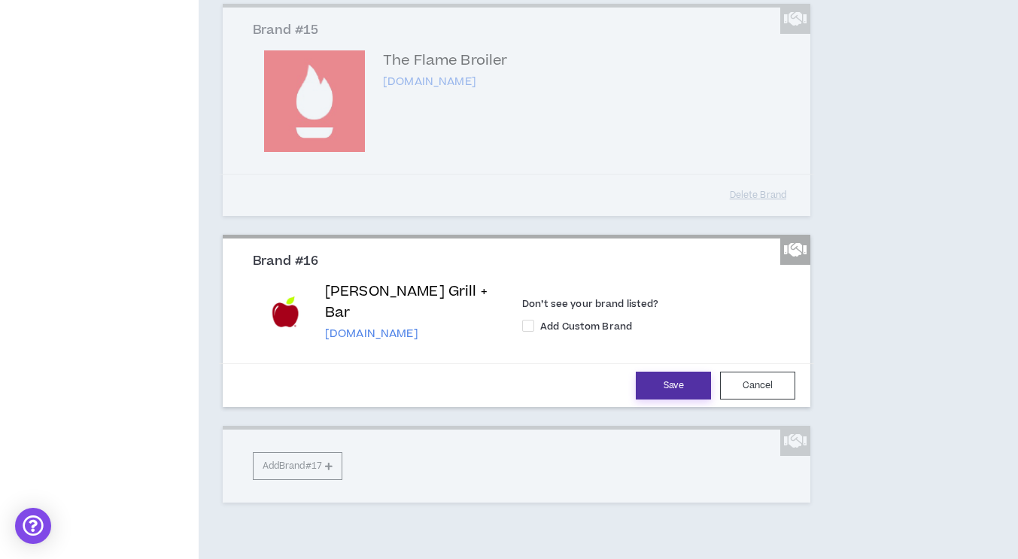
click at [704, 391] on button "Save" at bounding box center [673, 386] width 75 height 28
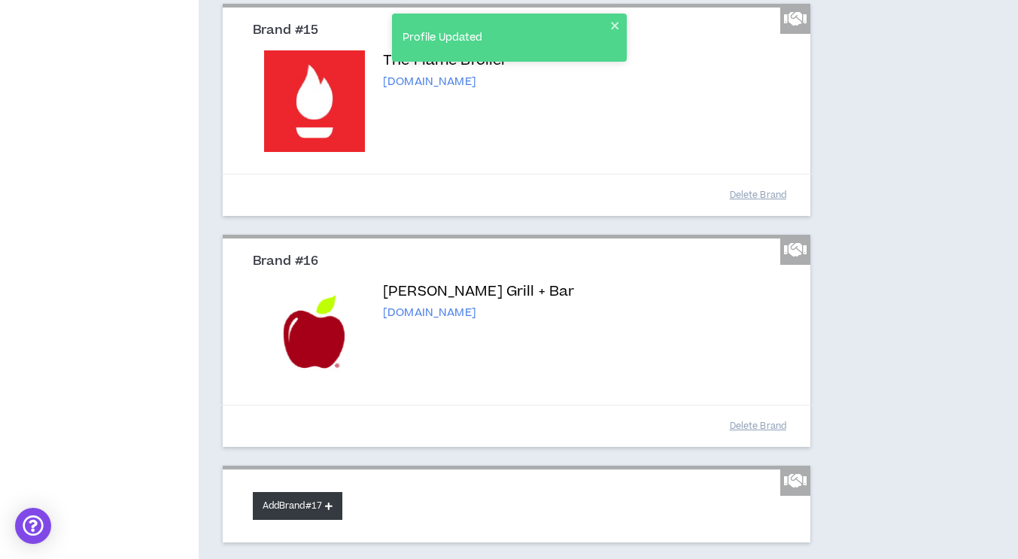
click at [297, 517] on button "Add Brand #17" at bounding box center [298, 506] width 90 height 28
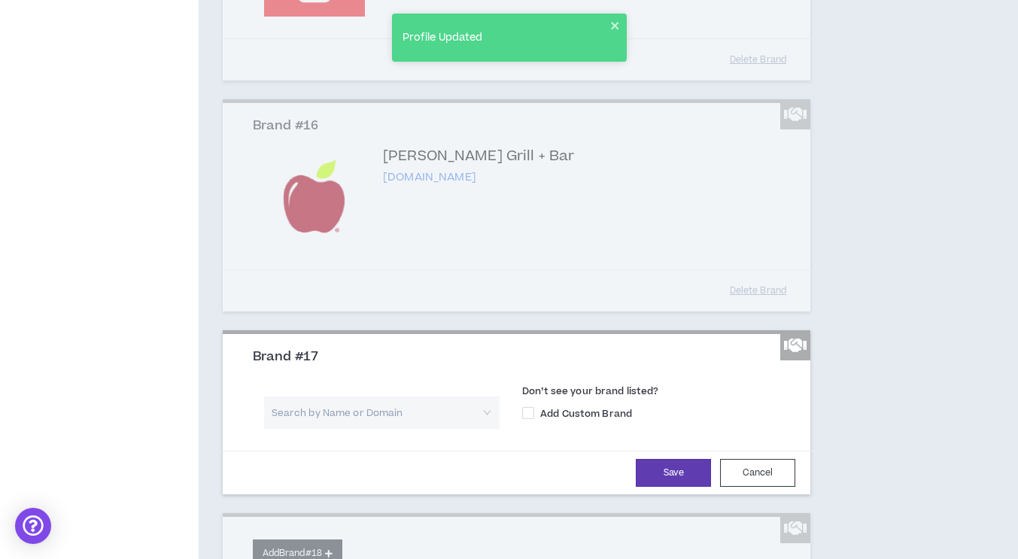
scroll to position [3346, 0]
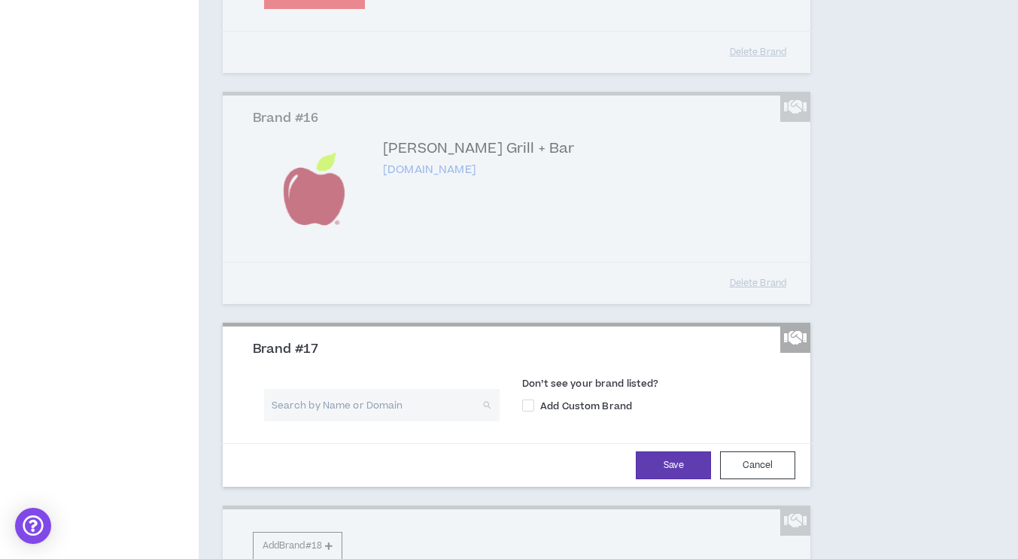
click at [302, 417] on input "search" at bounding box center [376, 405] width 208 height 32
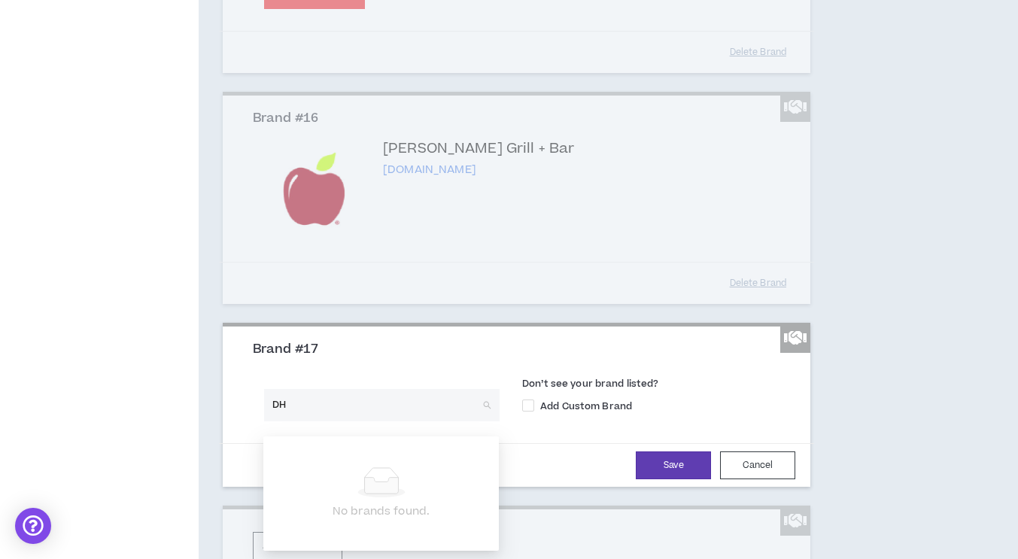
type input "DHL"
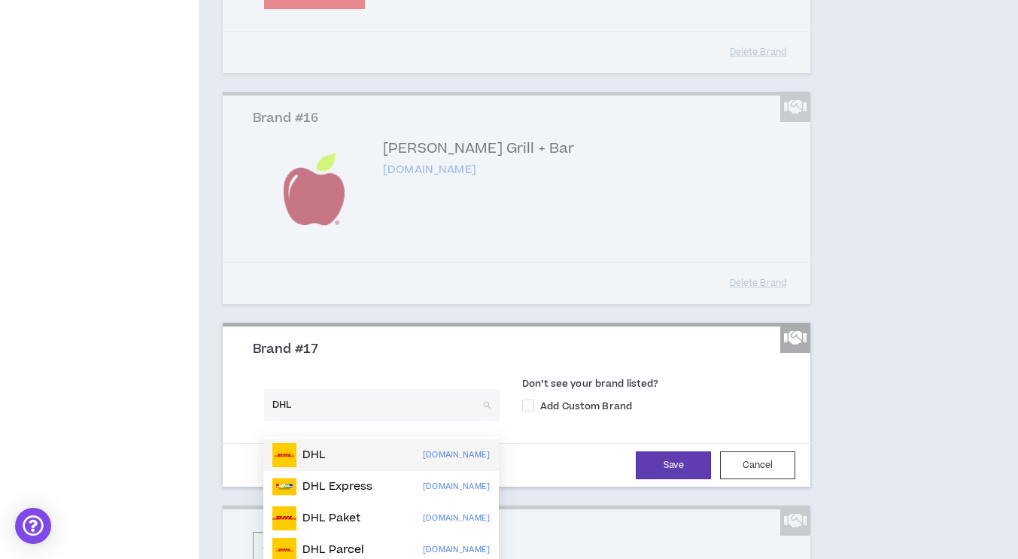
click at [310, 458] on p "DHL" at bounding box center [313, 455] width 23 height 15
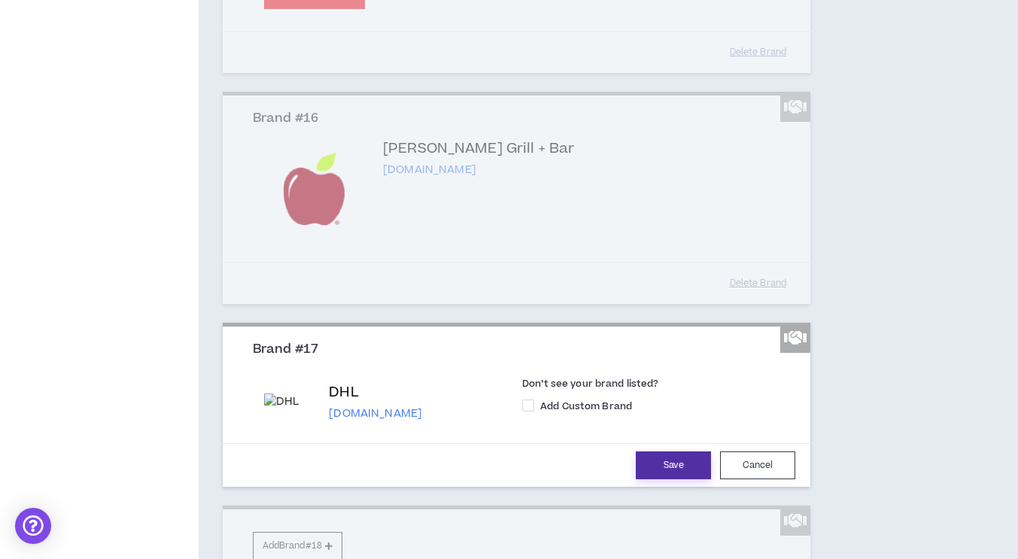
click at [678, 479] on button "Save" at bounding box center [673, 465] width 75 height 28
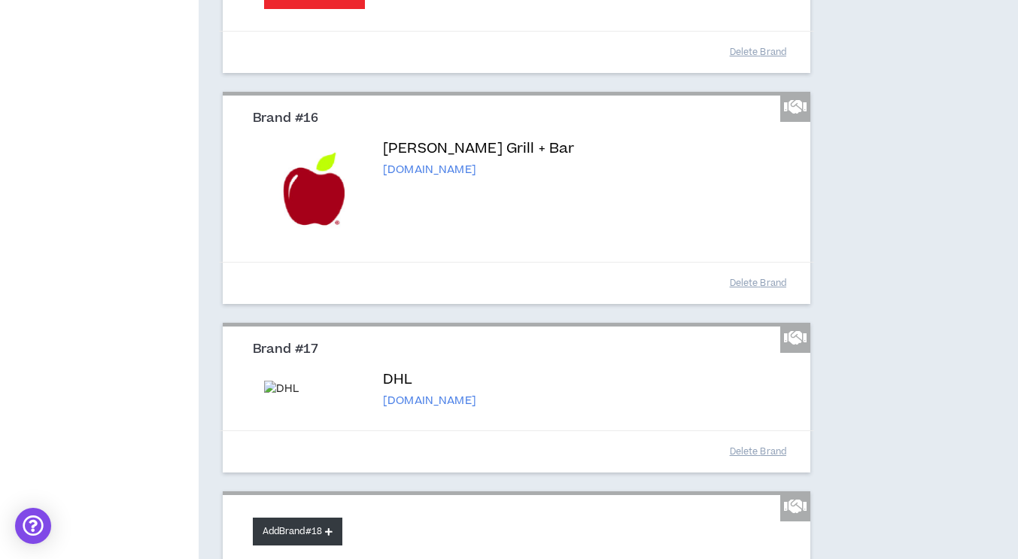
click at [296, 539] on button "Add Brand #18" at bounding box center [298, 531] width 90 height 28
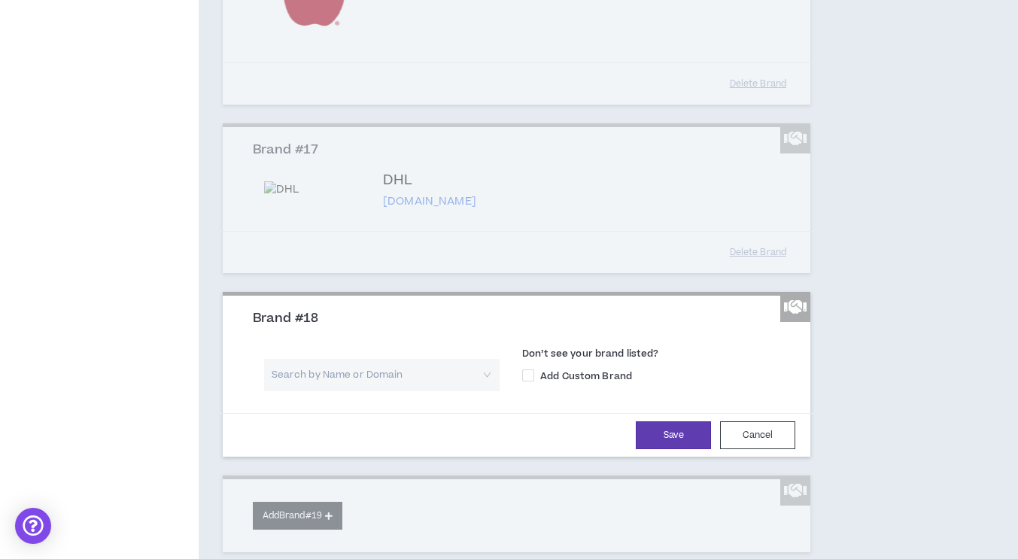
scroll to position [3555, 0]
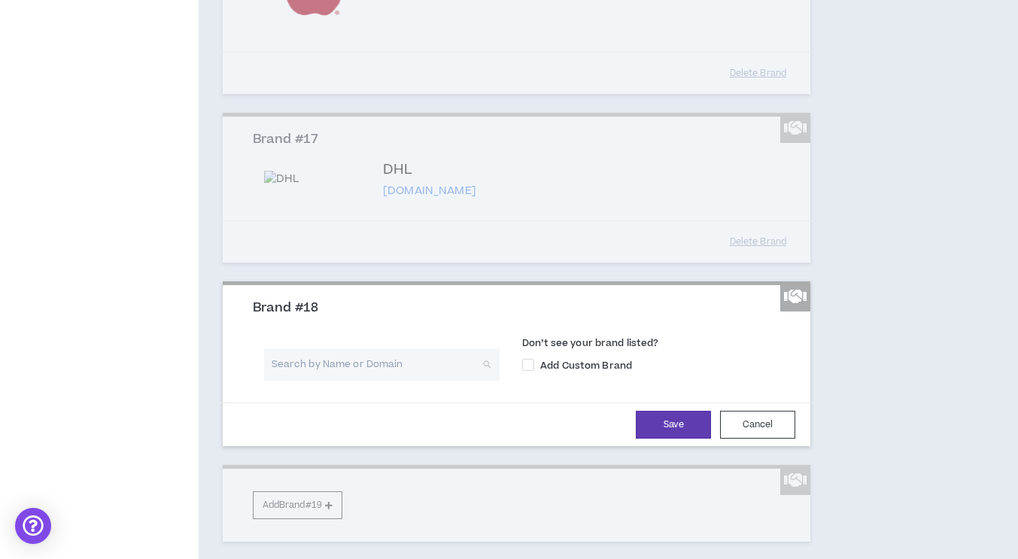
click at [310, 369] on input "search" at bounding box center [376, 364] width 208 height 32
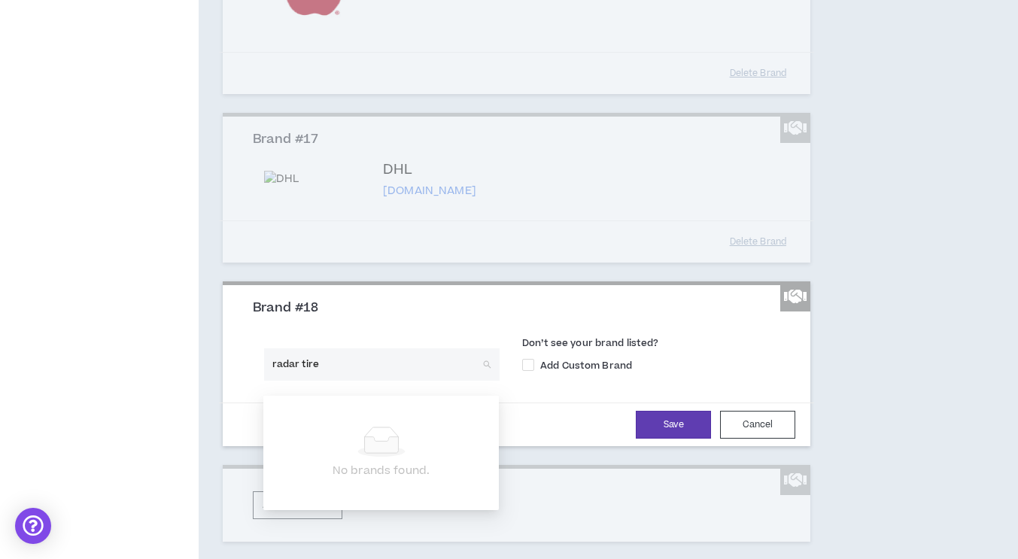
click at [309, 377] on input "radar tire" at bounding box center [376, 364] width 208 height 32
type input "radar tire"
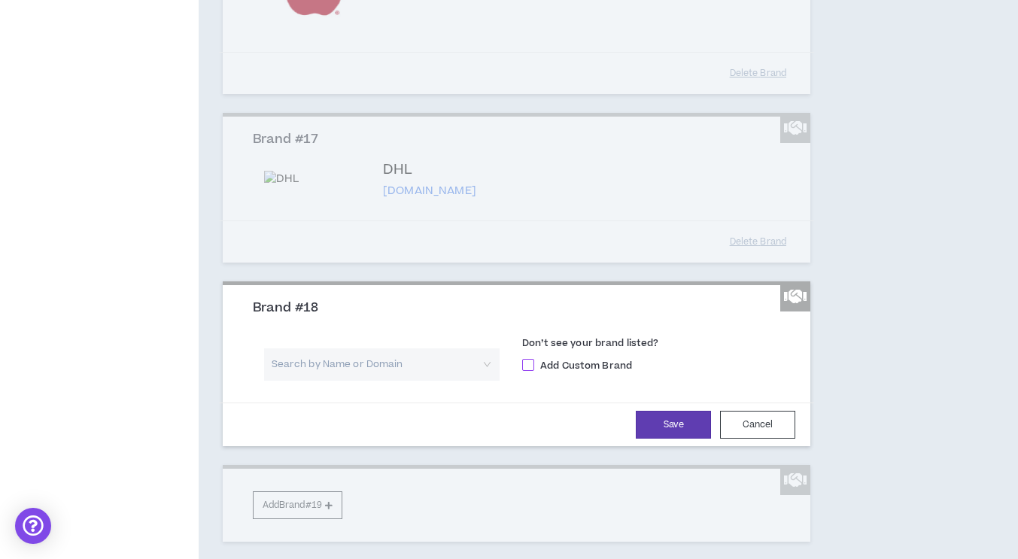
click at [533, 369] on label "Add Custom Brand" at bounding box center [656, 365] width 269 height 16
checkbox input "****"
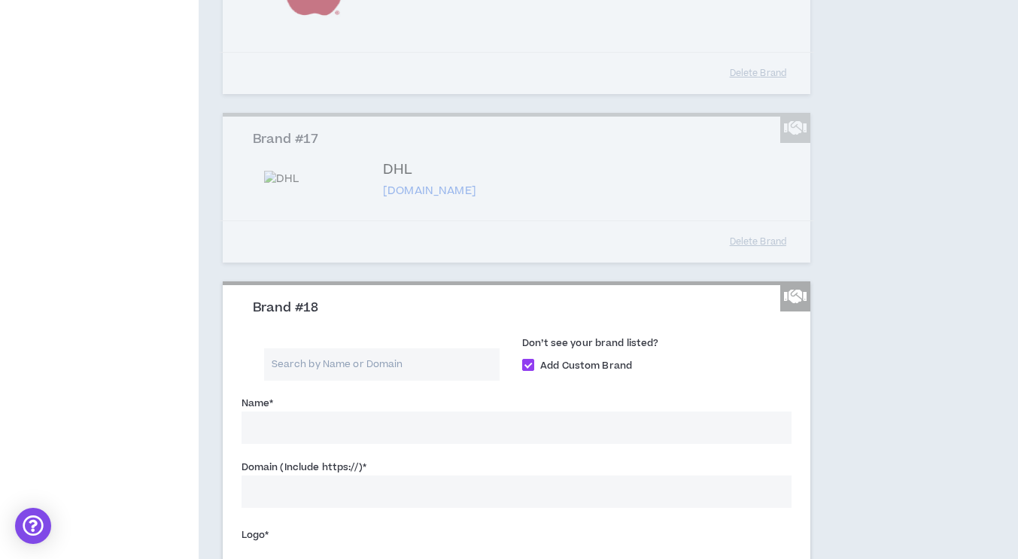
click at [284, 435] on input "Name *" at bounding box center [516, 427] width 551 height 32
type input "a"
type input "Radar Tires"
click at [346, 499] on input "Domain (Include https://) *" at bounding box center [516, 491] width 551 height 32
paste input "https://www.omni-united.com/radar-us"
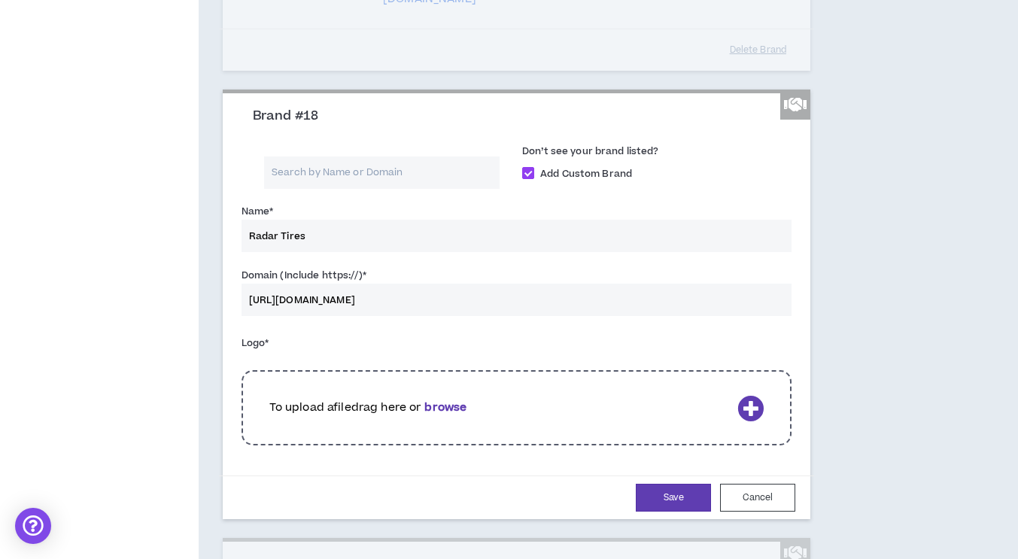
scroll to position [3749, 0]
type input "https://www.omni-united.com/radar-us"
click at [329, 414] on p "To upload a file drag here or browse" at bounding box center [500, 406] width 462 height 17
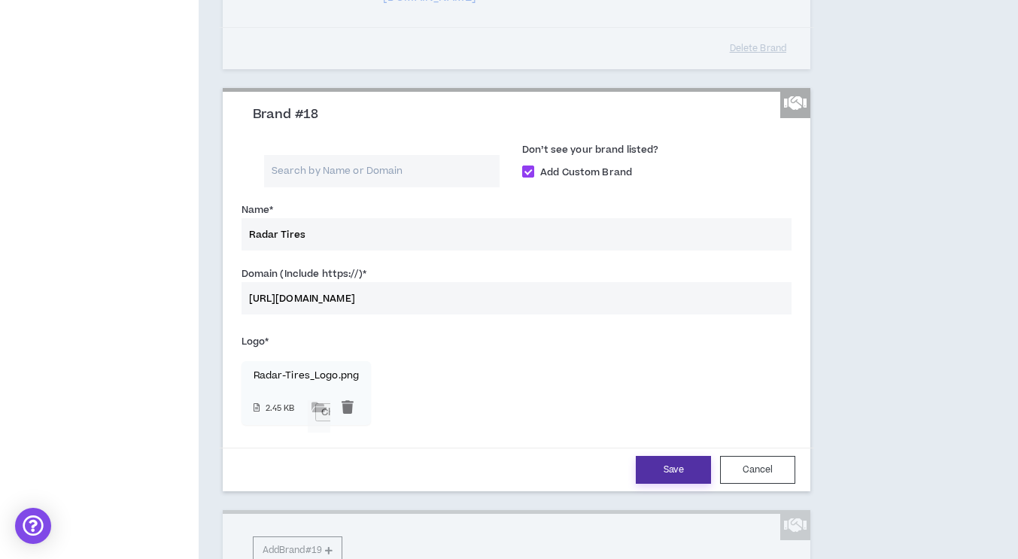
click at [685, 484] on button "Save" at bounding box center [673, 470] width 75 height 28
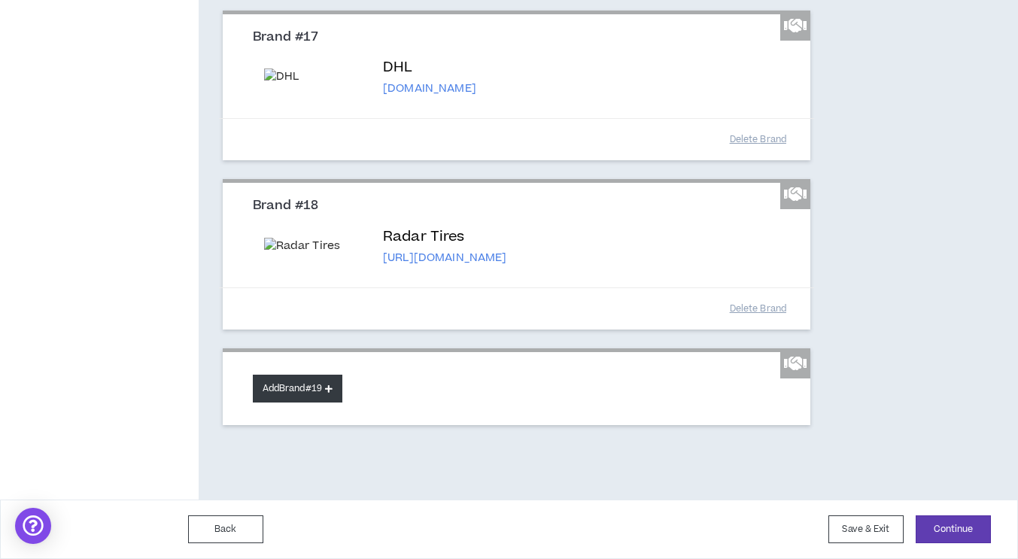
scroll to position [3708, 0]
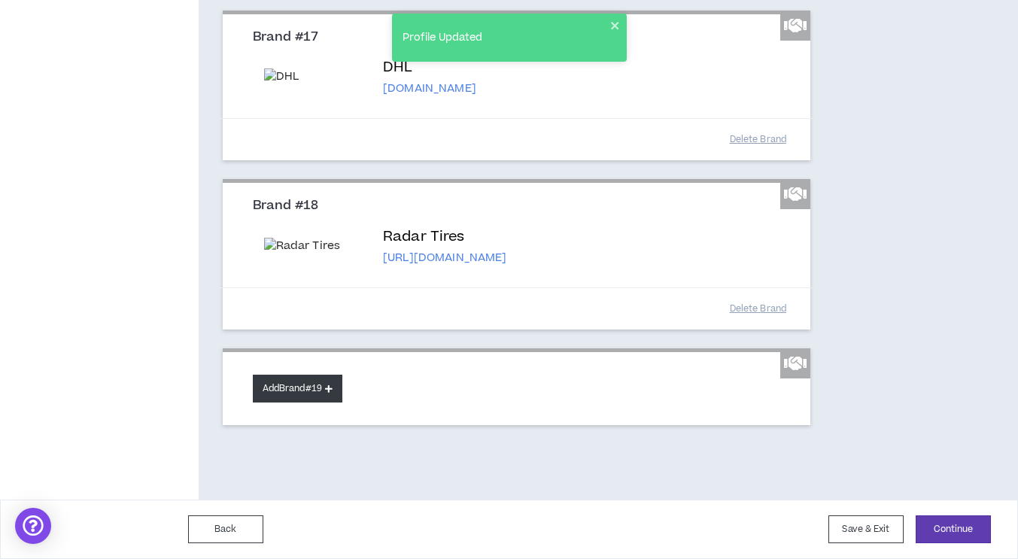
click at [308, 396] on button "Add Brand #19" at bounding box center [298, 389] width 90 height 28
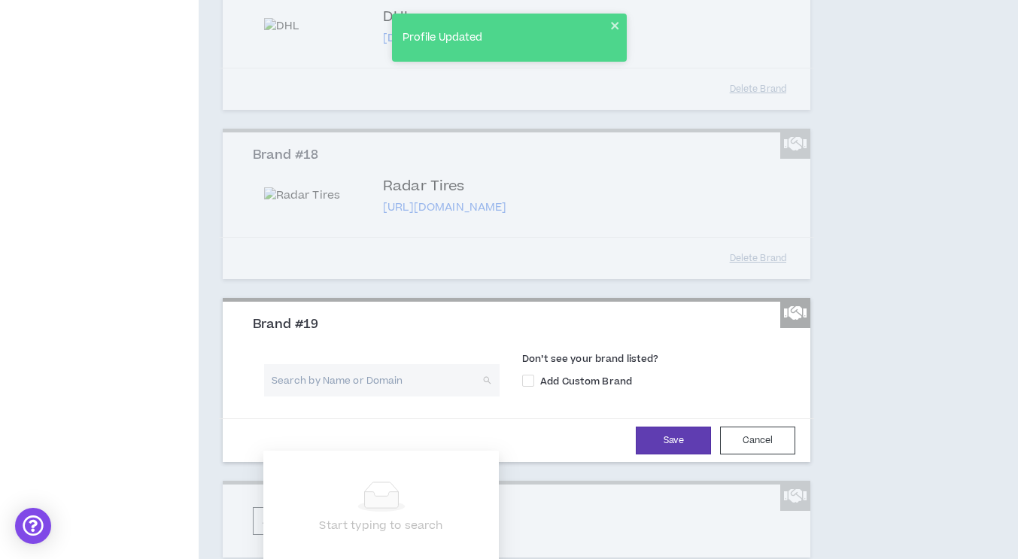
click at [310, 396] on input "search" at bounding box center [376, 380] width 208 height 32
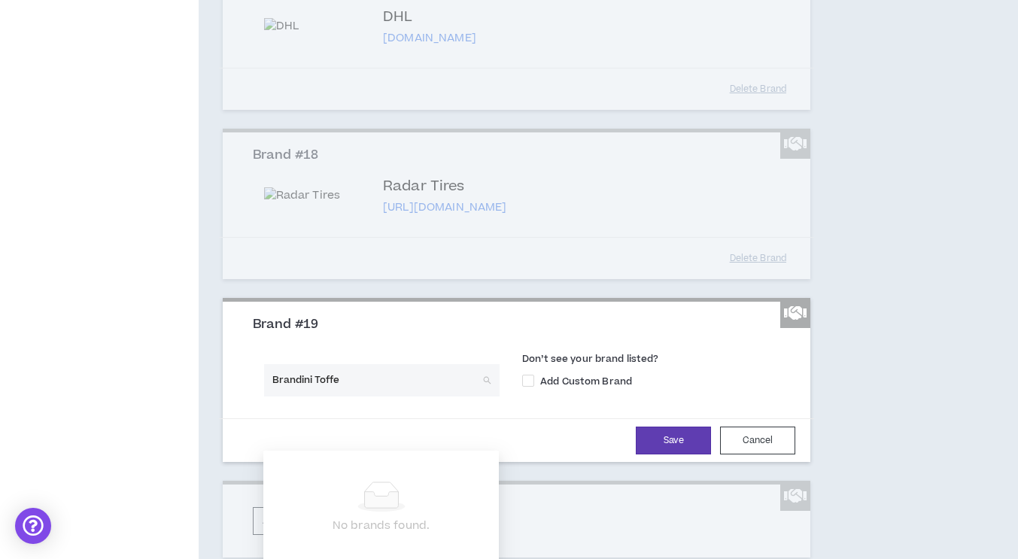
type input "Brandini Toffee"
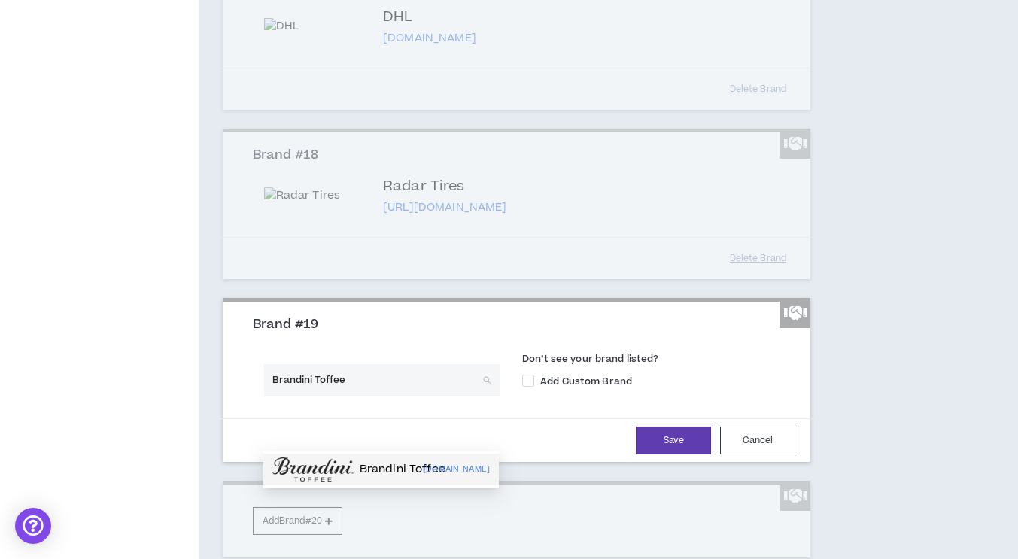
click at [318, 481] on div "Brandini Toffee brandinitoffee.com" at bounding box center [380, 470] width 235 height 32
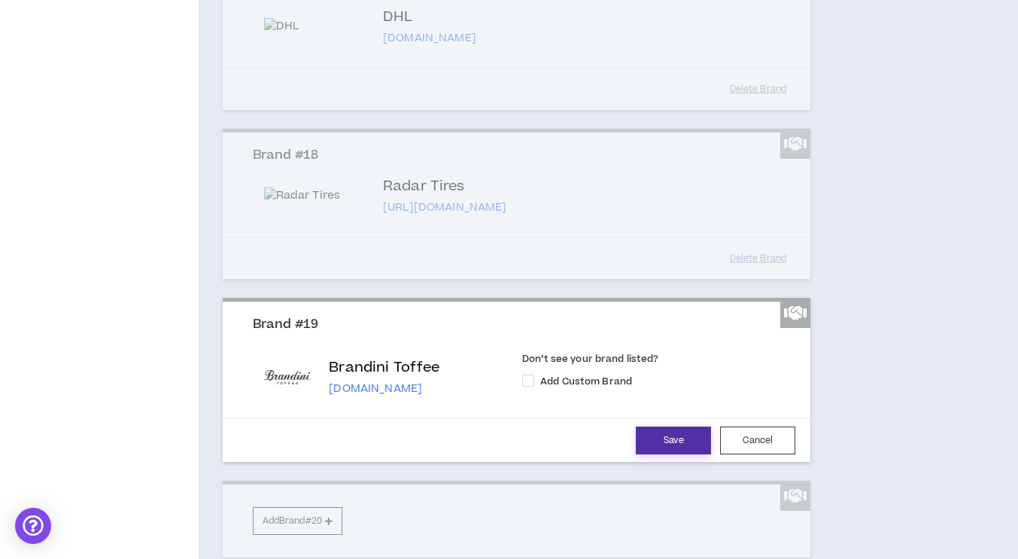
click at [673, 454] on button "Save" at bounding box center [673, 440] width 75 height 28
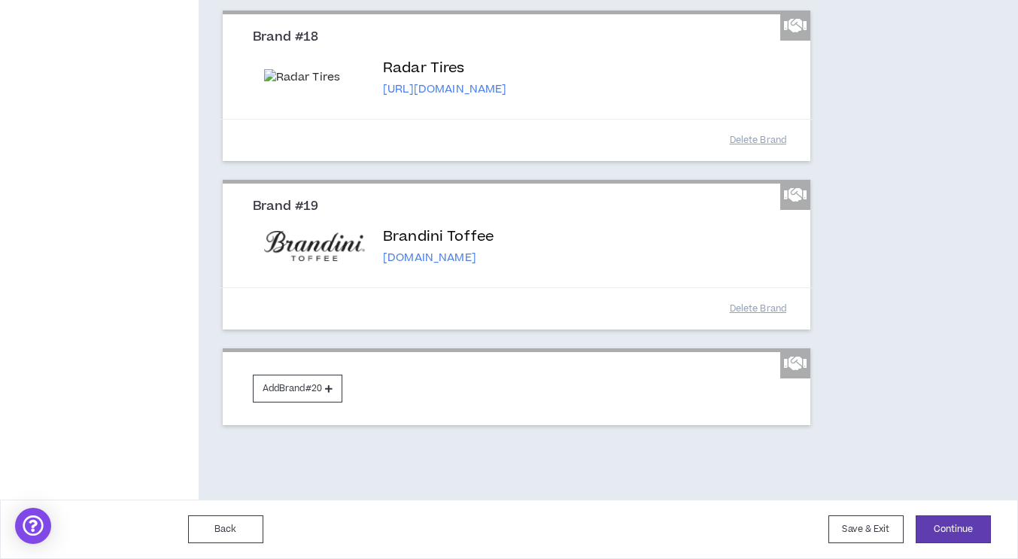
scroll to position [3877, 0]
click at [290, 390] on button "Add Brand #20" at bounding box center [298, 389] width 90 height 28
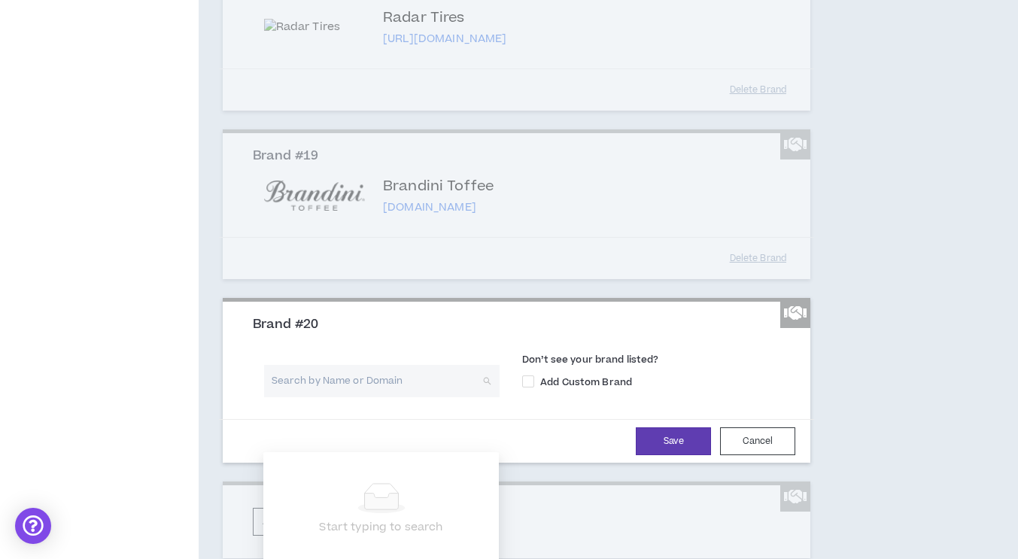
click at [296, 397] on input "search" at bounding box center [376, 381] width 208 height 32
type input "coast southwest"
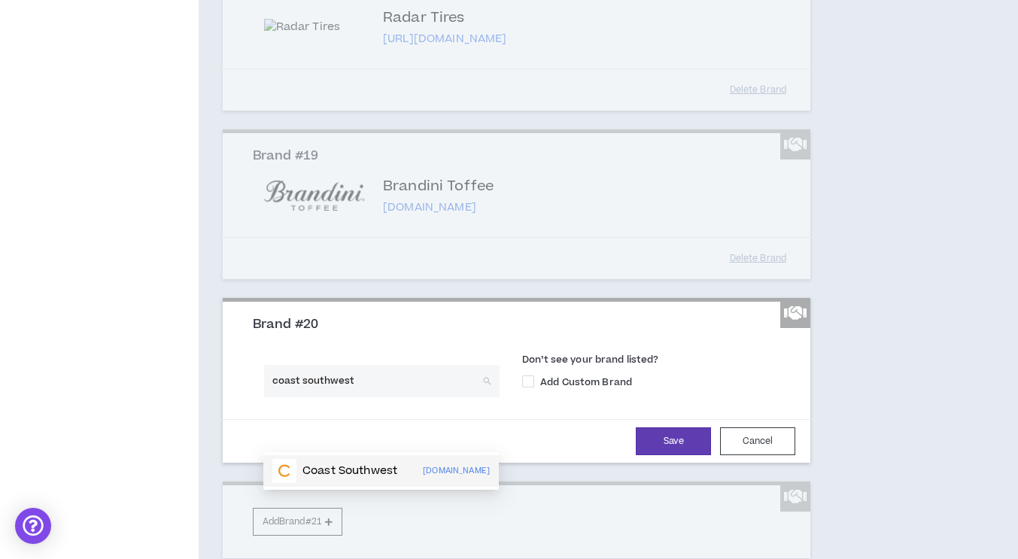
click at [320, 481] on div "Coast Southwest" at bounding box center [334, 471] width 125 height 24
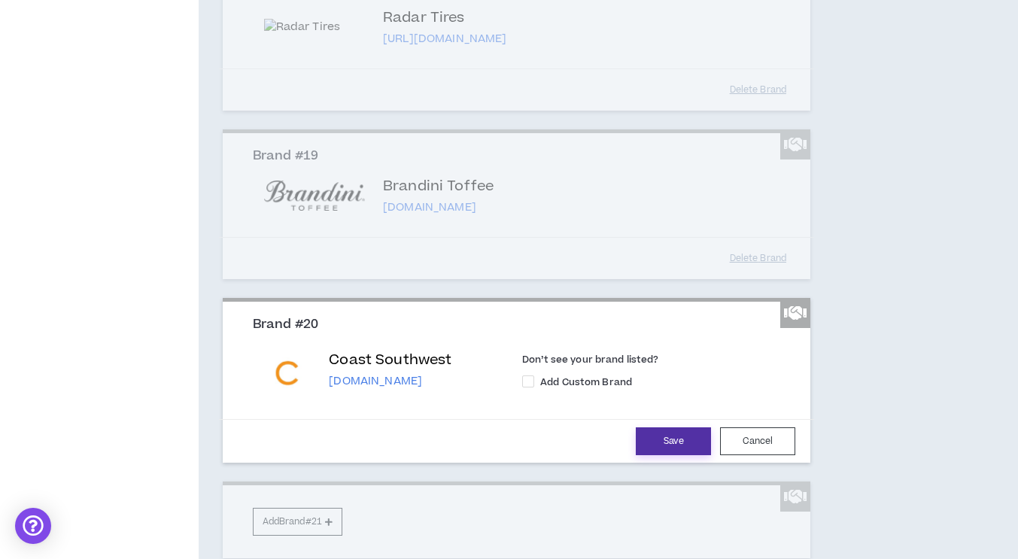
click at [665, 455] on button "Save" at bounding box center [673, 441] width 75 height 28
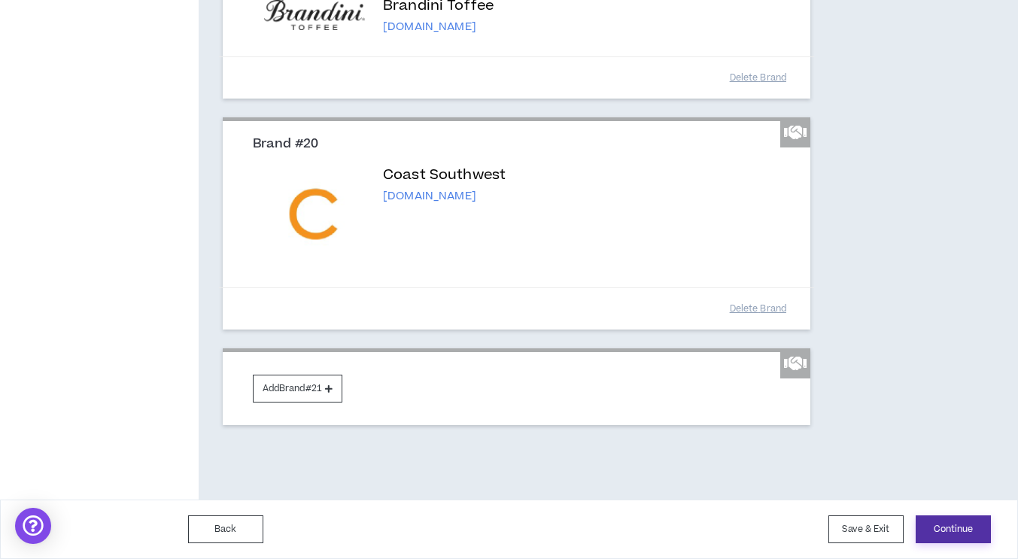
click at [959, 527] on button "Continue" at bounding box center [952, 529] width 75 height 28
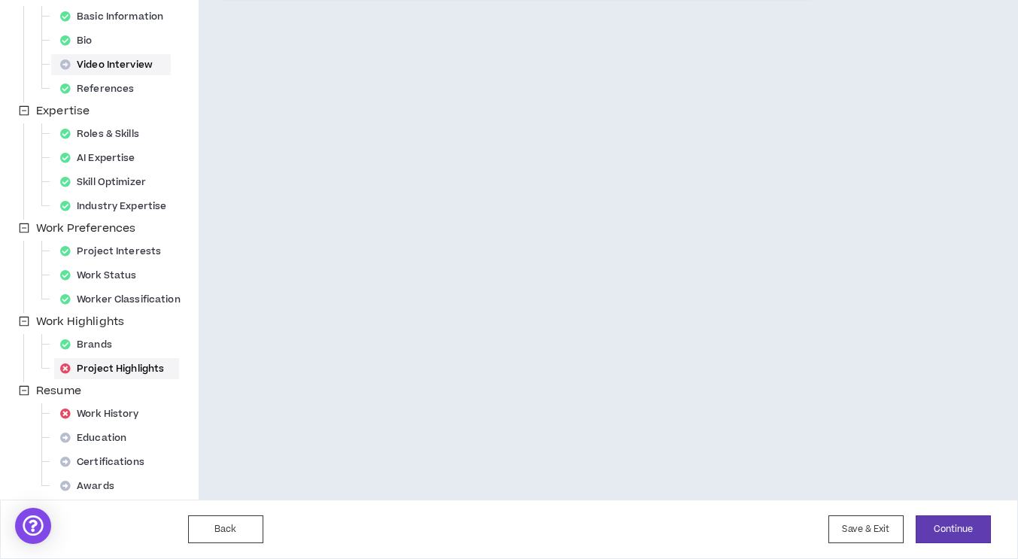
scroll to position [247, 0]
click at [481, 452] on div "Project Highlights At least 2 Project Highlights are required. Show clients wha…" at bounding box center [580, 160] width 763 height 679
click at [101, 343] on div "Brands" at bounding box center [90, 345] width 73 height 21
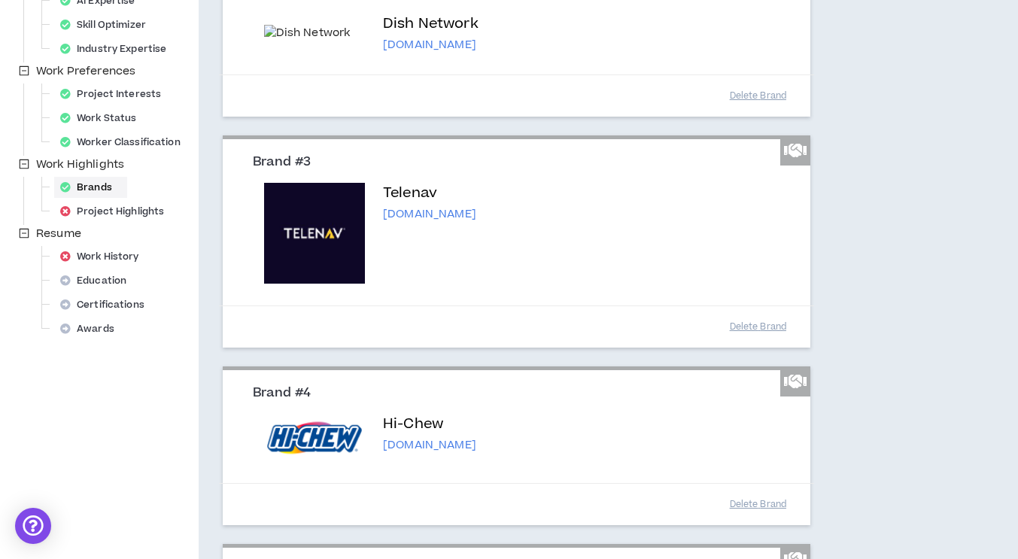
scroll to position [406, 0]
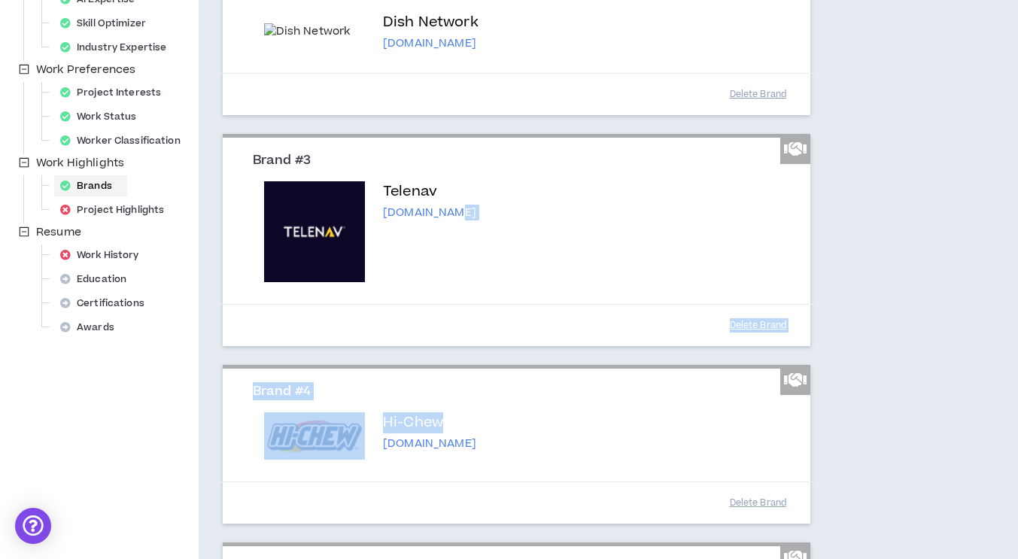
drag, startPoint x: 572, startPoint y: 430, endPoint x: 548, endPoint y: 220, distance: 211.2
click at [659, 412] on div "Brand #4" at bounding box center [516, 398] width 551 height 29
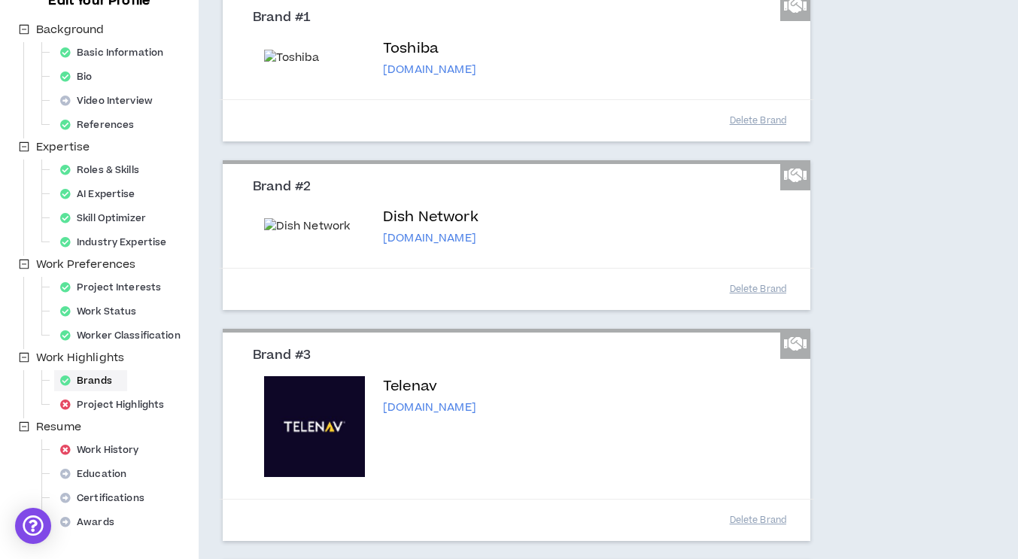
scroll to position [252, 0]
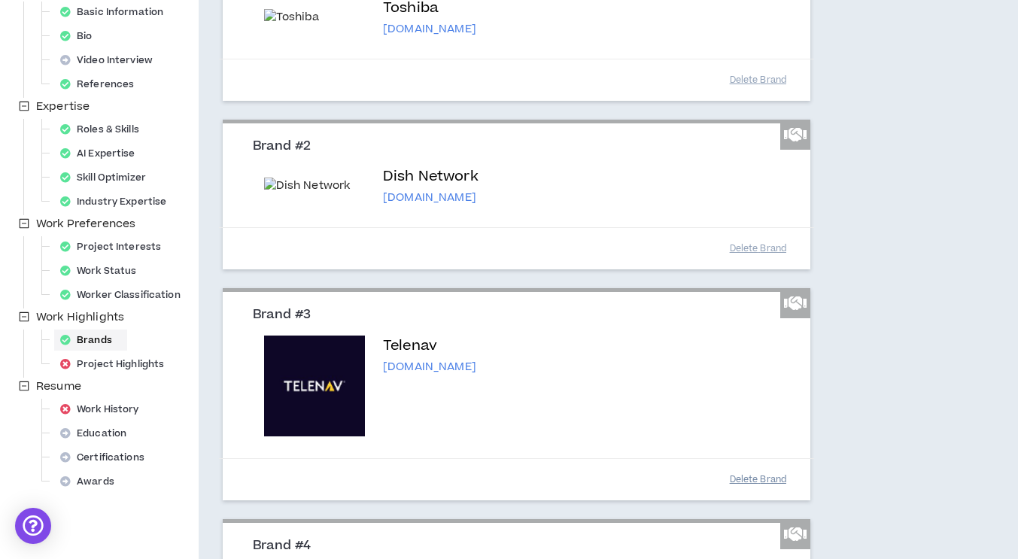
click at [770, 478] on button "Delete Brand" at bounding box center [757, 479] width 75 height 26
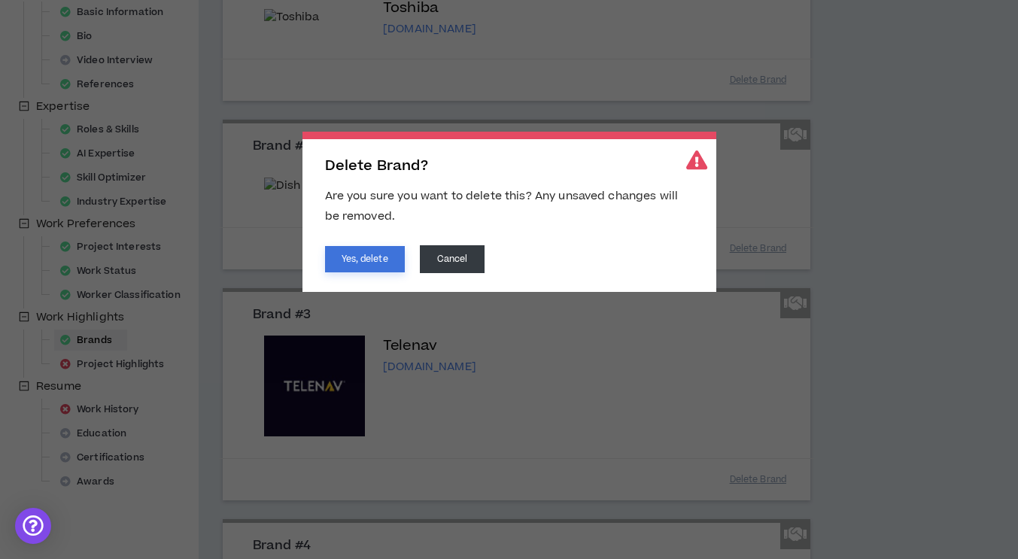
click at [389, 256] on button "Yes, delete" at bounding box center [365, 259] width 80 height 26
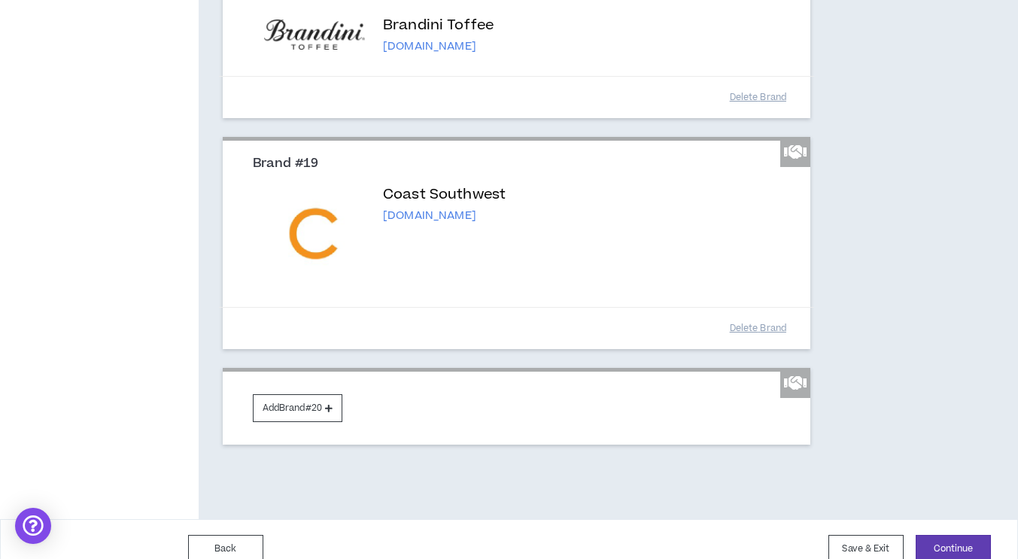
scroll to position [3877, 0]
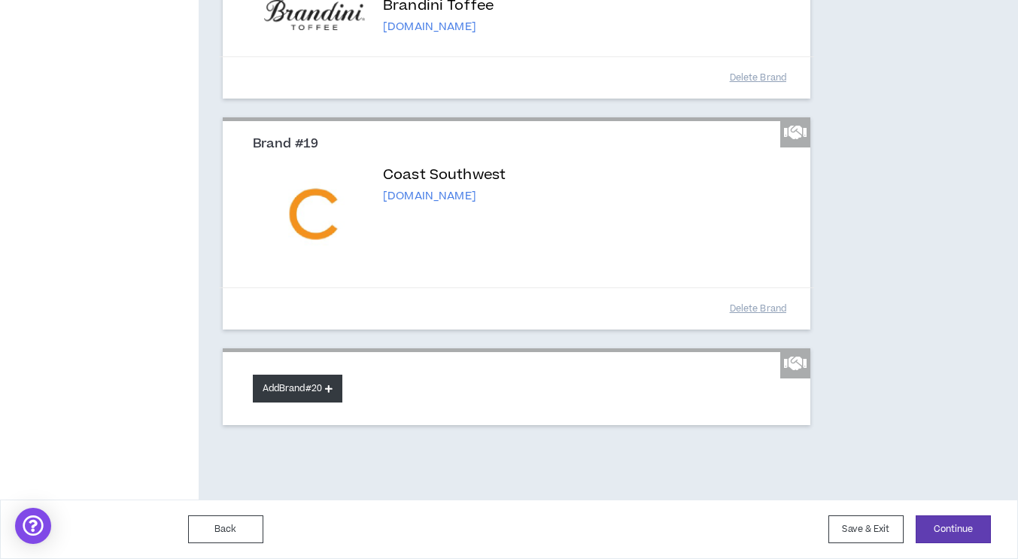
click at [303, 387] on button "Add Brand #20" at bounding box center [298, 389] width 90 height 28
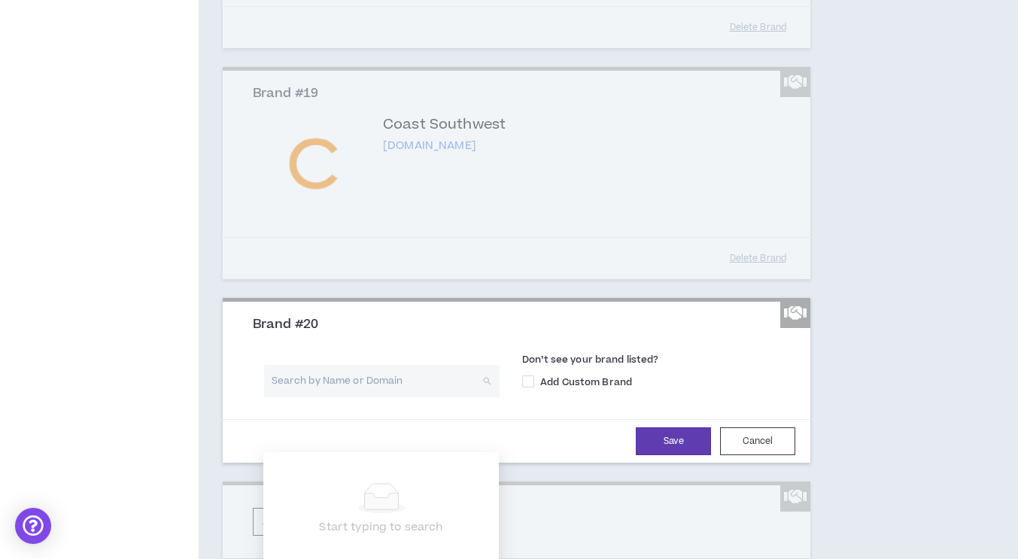
click at [314, 397] on input "search" at bounding box center [376, 381] width 208 height 32
type input "e"
type input "TeleNav"
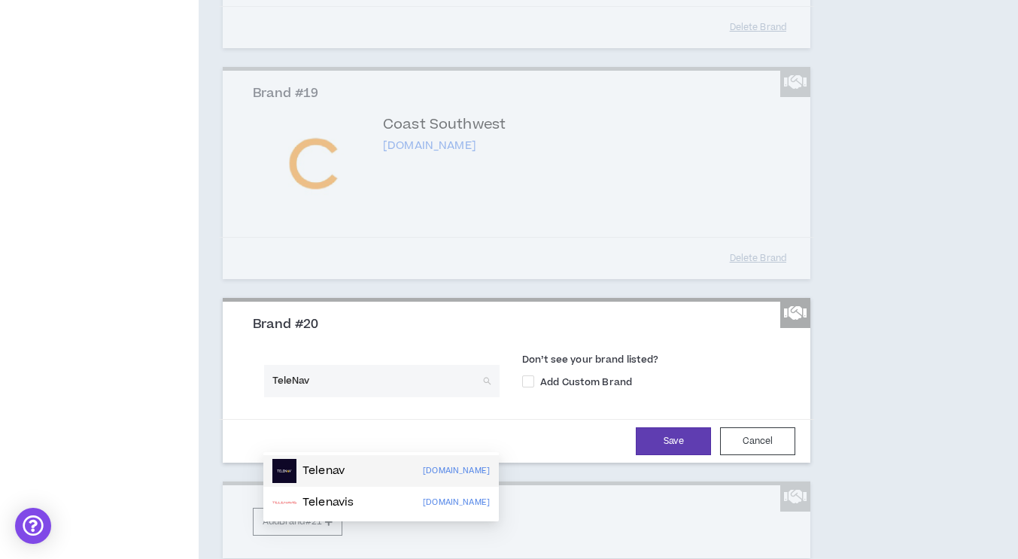
click at [317, 455] on div "Telenav telenav.com" at bounding box center [380, 471] width 235 height 32
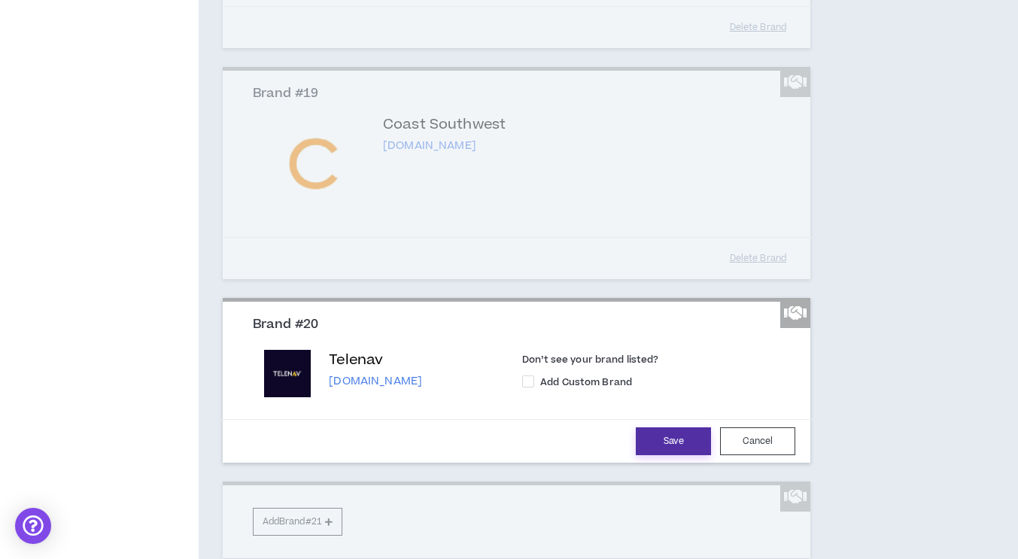
click at [657, 455] on button "Save" at bounding box center [673, 441] width 75 height 28
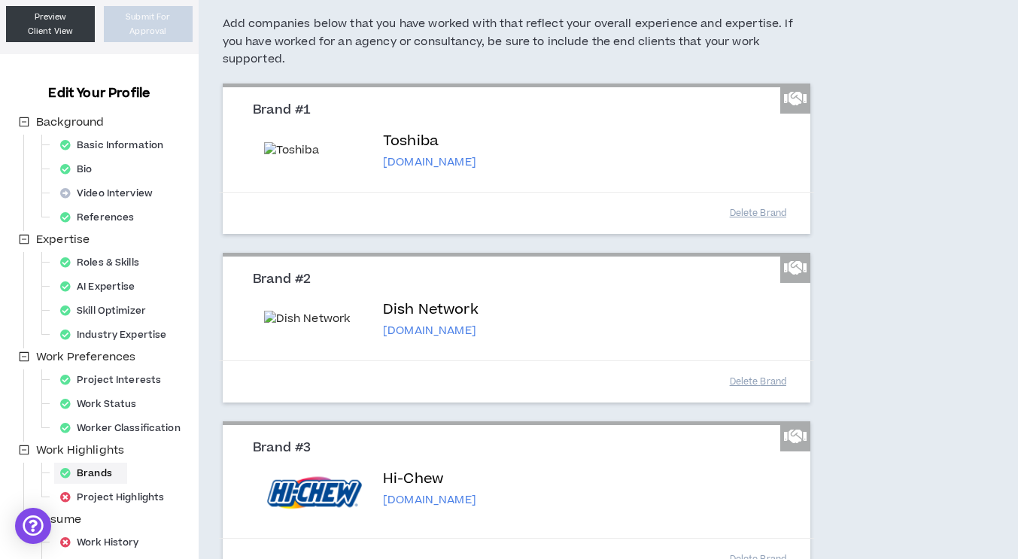
scroll to position [0, 0]
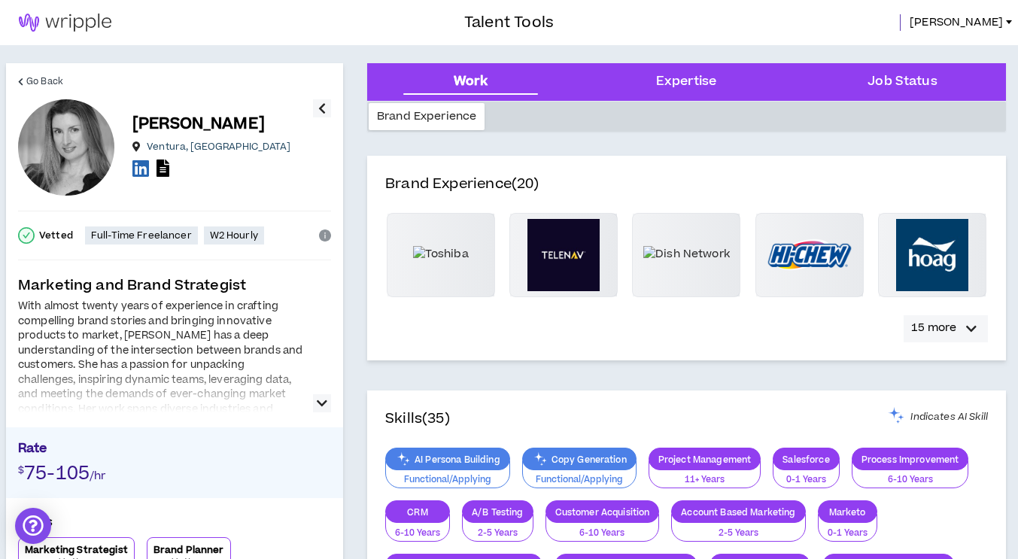
click at [956, 323] on button "15 more" at bounding box center [945, 328] width 84 height 27
